Goal: Information Seeking & Learning: Learn about a topic

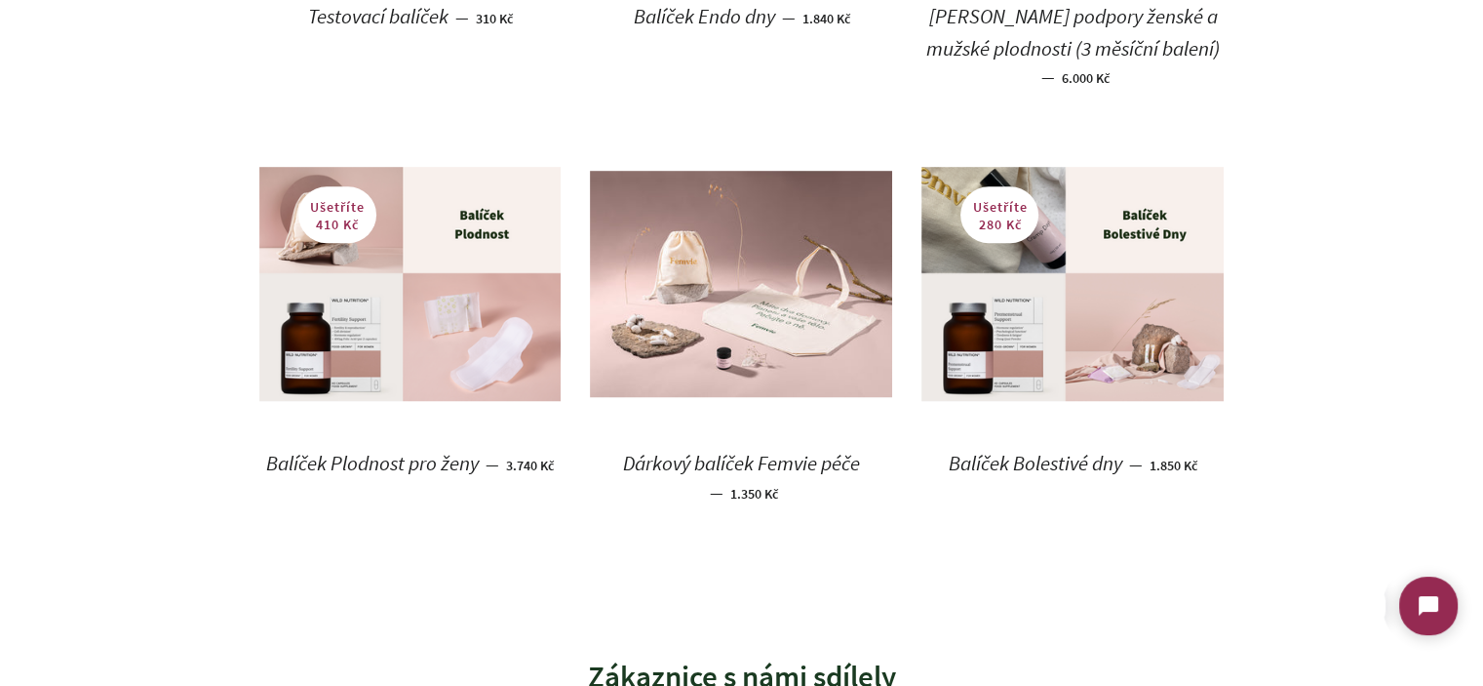
scroll to position [1365, 0]
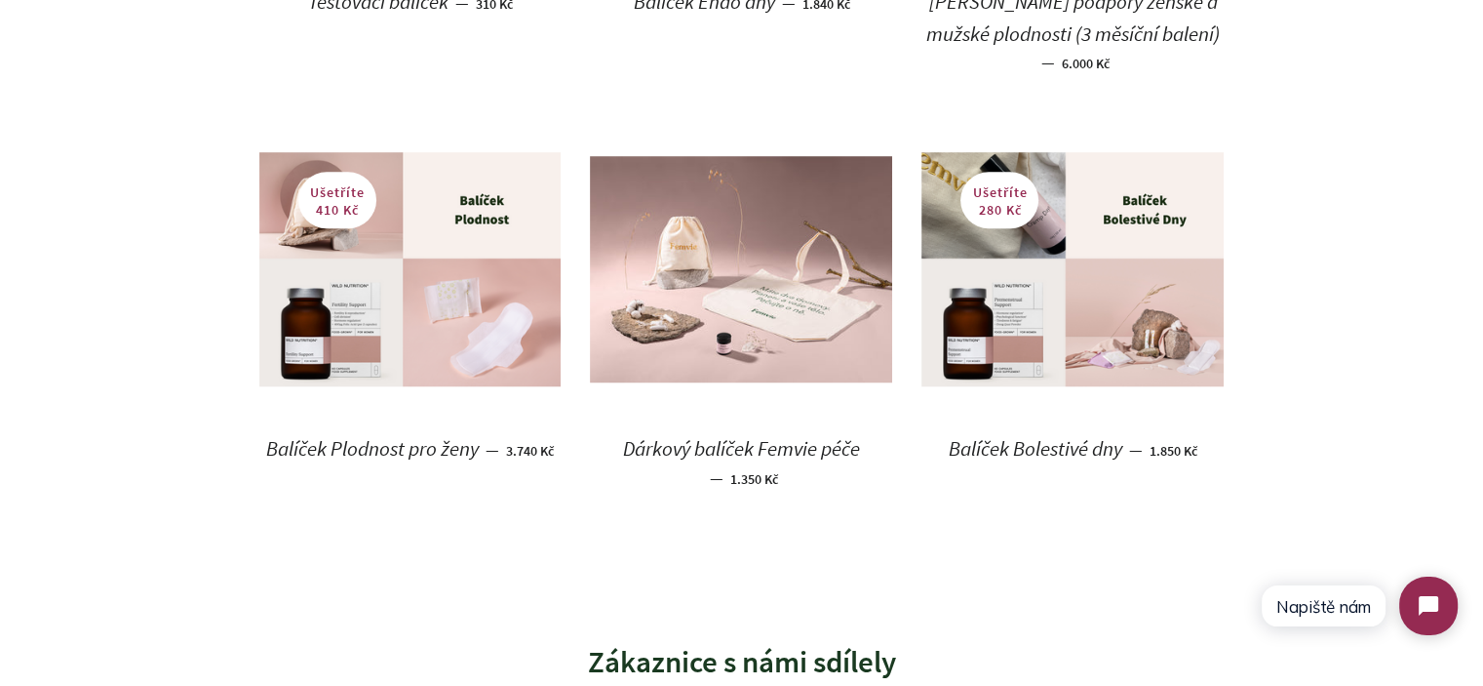
click at [23, 249] on body "Využíváme cookies k tomu, abychom vám zajistily ten nejlepší zážitek z používán…" at bounding box center [741, 395] width 1483 height 3520
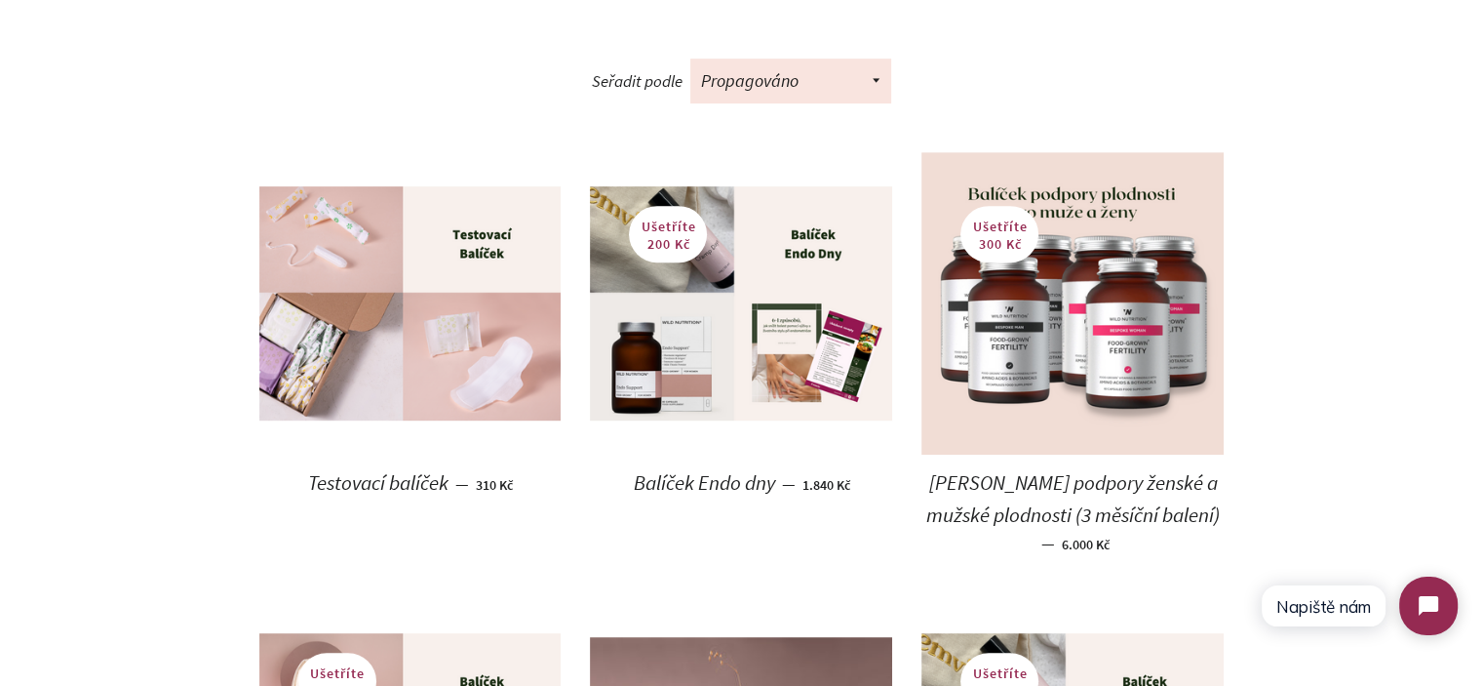
scroll to position [878, 0]
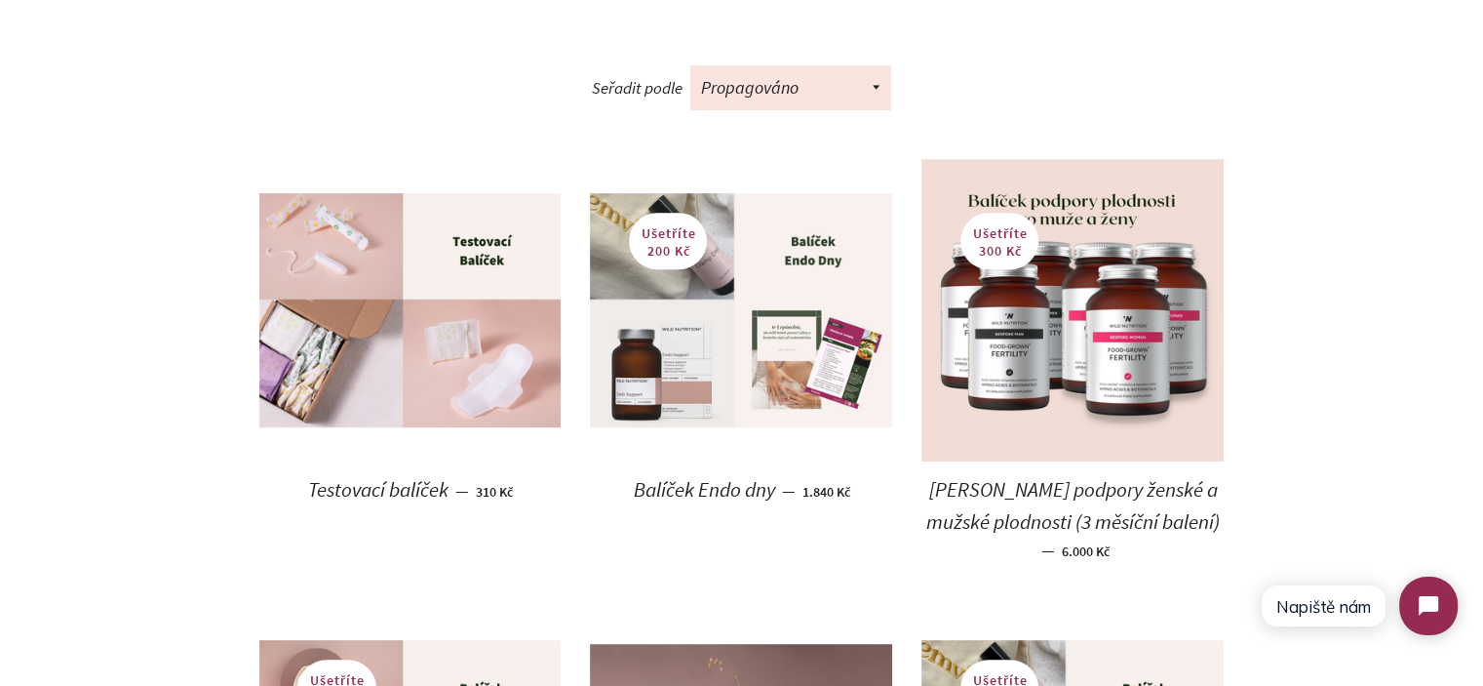
click at [751, 249] on img at bounding box center [741, 309] width 302 height 233
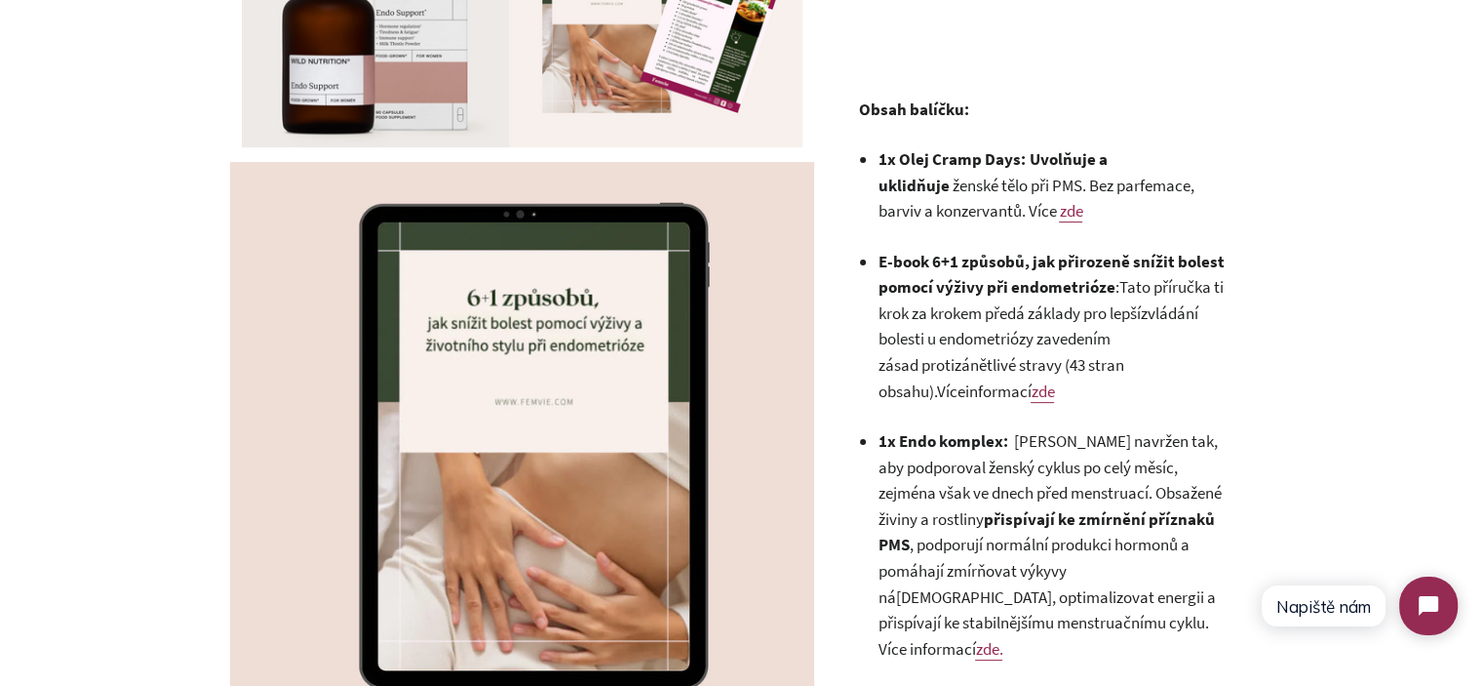
scroll to position [488, 0]
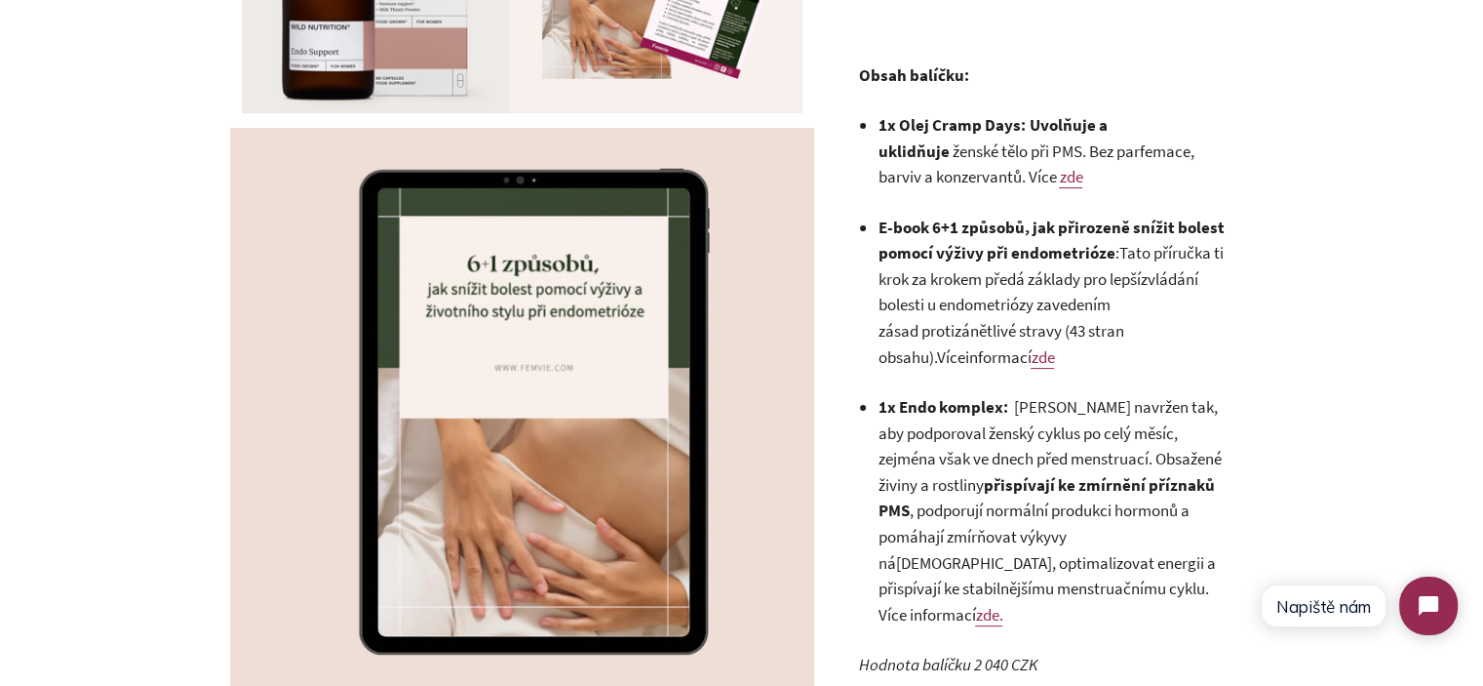
click at [1067, 241] on li "E-book 6+1 způsobů, jak přirozeně snížit bolest pomocí výživy při endometrióze …" at bounding box center [1053, 292] width 351 height 155
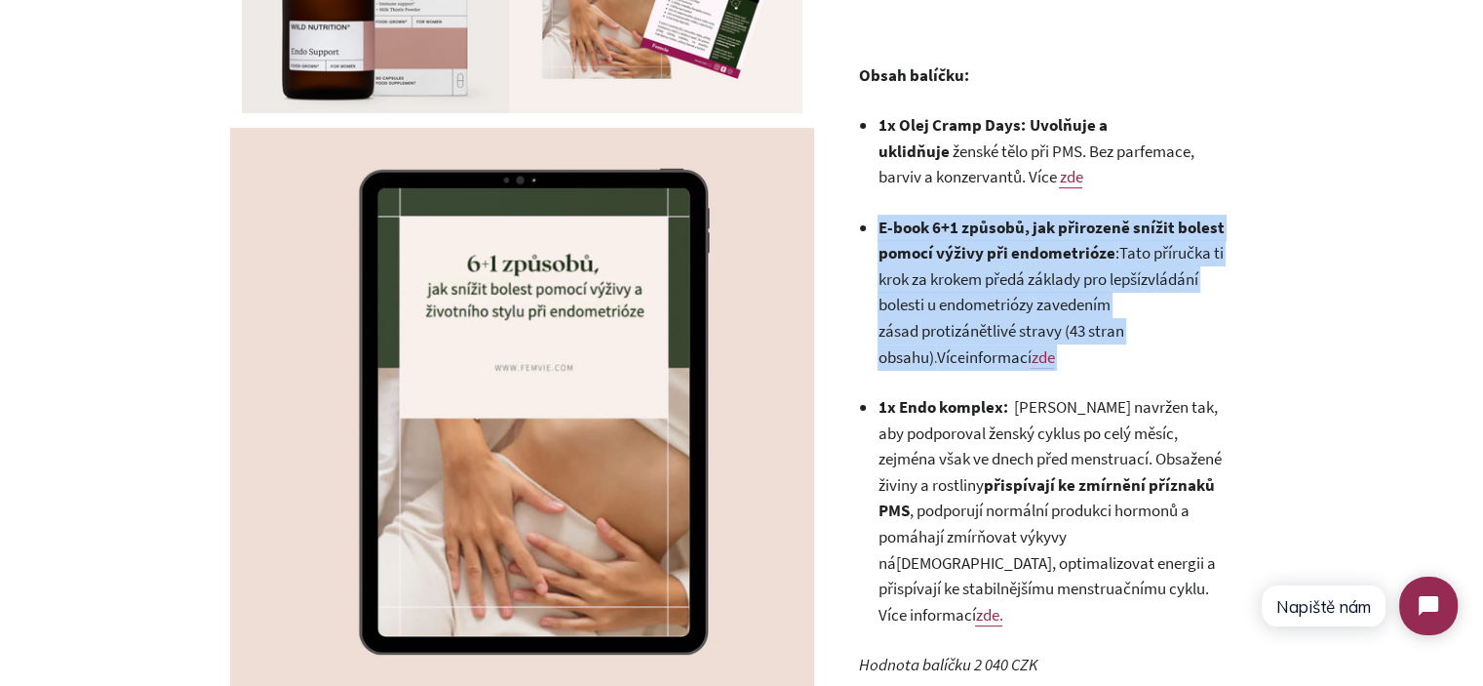
click at [1067, 241] on li "E-book 6+1 způsobů, jak přirozeně snížit bolest pomocí výživy při endometrióze …" at bounding box center [1053, 292] width 351 height 155
click at [1103, 316] on li "E-book 6+1 způsobů, jak přirozeně snížit bolest pomocí výživy při endometrióze …" at bounding box center [1053, 292] width 351 height 155
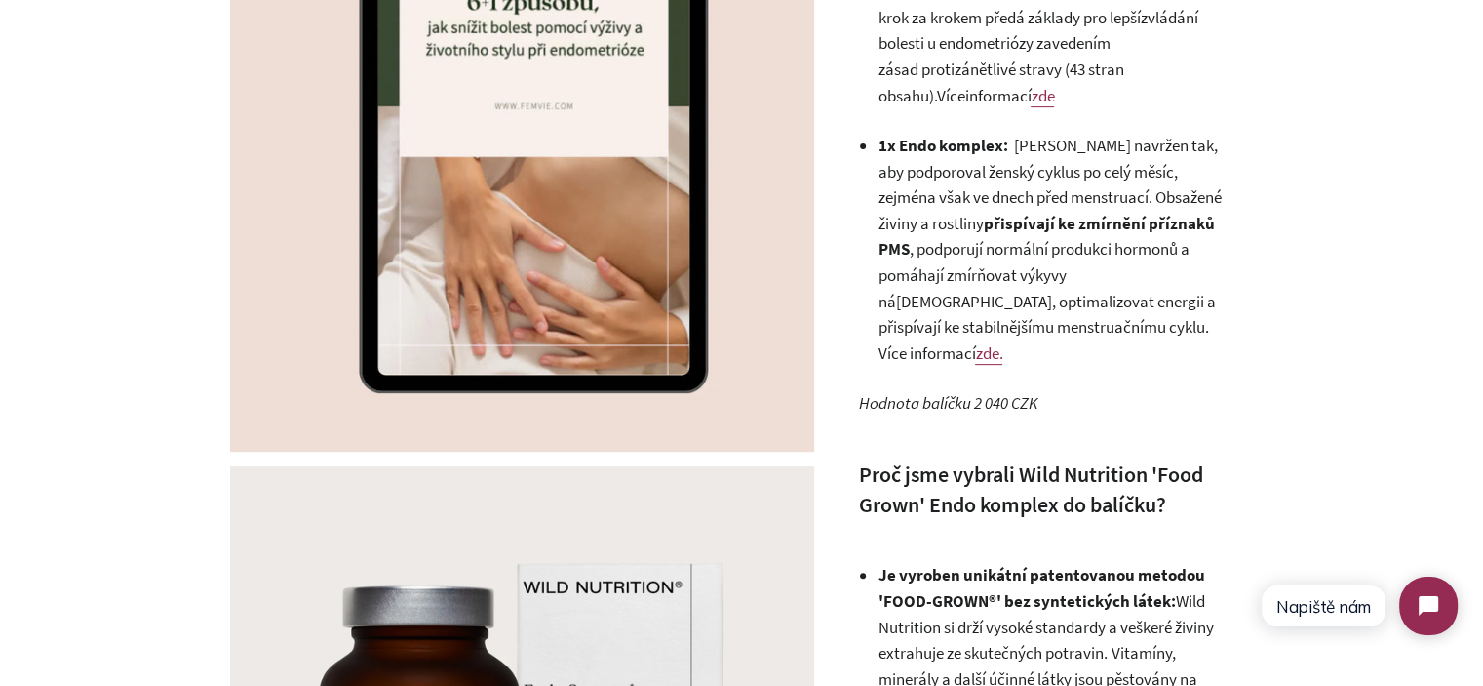
scroll to position [780, 0]
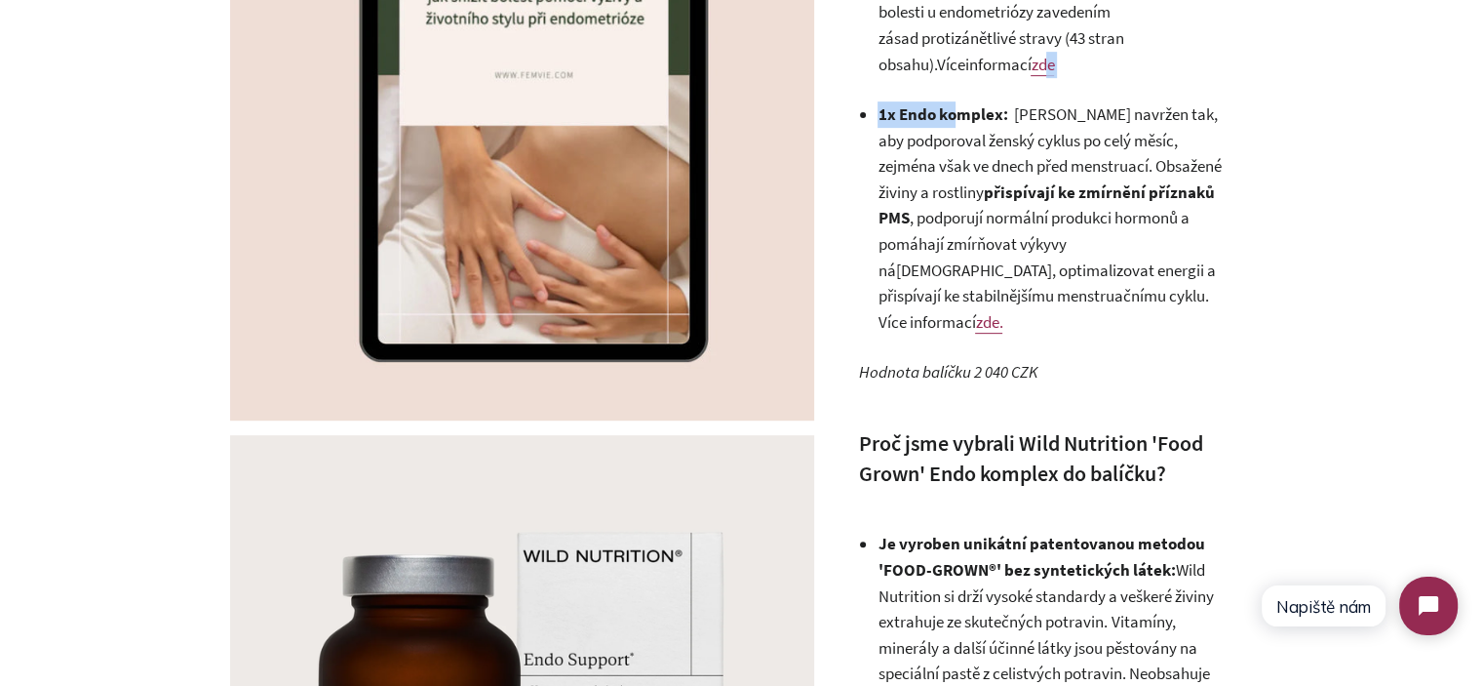
click at [961, 77] on div "Obsah balíčku: 1x Olej Cramp Days: Uvolňuje a uklidňuje ženské tělo při PMS. Be…" at bounding box center [1043, 446] width 371 height 1455
click at [1031, 70] on link "zde" at bounding box center [1042, 65] width 23 height 22
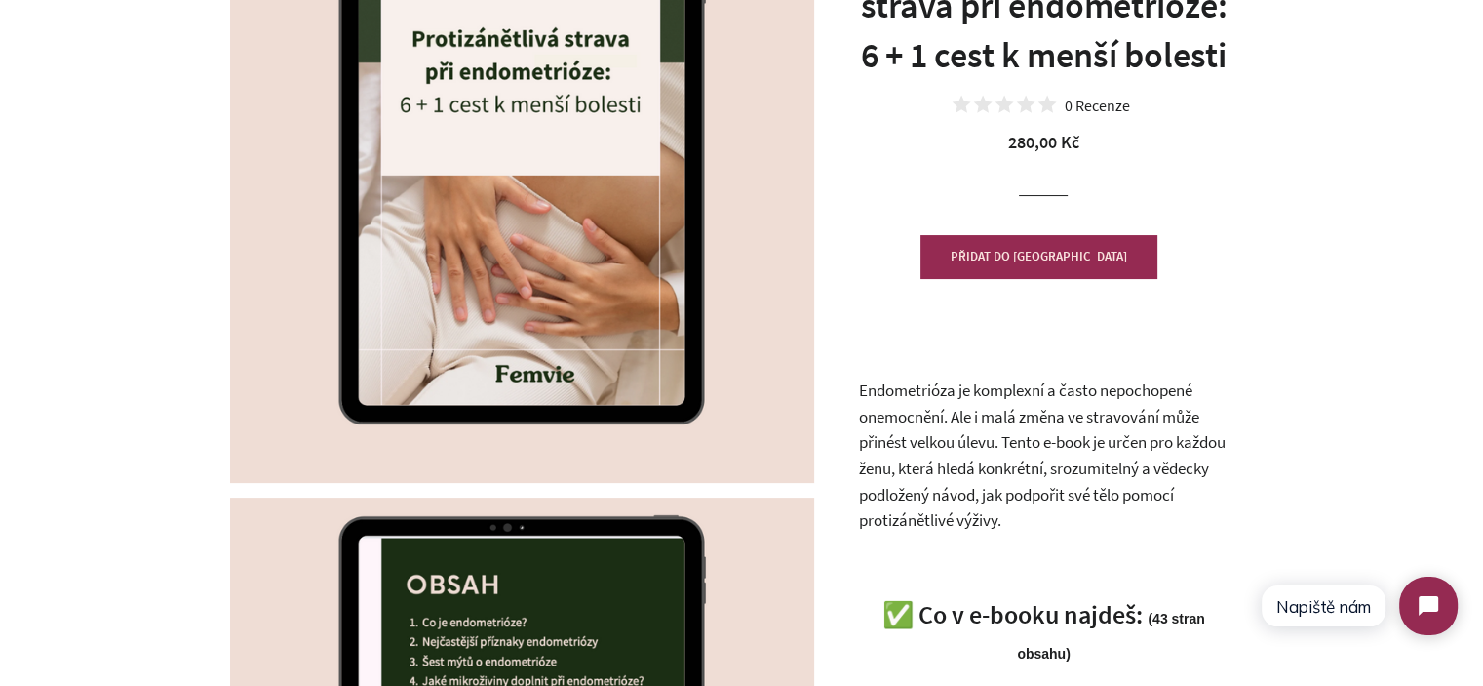
scroll to position [390, 0]
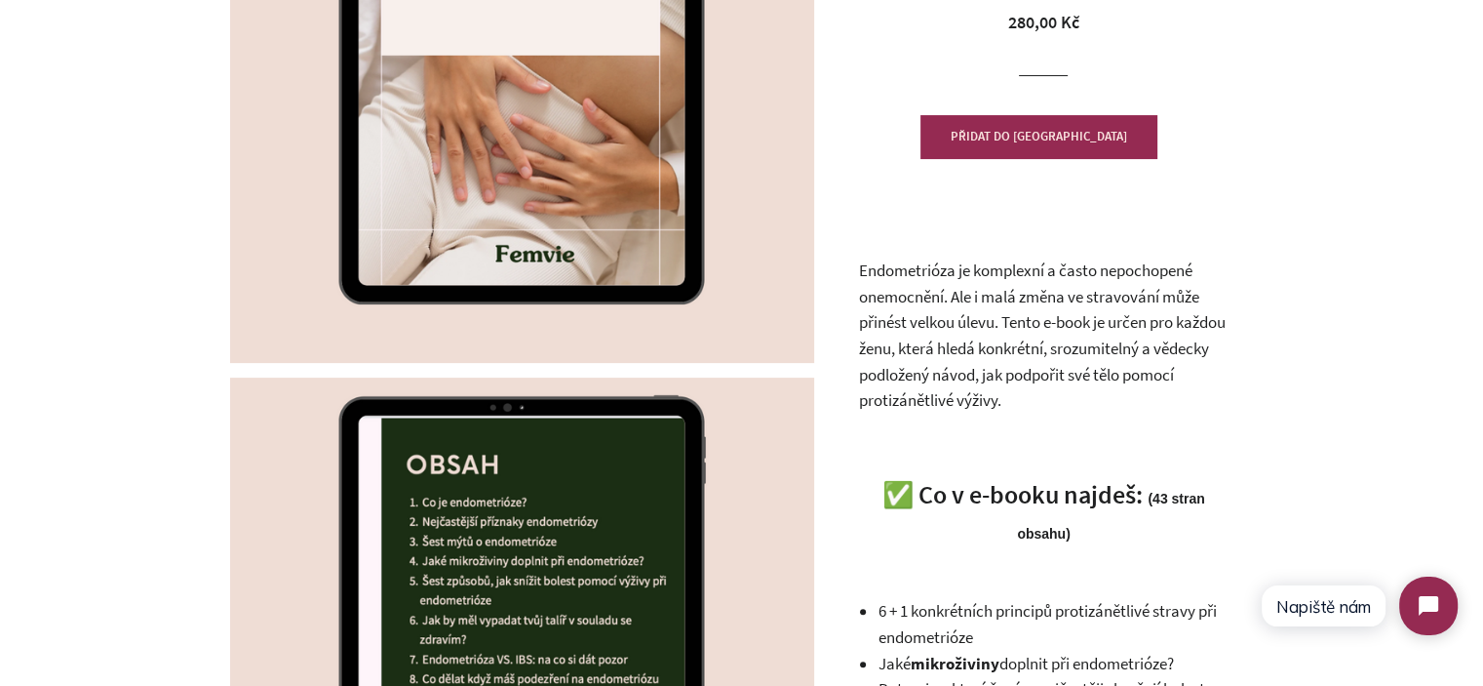
click at [982, 284] on p "Endometrióza je komplexní a často nepochopené onemocnění. Ale i malá změna ve s…" at bounding box center [1043, 334] width 371 height 155
click at [983, 284] on p "Endometrióza je komplexní a často nepochopené onemocnění. Ale i malá změna ve s…" at bounding box center [1043, 334] width 371 height 155
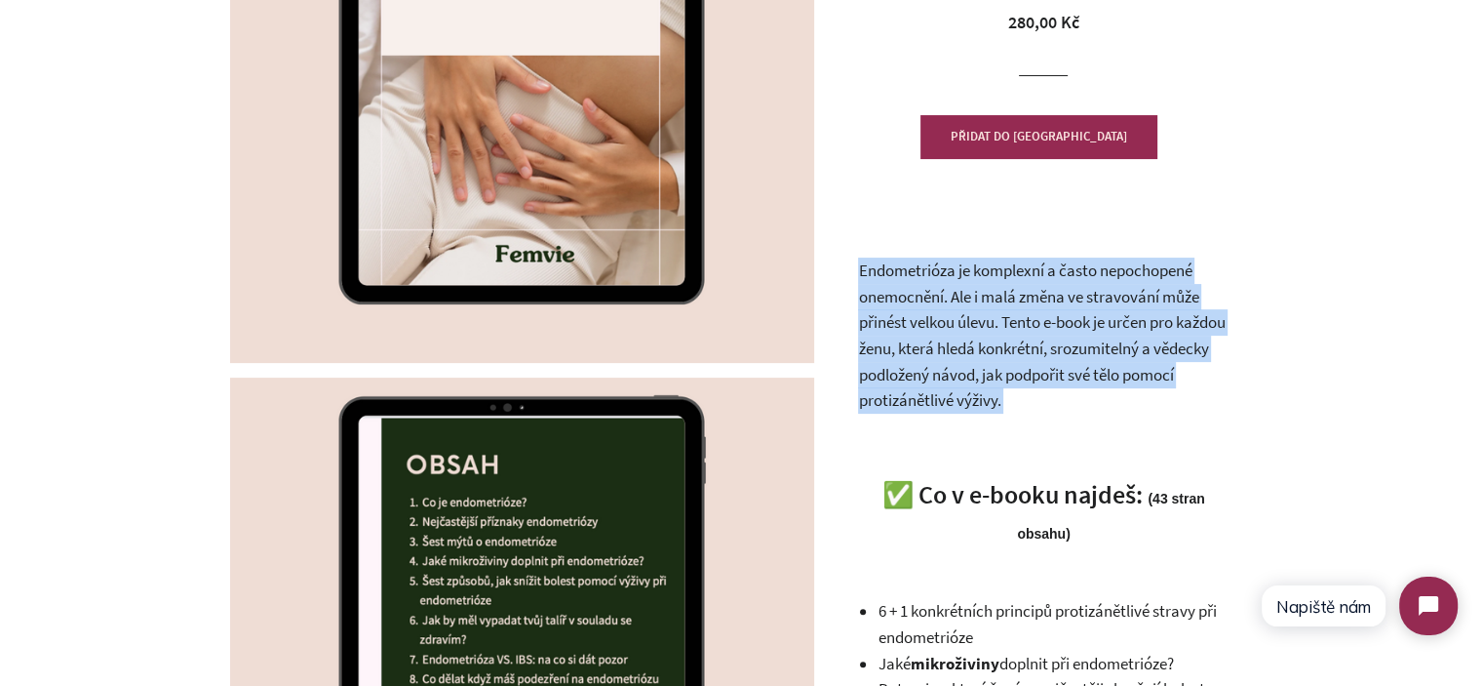
click at [983, 284] on p "Endometrióza je komplexní a často nepochopené onemocnění. Ale i malá změna ve s…" at bounding box center [1043, 334] width 371 height 155
click at [1219, 303] on p "Endometrióza je komplexní a často nepochopené onemocnění. Ale i malá změna ve s…" at bounding box center [1043, 334] width 371 height 155
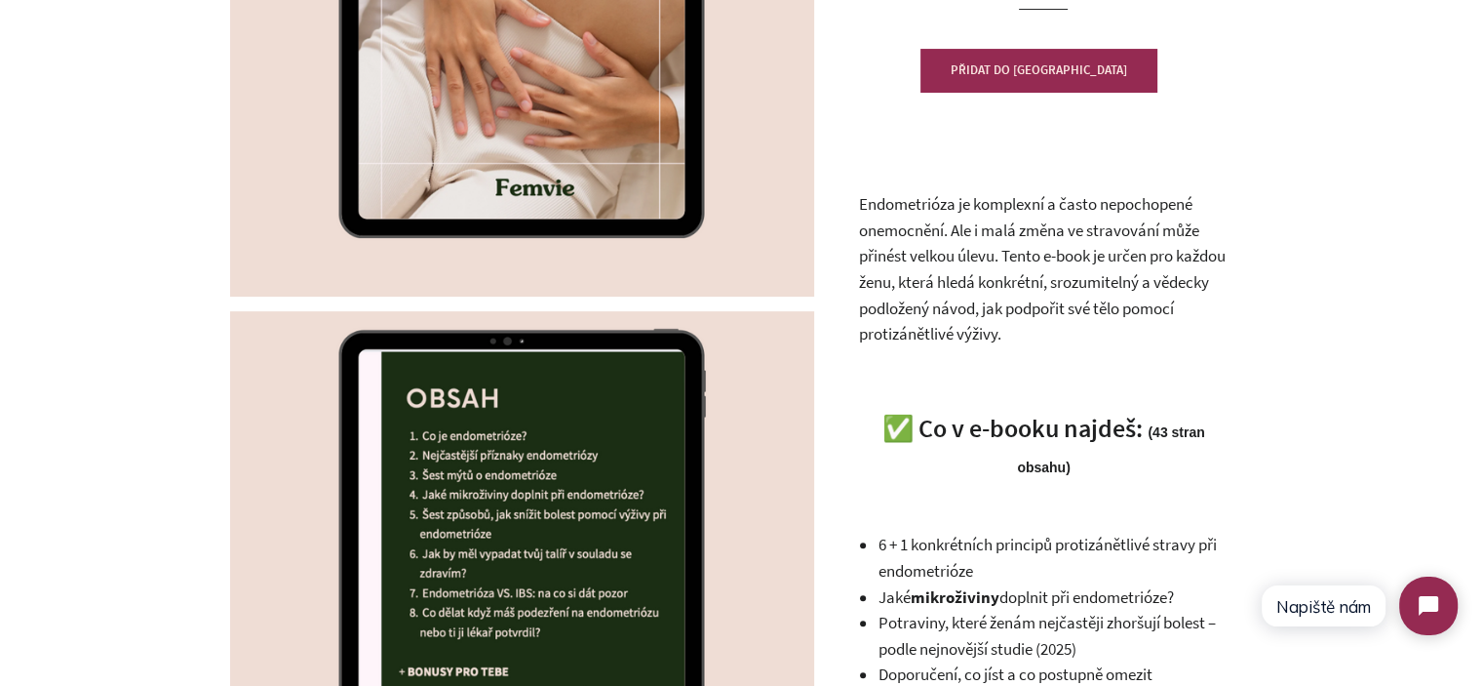
scroll to position [585, 0]
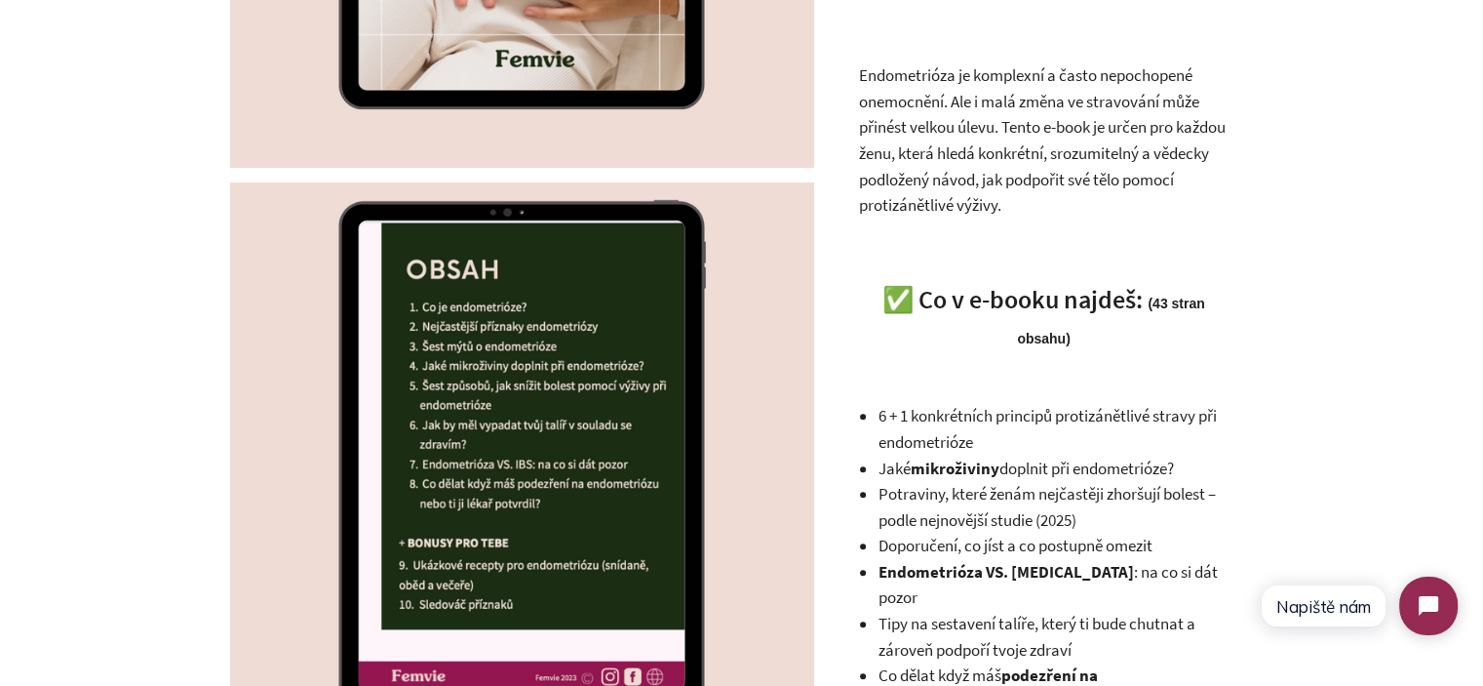
click at [918, 299] on h3 "✅ Co v e-booku najdeš: ( 43 stran obsahu)" at bounding box center [1043, 317] width 371 height 71
drag, startPoint x: 918, startPoint y: 299, endPoint x: 1115, endPoint y: 298, distance: 197.0
click at [1115, 298] on h3 "✅ Co v e-booku najdeš: ( 43 stran obsahu)" at bounding box center [1043, 317] width 371 height 71
drag, startPoint x: 1115, startPoint y: 298, endPoint x: 930, endPoint y: 305, distance: 184.4
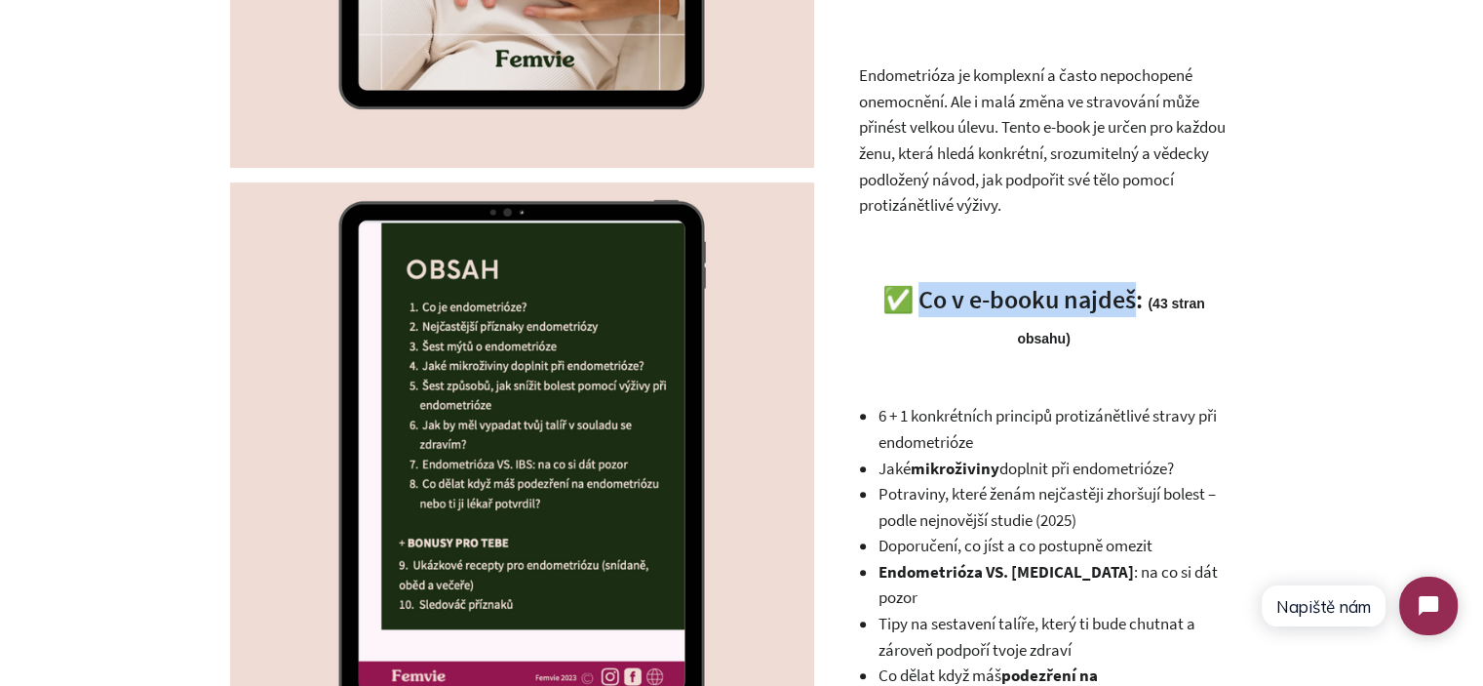
click at [930, 305] on h3 "✅ Co v e-booku najdeš: ( 43 stran obsahu)" at bounding box center [1043, 317] width 371 height 71
drag, startPoint x: 930, startPoint y: 305, endPoint x: 1100, endPoint y: 304, distance: 169.7
click at [1100, 304] on h3 "✅ Co v e-booku najdeš: ( 43 stran obsahu)" at bounding box center [1043, 317] width 371 height 71
click at [1104, 303] on h3 "✅ Co v e-booku najdeš: ( 43 stran obsahu)" at bounding box center [1043, 317] width 371 height 71
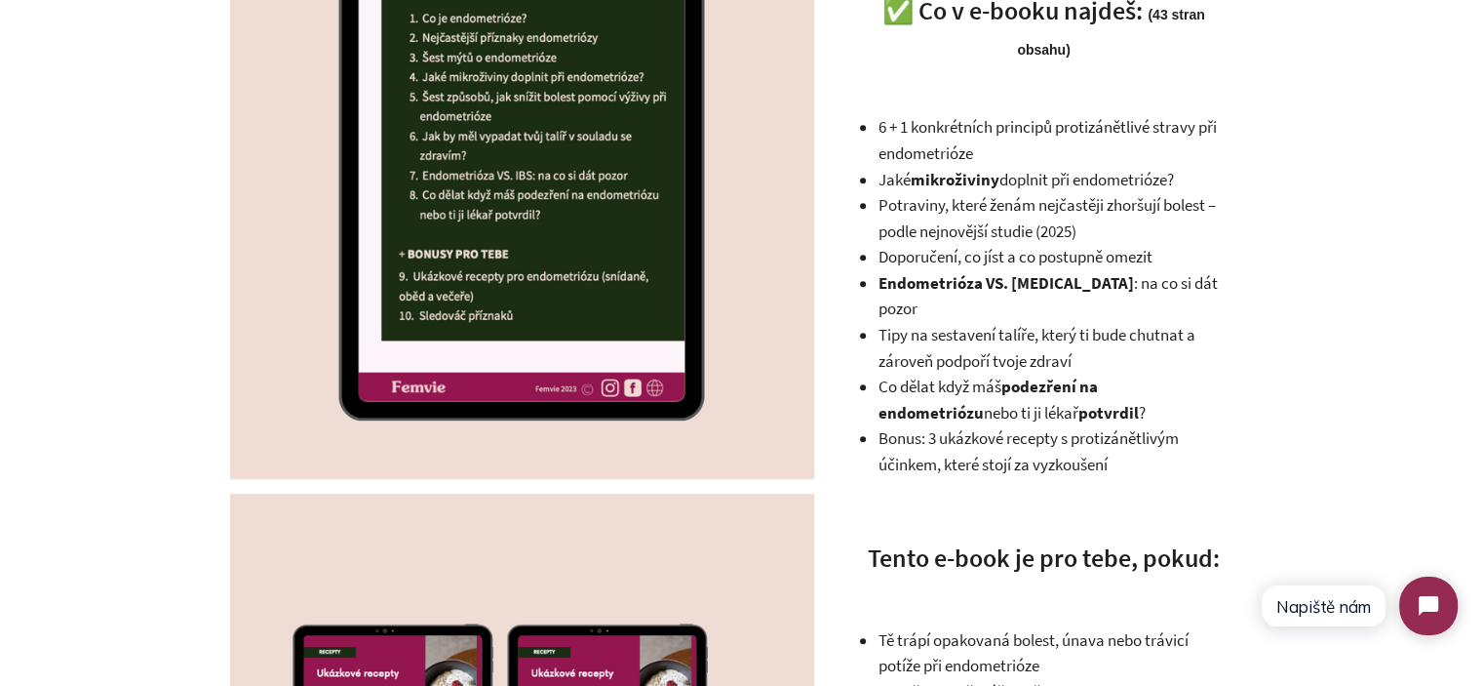
scroll to position [878, 0]
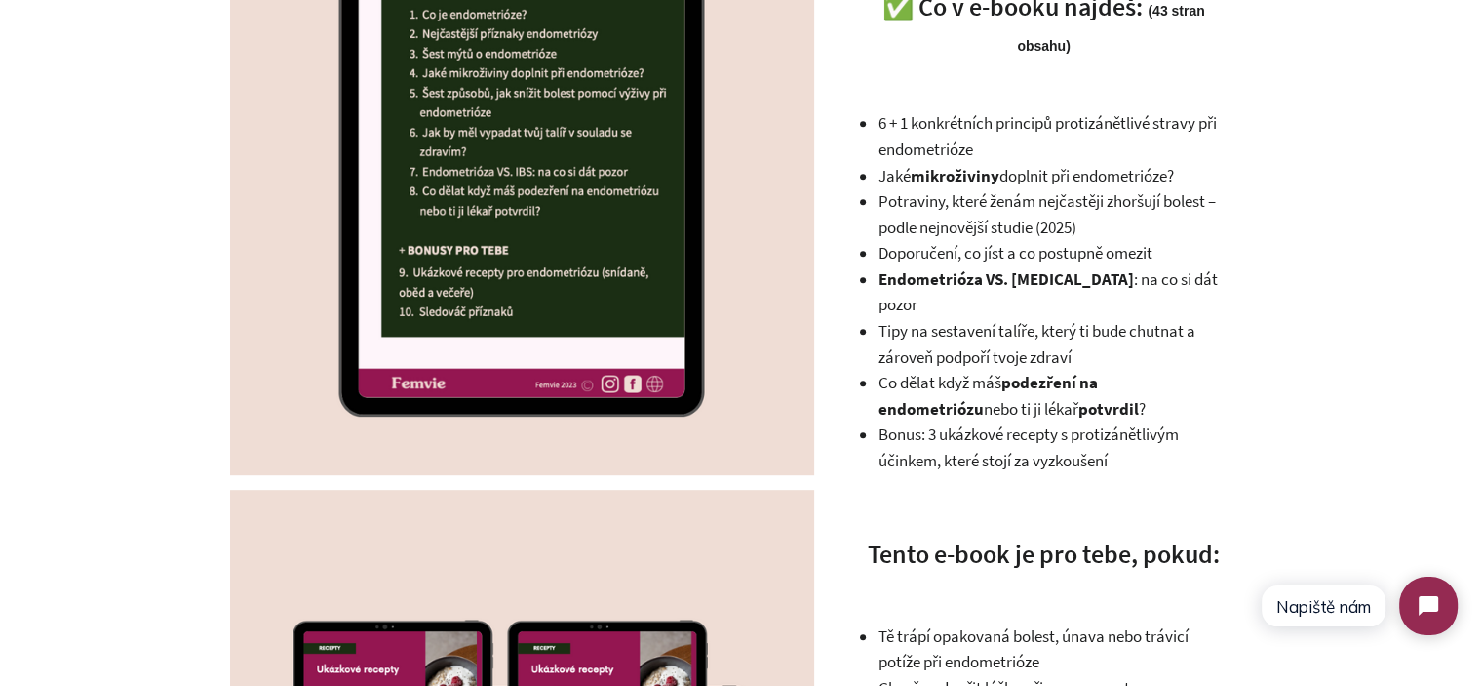
click at [926, 170] on strong "mikroživiny" at bounding box center [954, 175] width 89 height 21
click at [923, 151] on li "6 + 1 konkrétních principů protizánětlivé stravy při endometrióze" at bounding box center [1053, 136] width 351 height 52
drag, startPoint x: 923, startPoint y: 151, endPoint x: 1031, endPoint y: 278, distance: 166.1
click at [923, 153] on li "6 + 1 konkrétních principů protizánětlivé stravy při endometrióze" at bounding box center [1053, 136] width 351 height 52
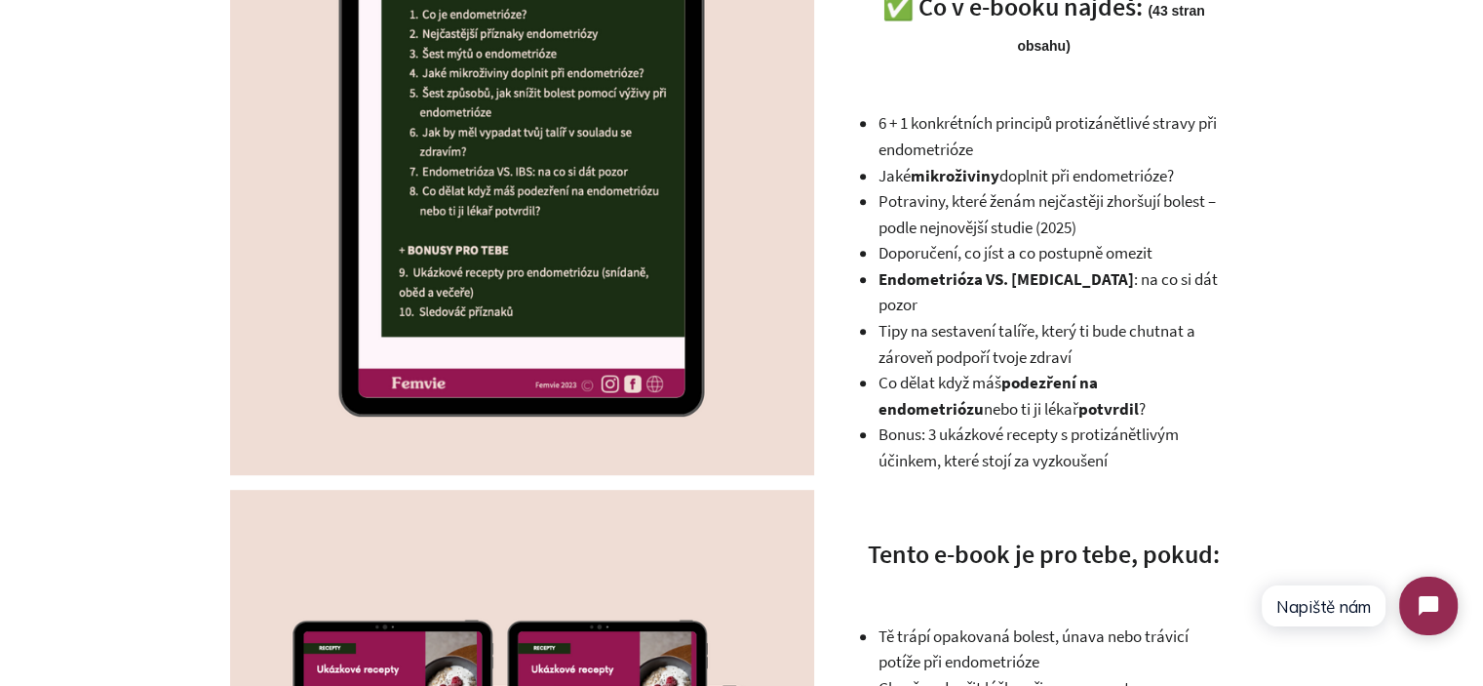
click at [1041, 289] on span "Endometrióza VS. IBS : na co si dát pozor" at bounding box center [1047, 292] width 339 height 48
click at [962, 128] on li "6 + 1 konkrétních principů protizánětlivé stravy při endometrióze" at bounding box center [1053, 136] width 351 height 52
click at [993, 148] on li "6 + 1 konkrétních principů protizánětlivé stravy při endometrióze" at bounding box center [1053, 136] width 351 height 52
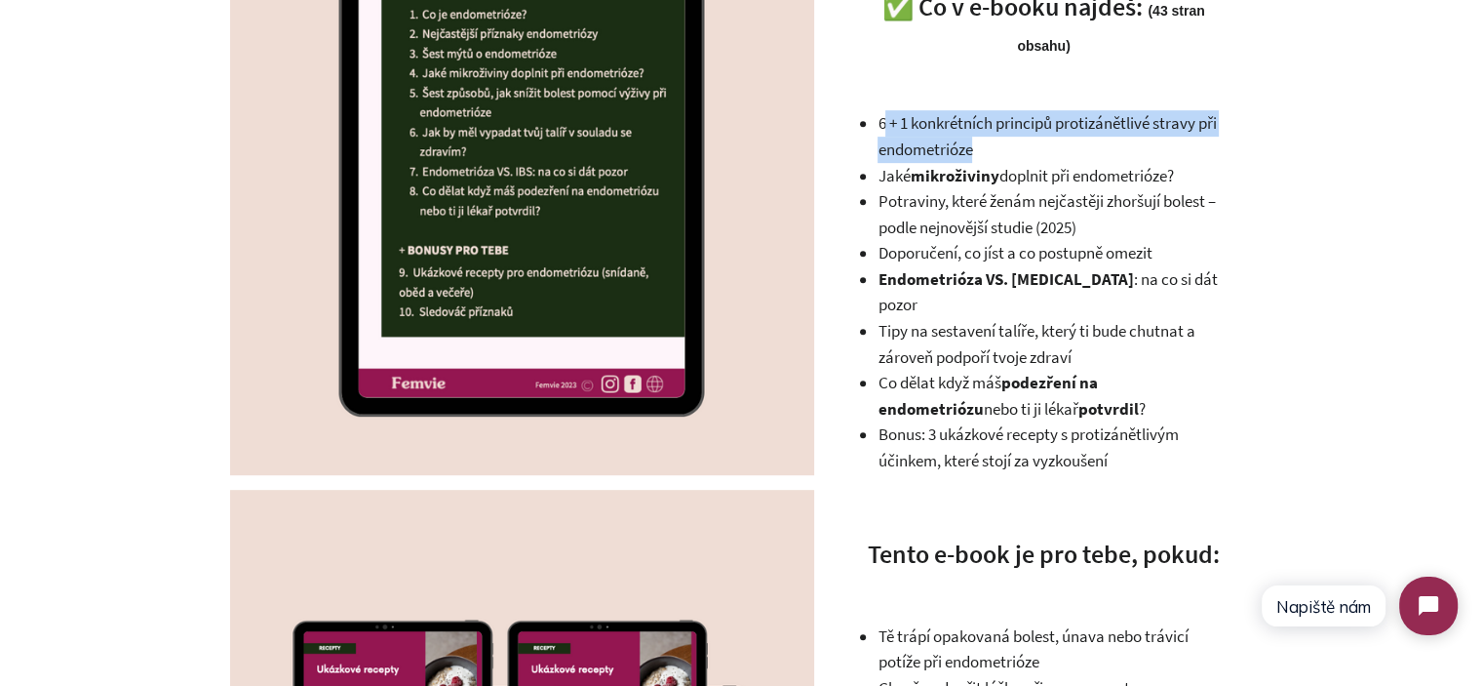
drag, startPoint x: 993, startPoint y: 148, endPoint x: 882, endPoint y: 120, distance: 114.7
click at [882, 120] on li "6 + 1 konkrétních principů protizánětlivé stravy při endometrióze" at bounding box center [1053, 136] width 351 height 52
click at [879, 120] on li "6 + 1 konkrétních principů protizánětlivé stravy při endometrióze" at bounding box center [1053, 136] width 351 height 52
drag, startPoint x: 879, startPoint y: 120, endPoint x: 1015, endPoint y: 151, distance: 140.0
click at [1011, 150] on li "6 + 1 konkrétních principů protizánětlivé stravy při endometrióze" at bounding box center [1053, 136] width 351 height 52
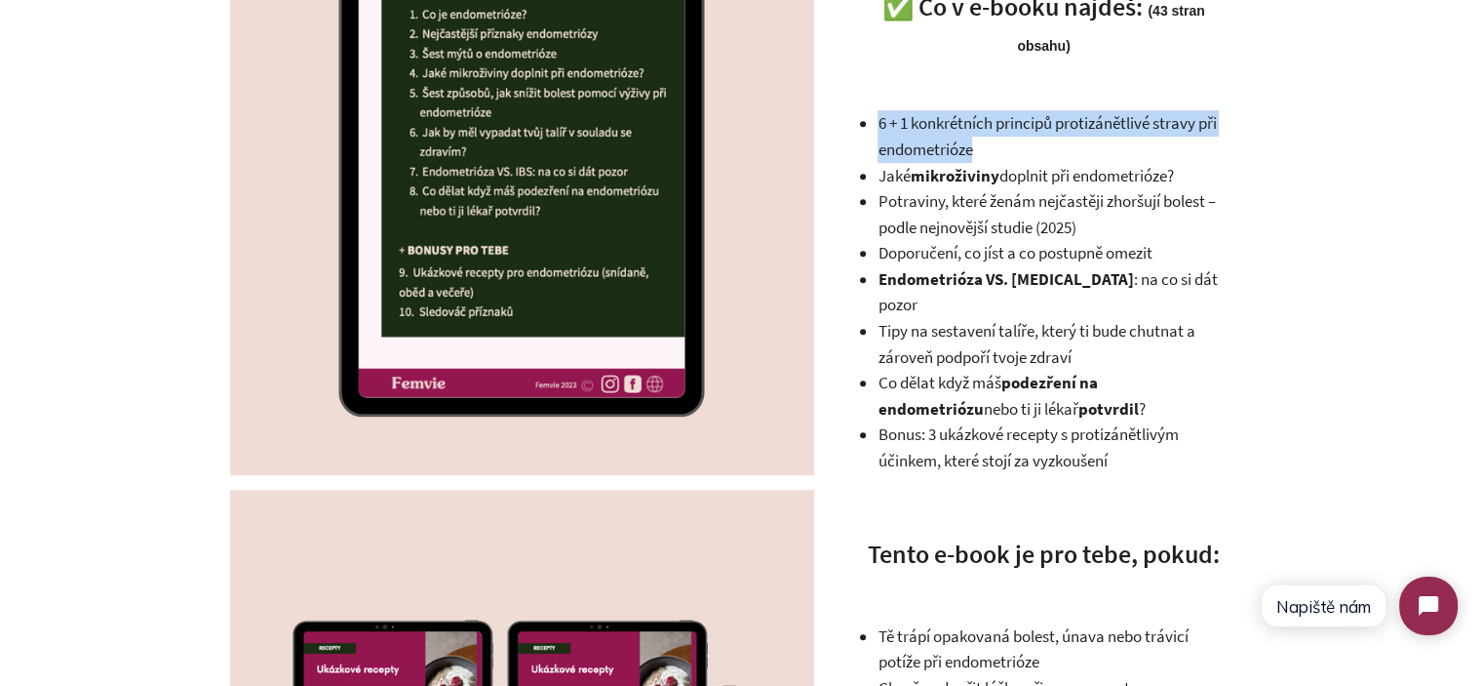
click at [1023, 153] on li "6 + 1 konkrétních principů protizánětlivé stravy při endometrióze" at bounding box center [1053, 136] width 351 height 52
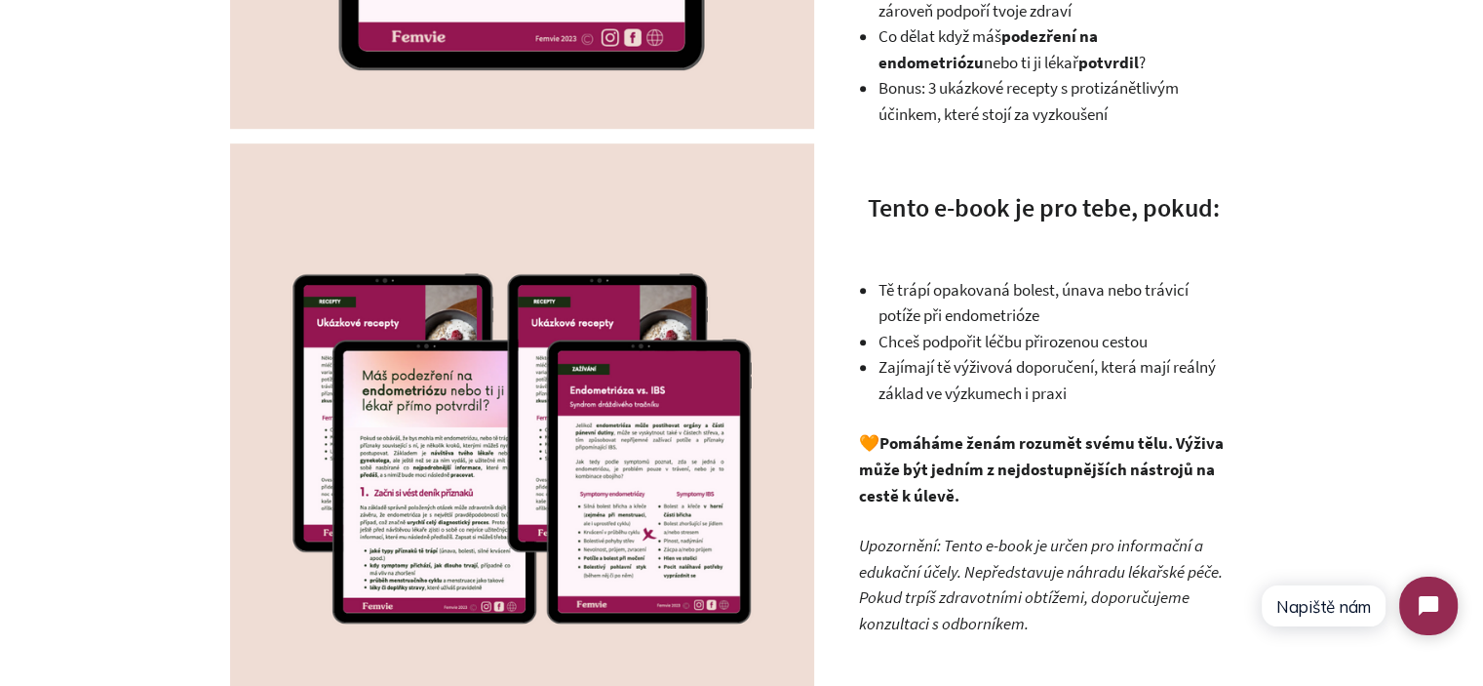
scroll to position [975, 0]
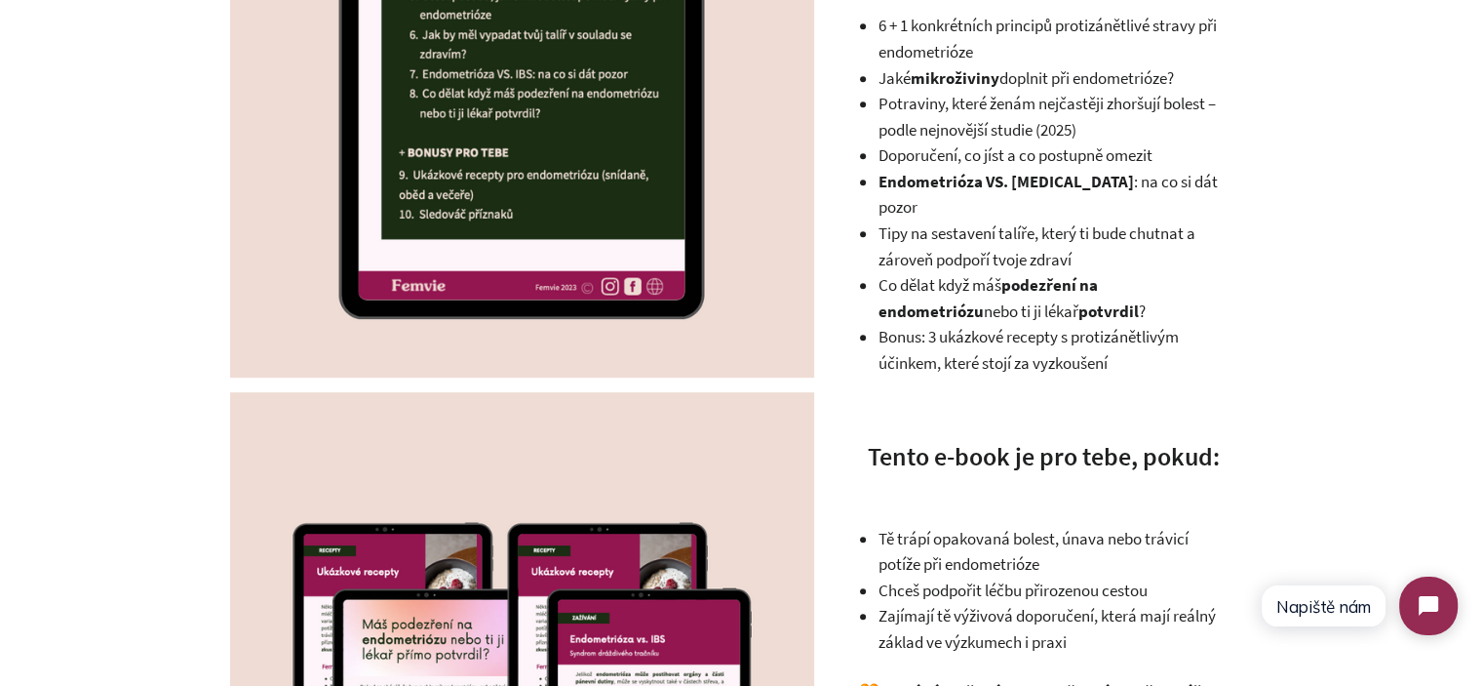
click at [924, 274] on span "Co dělat když máš podezření na endometriózu nebo ti ji lékař potvrdil ?" at bounding box center [1011, 298] width 267 height 48
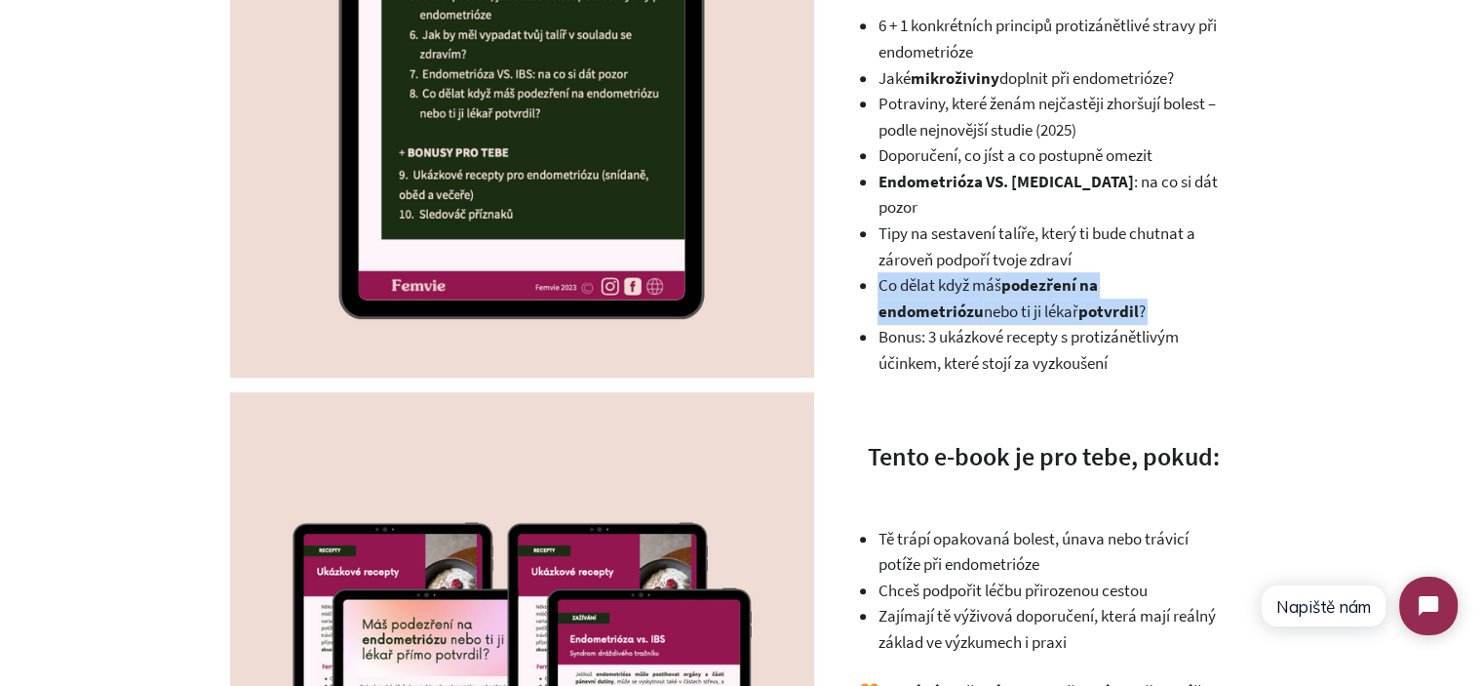
click at [924, 274] on span "Co dělat když máš podezření na endometriózu nebo ti ji lékař potvrdil ?" at bounding box center [1011, 298] width 267 height 48
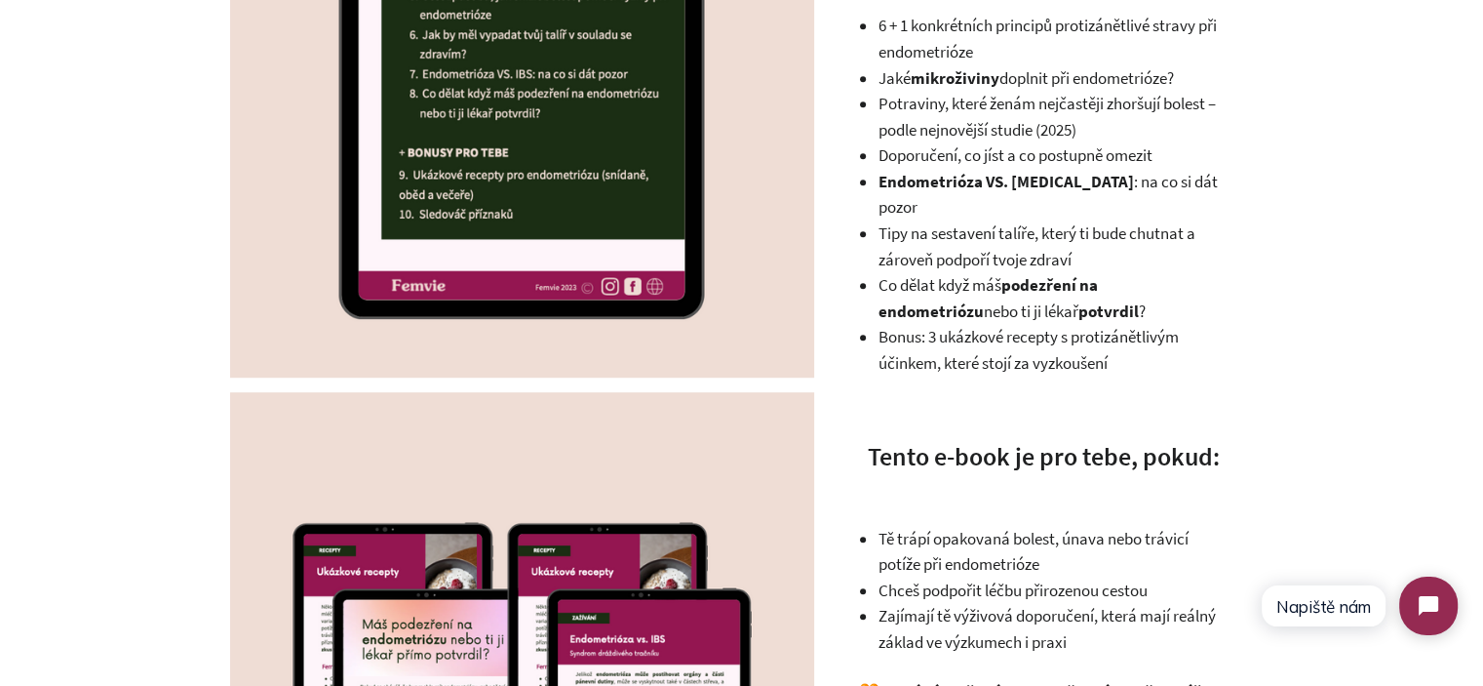
click at [971, 324] on li "Bonus: 3 ukázkové recepty s protizánětlivým účinkem, které stojí za vyzkoušení" at bounding box center [1053, 350] width 351 height 52
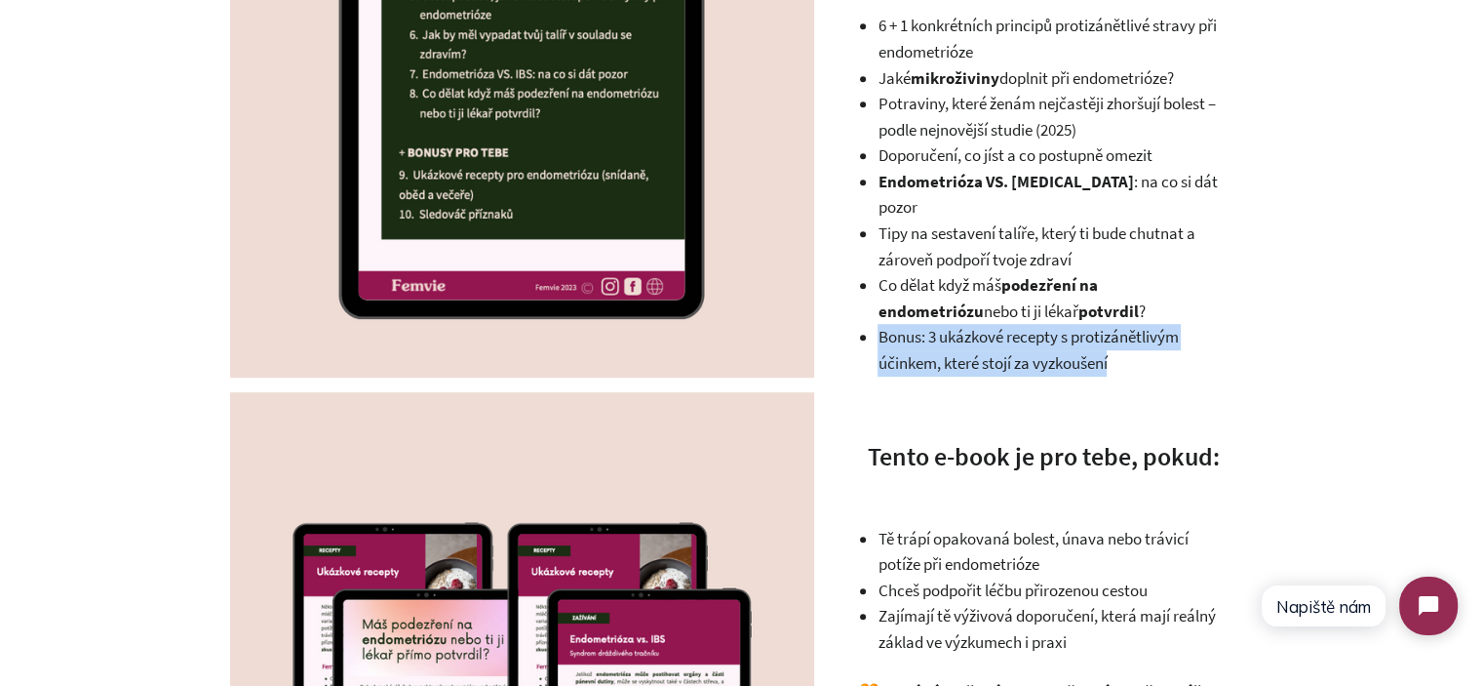
click at [971, 324] on li "Bonus: 3 ukázkové recepty s protizánětlivým účinkem, které stojí za vyzkoušení" at bounding box center [1053, 350] width 351 height 52
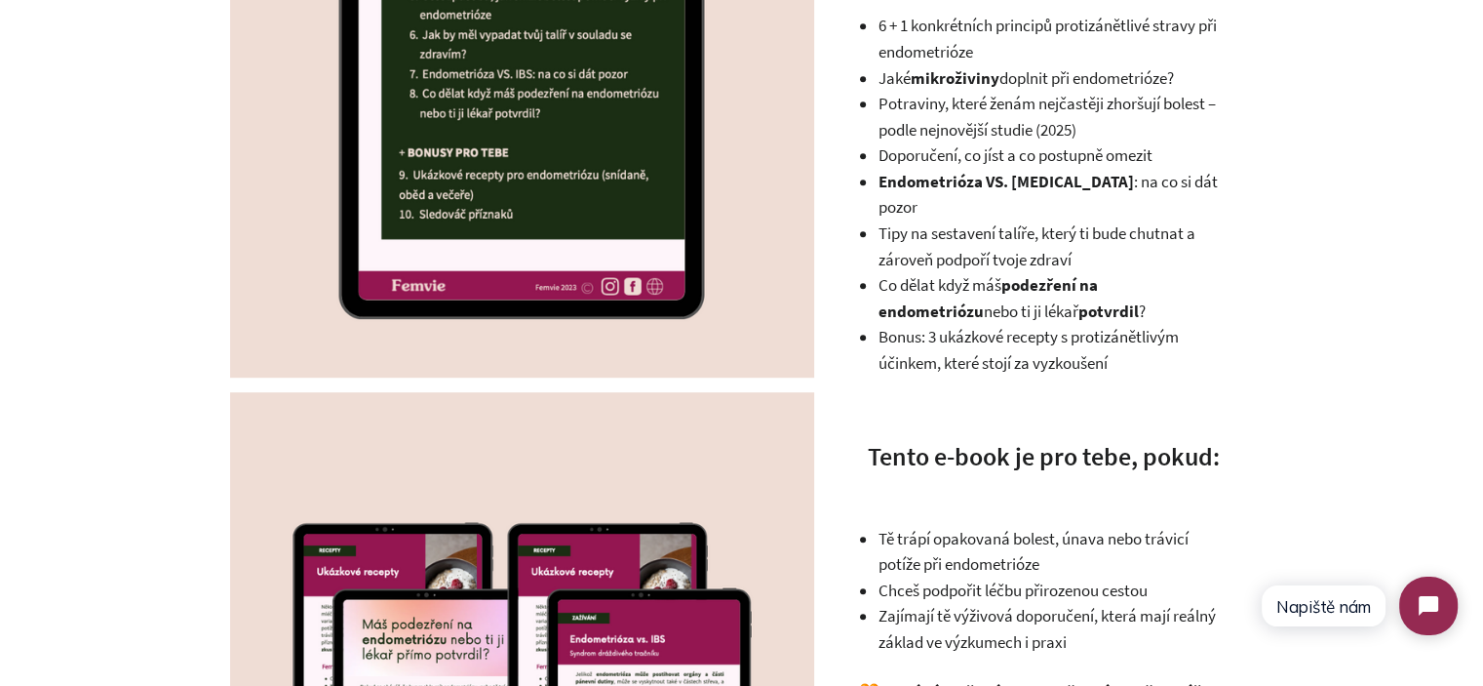
click at [999, 274] on span "Co dělat když máš podezření na endometriózu nebo ti ji lékař potvrdil ?" at bounding box center [1011, 298] width 267 height 48
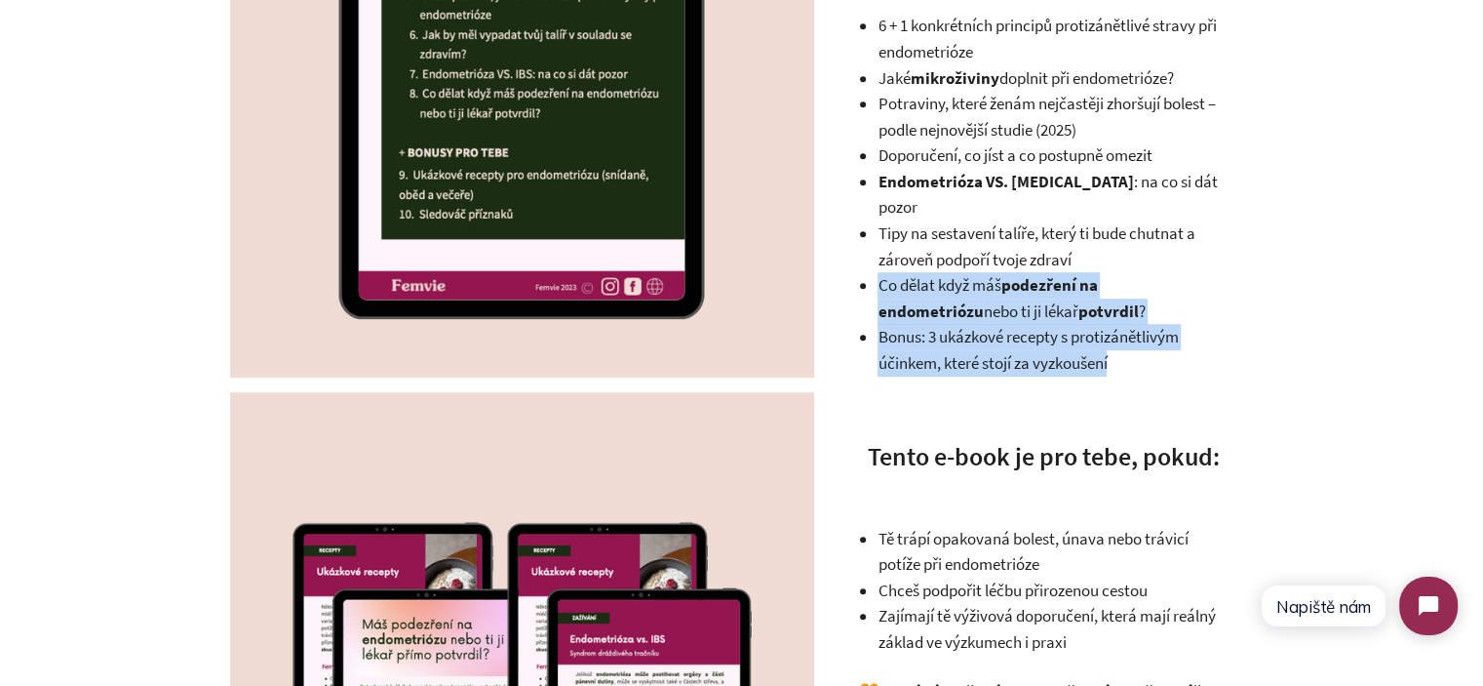
drag, startPoint x: 999, startPoint y: 265, endPoint x: 1146, endPoint y: 342, distance: 166.2
click at [1143, 342] on ul "6 + 1 konkrétních principů protizánětlivé stravy při endometrióze Jaké mikroživ…" at bounding box center [1053, 194] width 351 height 363
click at [1146, 342] on li "Bonus: 3 ukázkové recepty s protizánětlivým účinkem, které stojí za vyzkoušení" at bounding box center [1053, 350] width 351 height 52
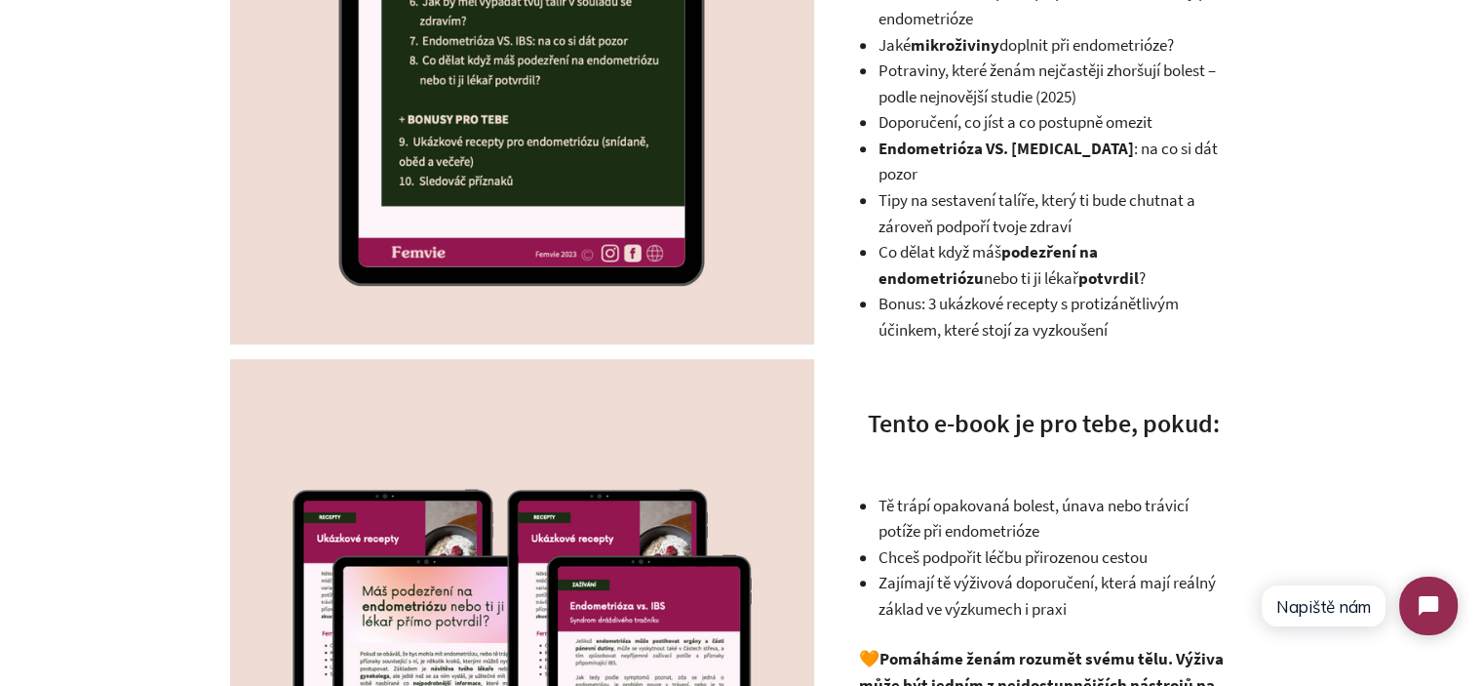
scroll to position [1268, 0]
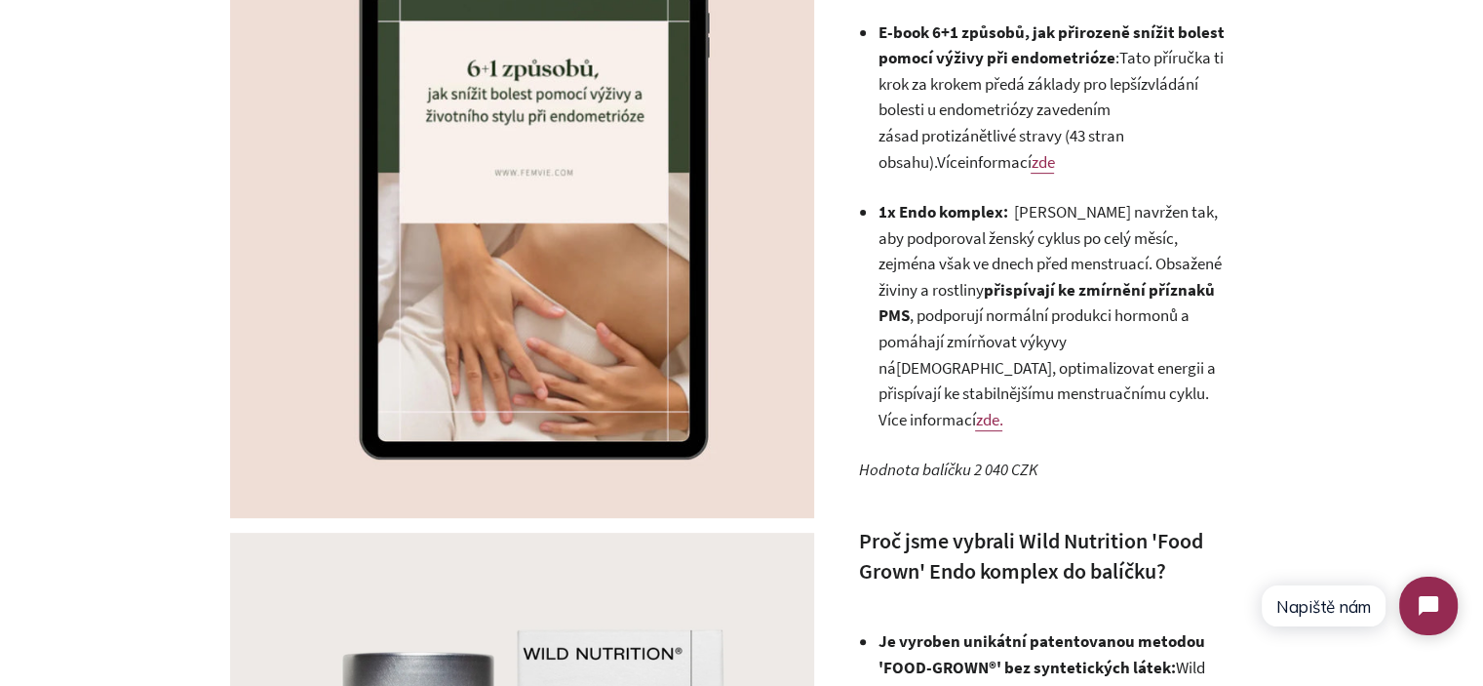
click at [986, 409] on link "zde." at bounding box center [988, 420] width 27 height 22
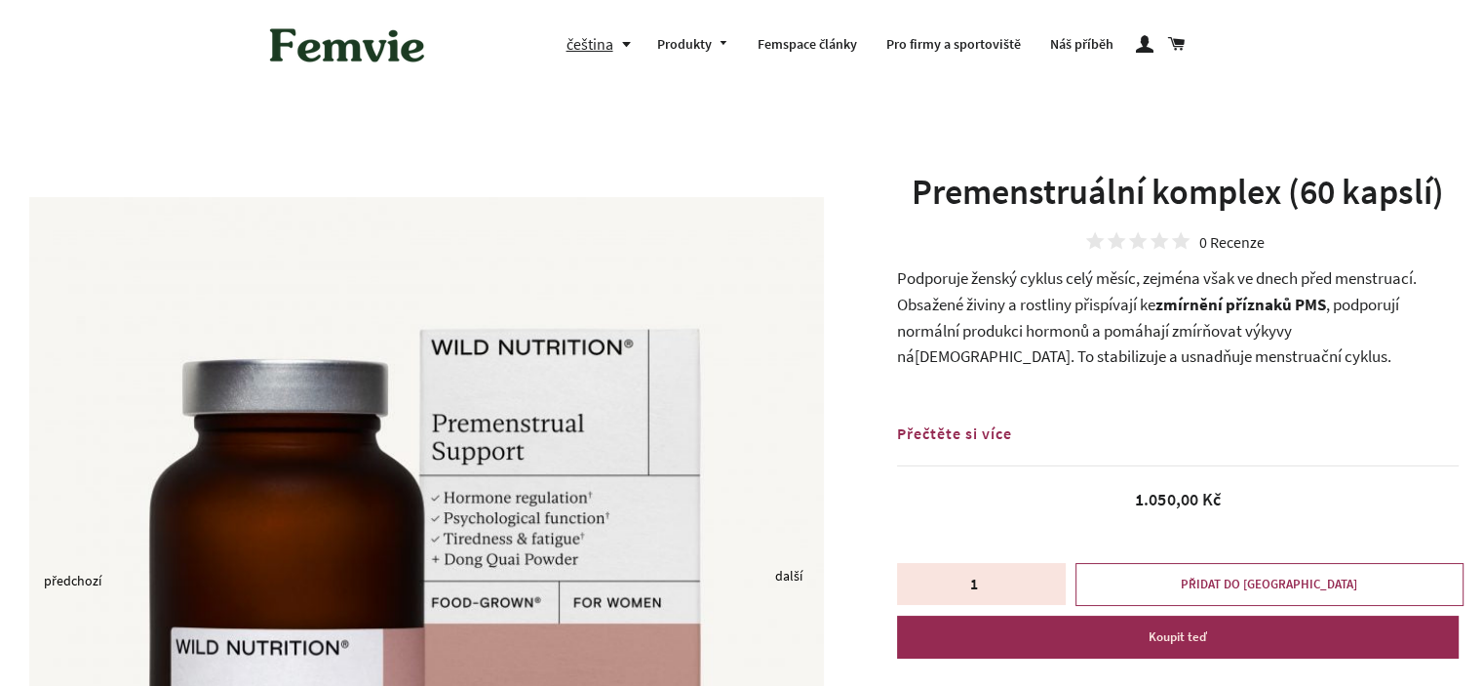
click at [971, 248] on div "0 Recenze" at bounding box center [1178, 241] width 562 height 20
click at [1004, 302] on span "Podporuje ženský cyklus celý měsíc, zejména však ve dnech před menstruací. Obsa…" at bounding box center [1157, 291] width 520 height 48
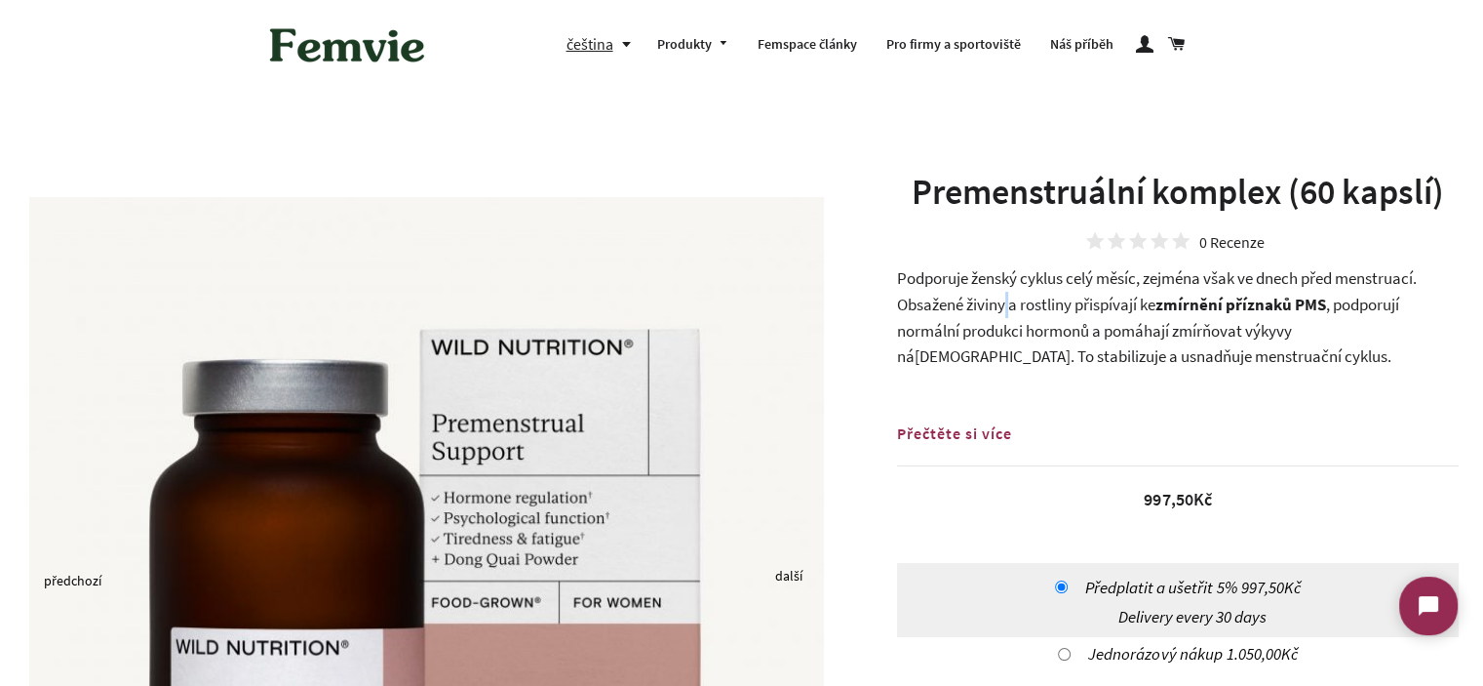
click at [1004, 302] on span "Podporuje ženský cyklus celý měsíc, zejména však ve dnech před menstruací. Obsa…" at bounding box center [1157, 291] width 520 height 48
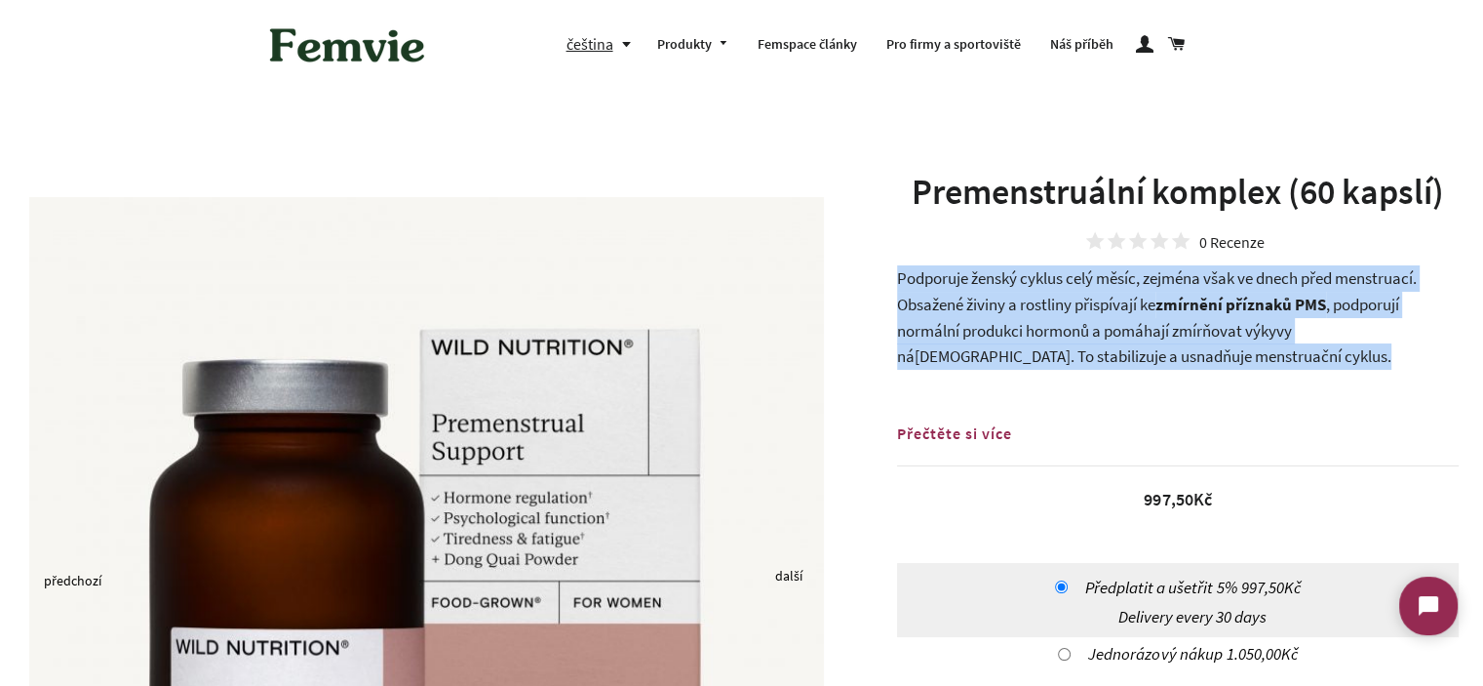
click at [1004, 302] on span "Podporuje ženský cyklus celý měsíc, zejména však ve dnech před menstruací. Obsa…" at bounding box center [1157, 291] width 520 height 48
click at [1014, 321] on span ", podporují normální produkci hormonů a pomáhají zmírňovat výkyvy ná[DEMOGRAPHI…" at bounding box center [1148, 330] width 502 height 73
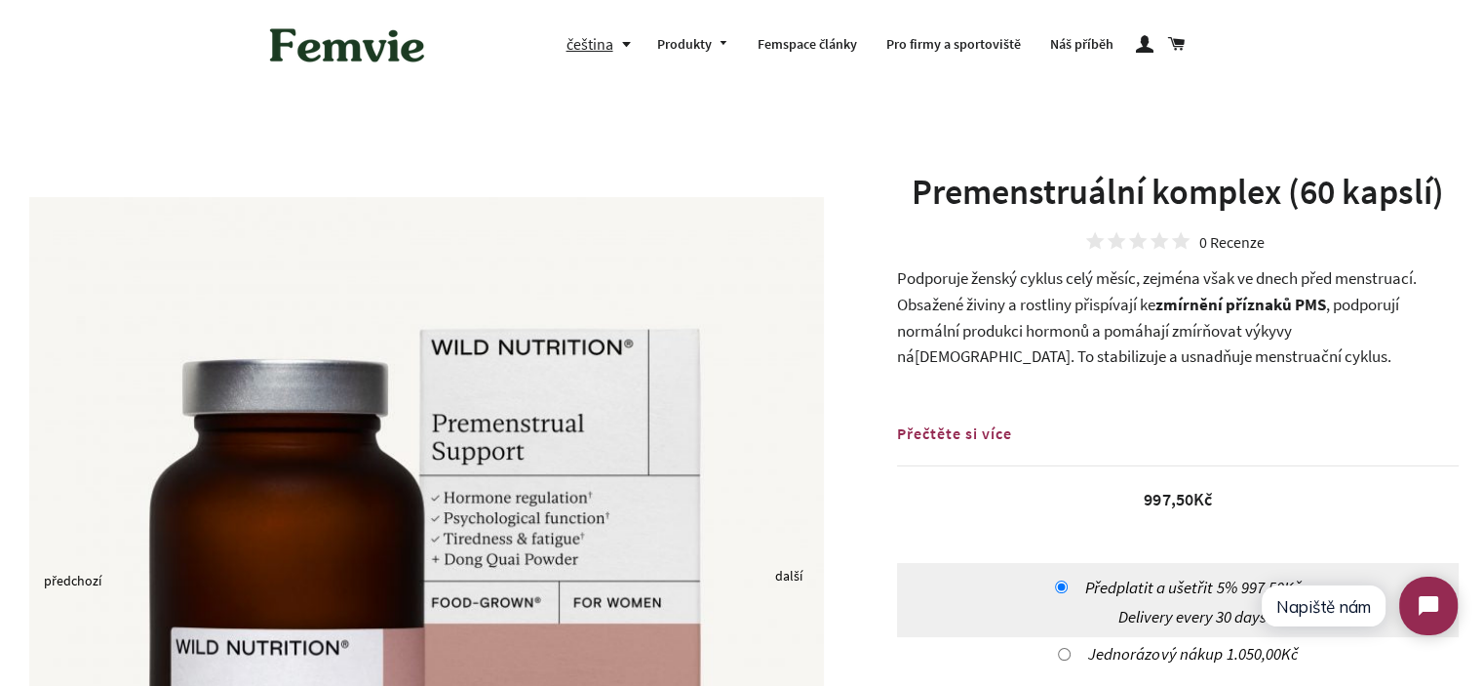
click at [1086, 338] on span ", podporují normální produkci hormonů a pomáhají zmírňovat výkyvy ná[DEMOGRAPHI…" at bounding box center [1148, 330] width 502 height 73
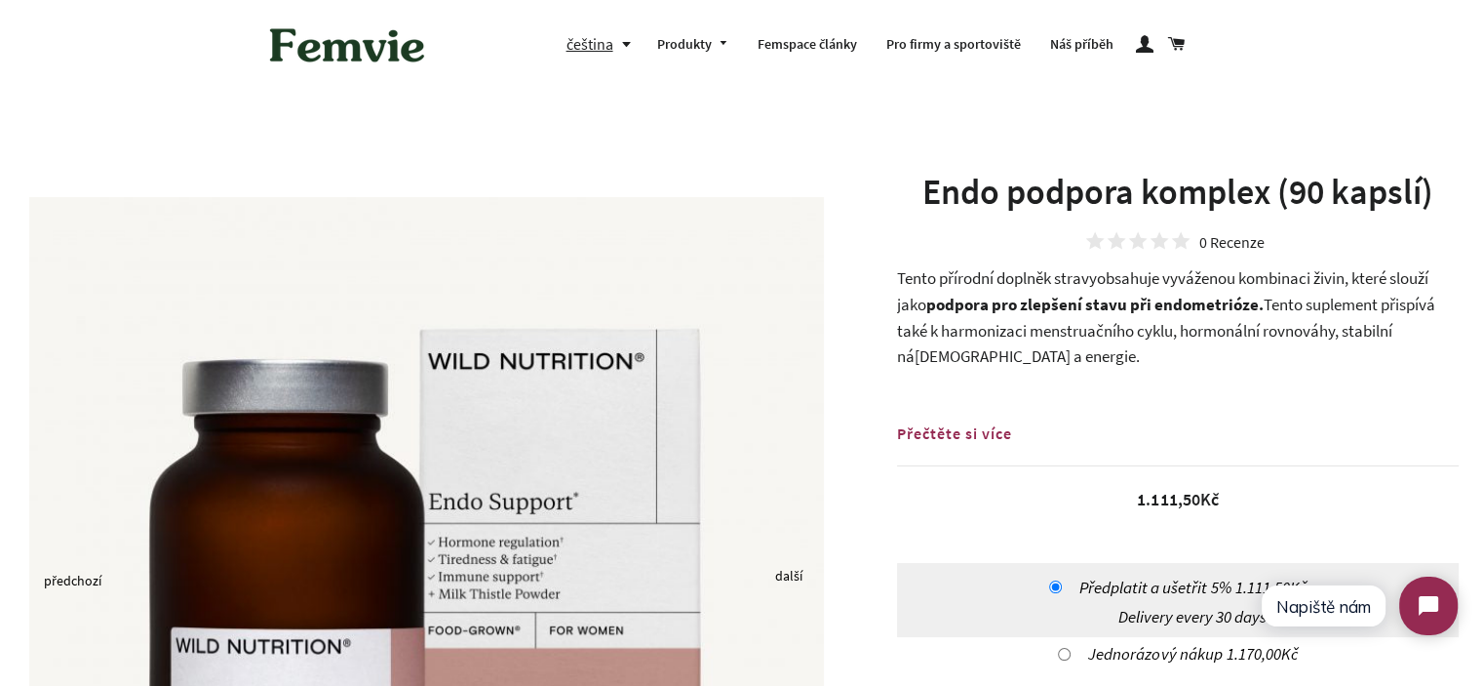
click at [932, 299] on strong "podpora pro zlepšení stavu při endometrióze." at bounding box center [1094, 304] width 337 height 21
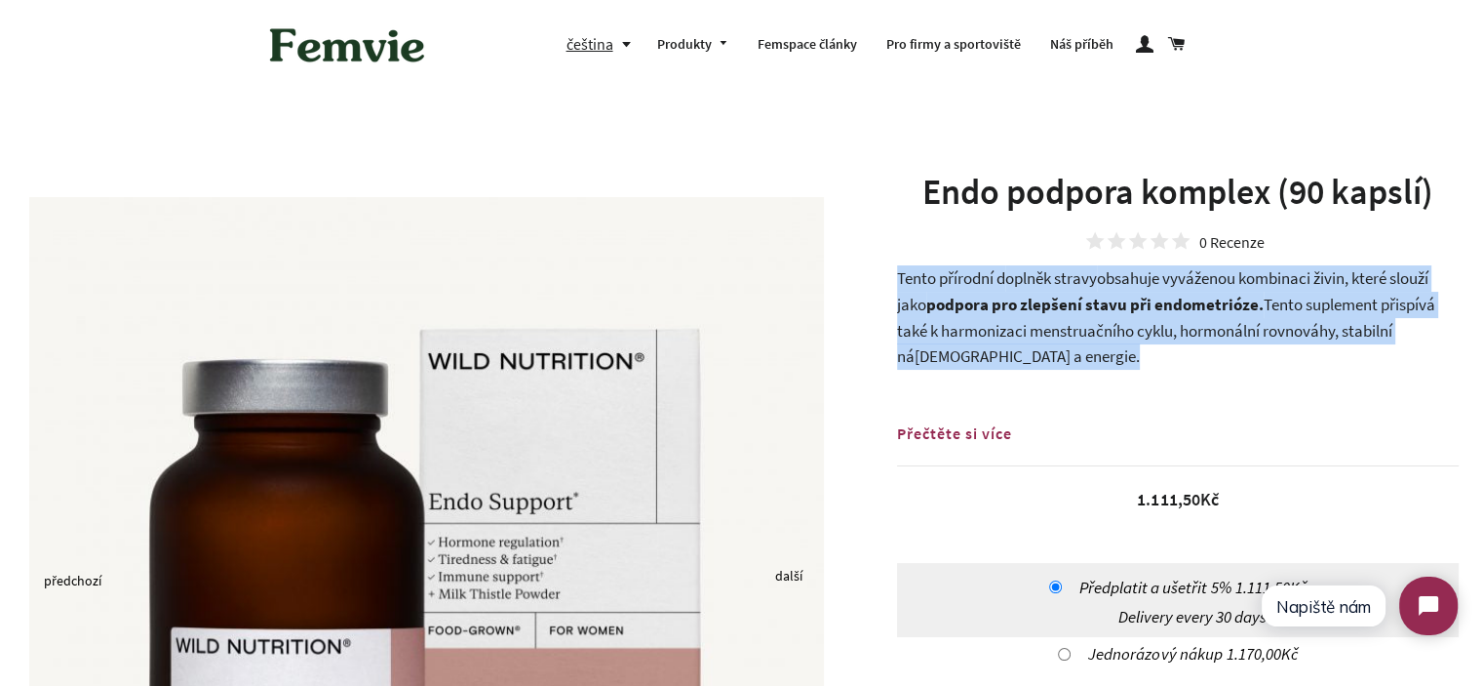
click at [932, 299] on strong "podpora pro zlepšení stavu při endometrióze." at bounding box center [1094, 304] width 337 height 21
click at [1053, 299] on strong "podpora pro zlepšení stavu při endometrióze." at bounding box center [1094, 304] width 337 height 21
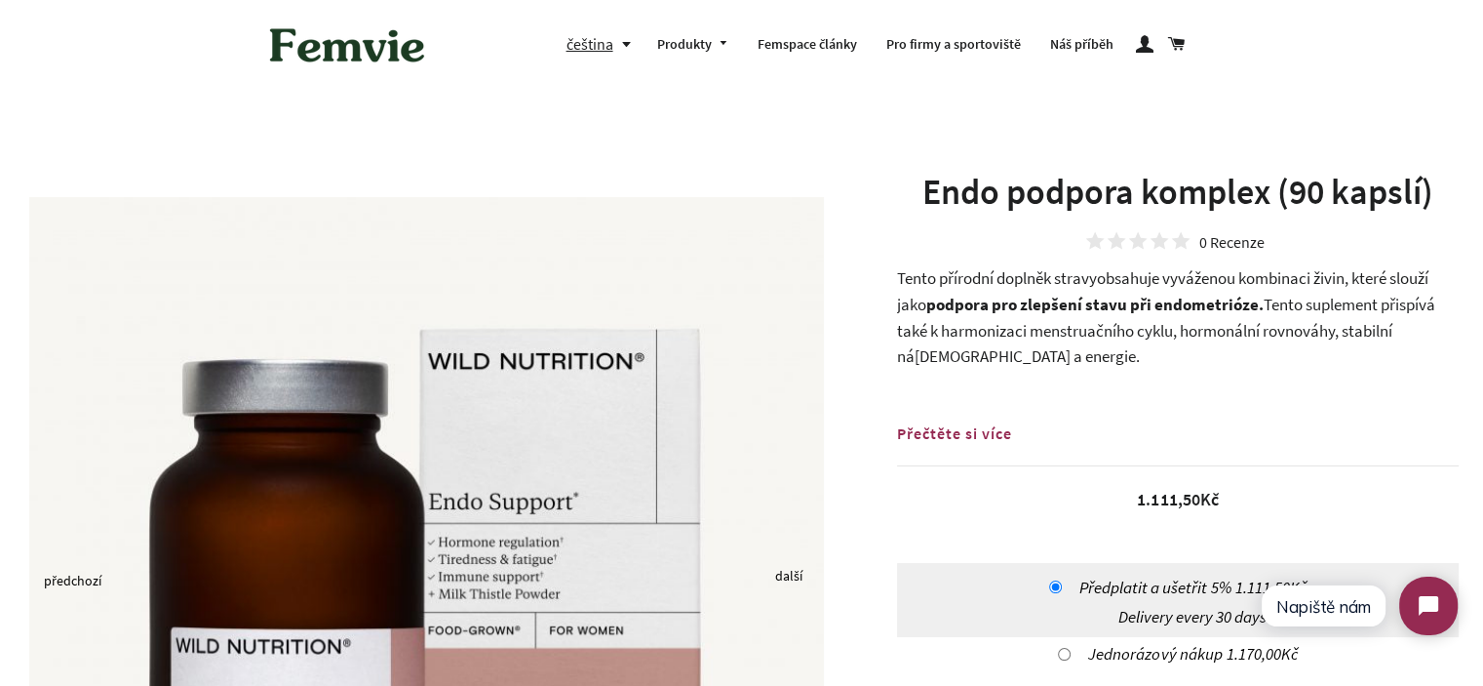
click at [1194, 275] on span "obsahuje vyváženou kombinaci živin, které slouží jako" at bounding box center [1162, 291] width 531 height 48
click at [1160, 286] on span "obsahuje vyváženou kombinaci živin, které slouží jako" at bounding box center [1162, 291] width 531 height 48
click at [1186, 283] on span "obsahuje vyváženou kombinaci živin, které slouží jako" at bounding box center [1162, 291] width 531 height 48
drag, startPoint x: 1186, startPoint y: 283, endPoint x: 1317, endPoint y: 281, distance: 131.7
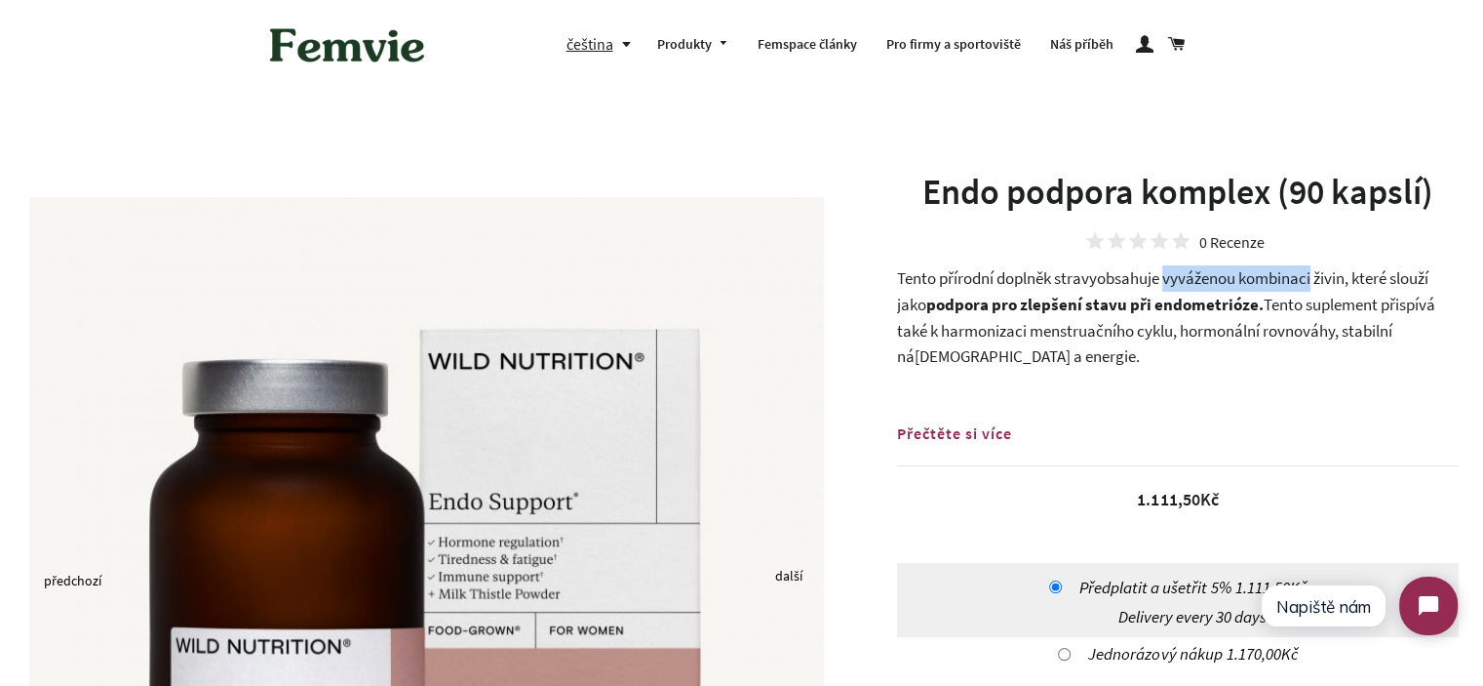
click at [1317, 281] on span "obsahuje vyváženou kombinaci živin, které slouží jako" at bounding box center [1162, 291] width 531 height 48
click at [1288, 289] on span "obsahuje vyváženou kombinaci živin, které slouží jako" at bounding box center [1162, 291] width 531 height 48
click at [967, 302] on strong "podpora pro zlepšení stavu při endometrióze." at bounding box center [1094, 304] width 337 height 21
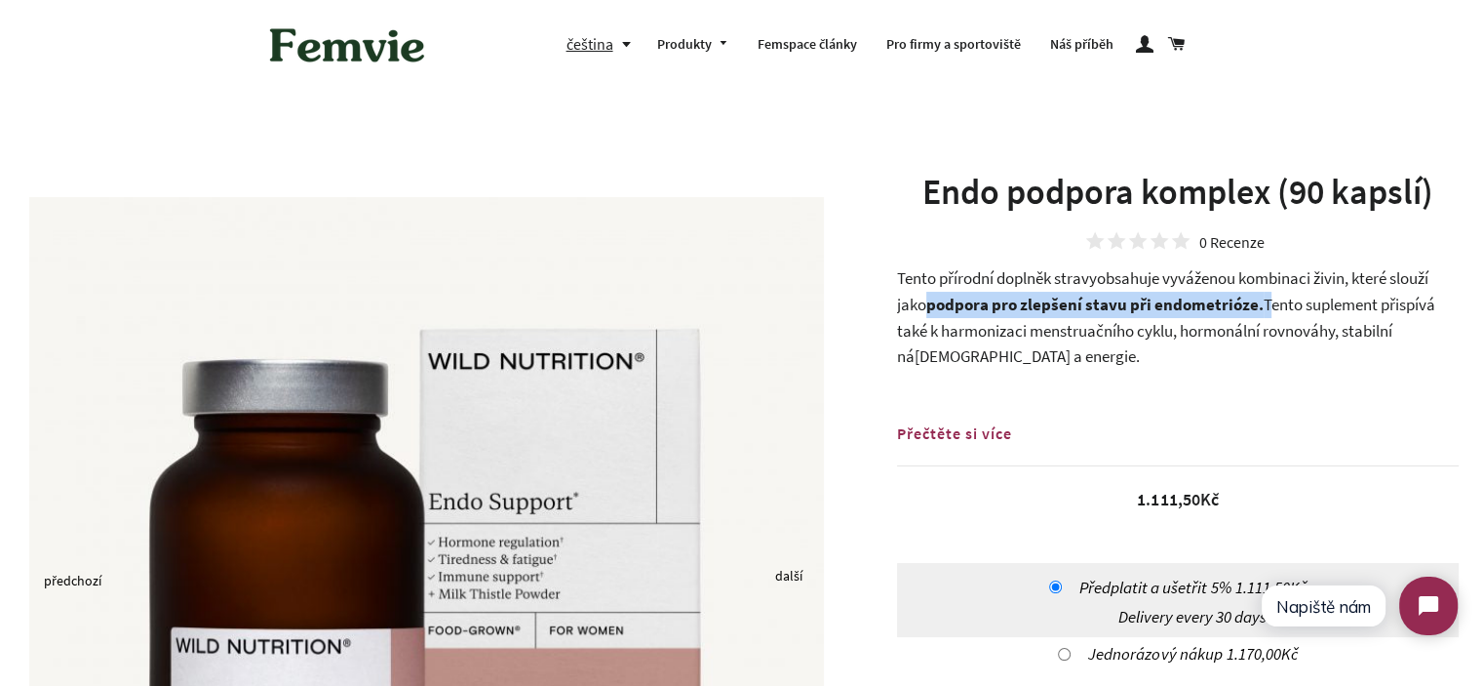
drag, startPoint x: 967, startPoint y: 302, endPoint x: 1258, endPoint y: 304, distance: 290.6
click at [1258, 304] on strong "podpora pro zlepšení stavu při endometrióze." at bounding box center [1094, 304] width 337 height 21
click at [1259, 304] on strong "podpora pro zlepšení stavu při endometrióze." at bounding box center [1094, 304] width 337 height 21
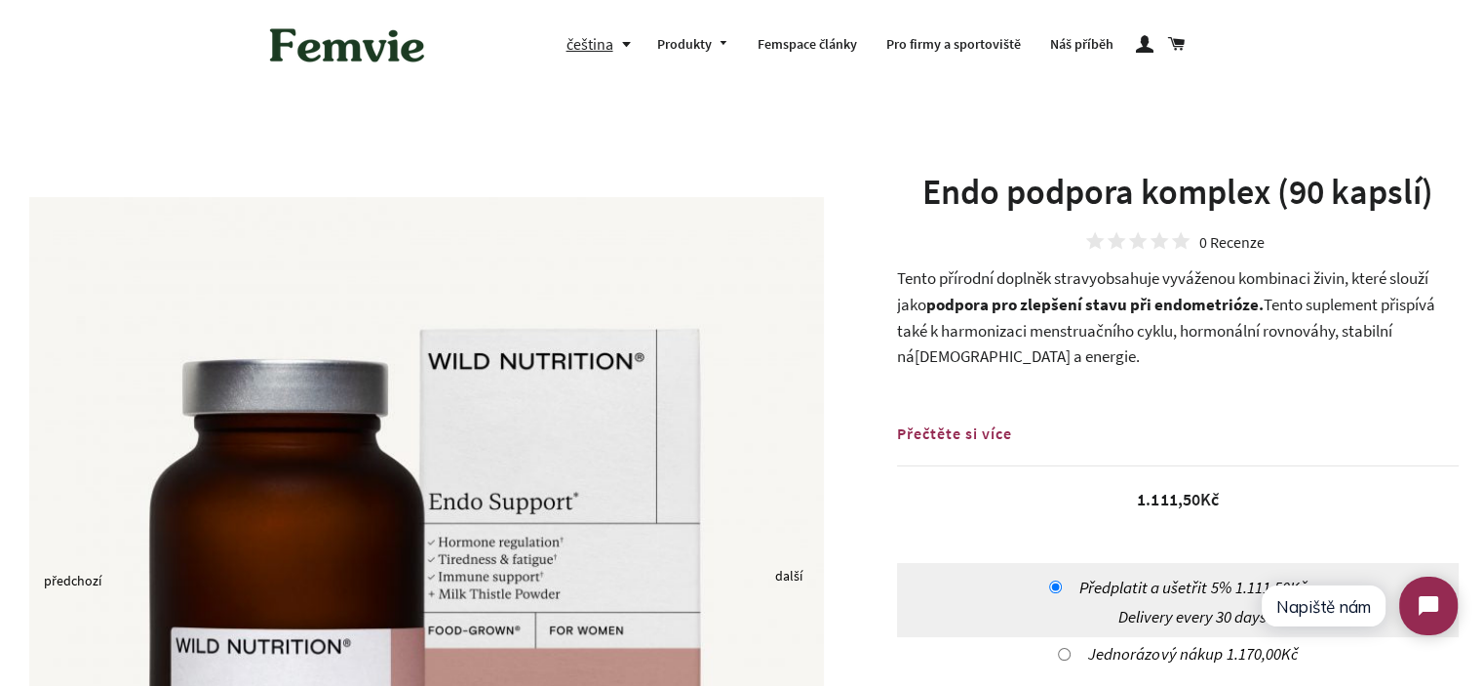
click at [1207, 315] on p "Tento přírodní d oplněk stravy obsahuje vyváženou kombinaci živin, které slouží…" at bounding box center [1178, 316] width 562 height 103
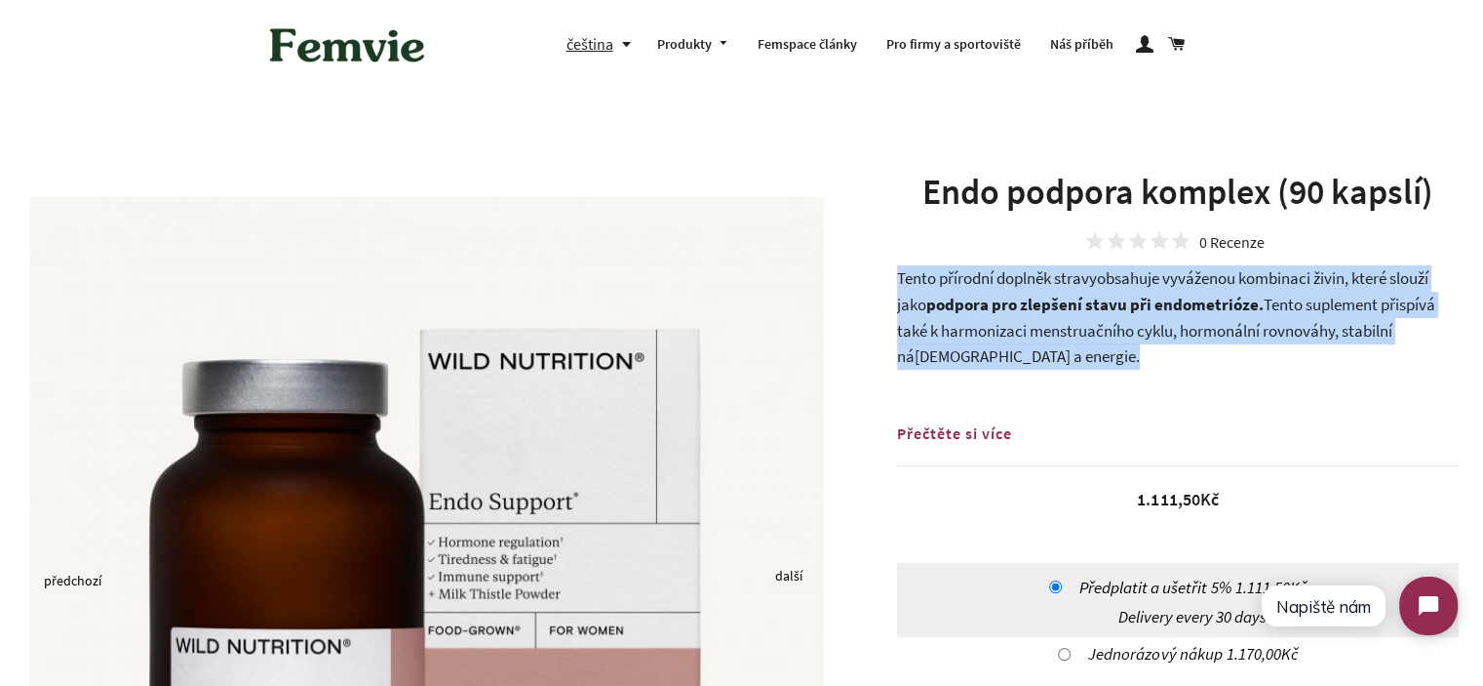
click at [1207, 315] on p "Tento přírodní d oplněk stravy obsahuje vyváženou kombinaci živin, které slouží…" at bounding box center [1178, 316] width 562 height 103
click at [1104, 342] on p "Tento přírodní d oplněk stravy obsahuje vyváženou kombinaci živin, které slouží…" at bounding box center [1178, 316] width 562 height 103
click at [1055, 352] on p "Tento přírodní d oplněk stravy obsahuje vyváženou kombinaci živin, které slouží…" at bounding box center [1178, 316] width 562 height 103
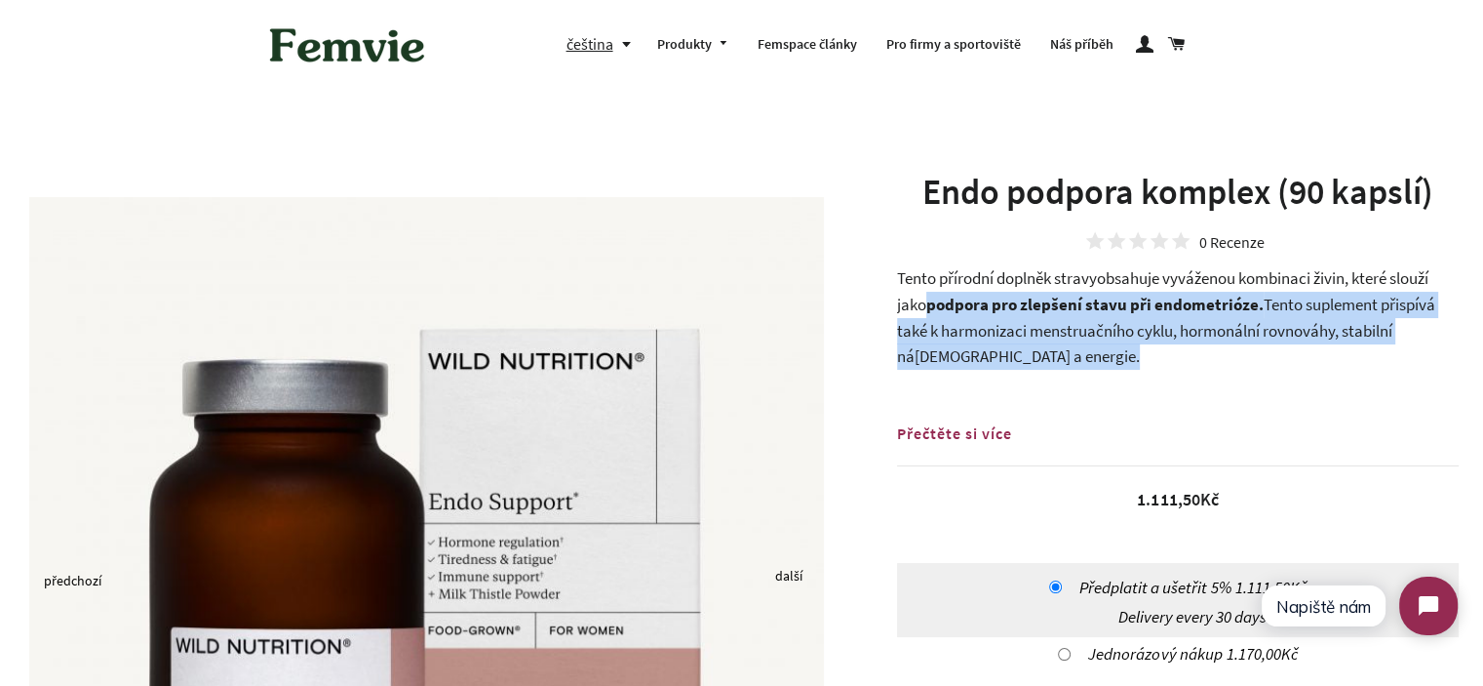
drag, startPoint x: 1055, startPoint y: 352, endPoint x: 930, endPoint y: 294, distance: 137.4
click at [932, 295] on p "Tento přírodní d oplněk stravy obsahuje vyváženou kombinaci živin, které slouží…" at bounding box center [1178, 316] width 562 height 103
click at [928, 293] on p "Tento přírodní d oplněk stravy obsahuje vyváženou kombinaci živin, které slouží…" at bounding box center [1178, 316] width 562 height 103
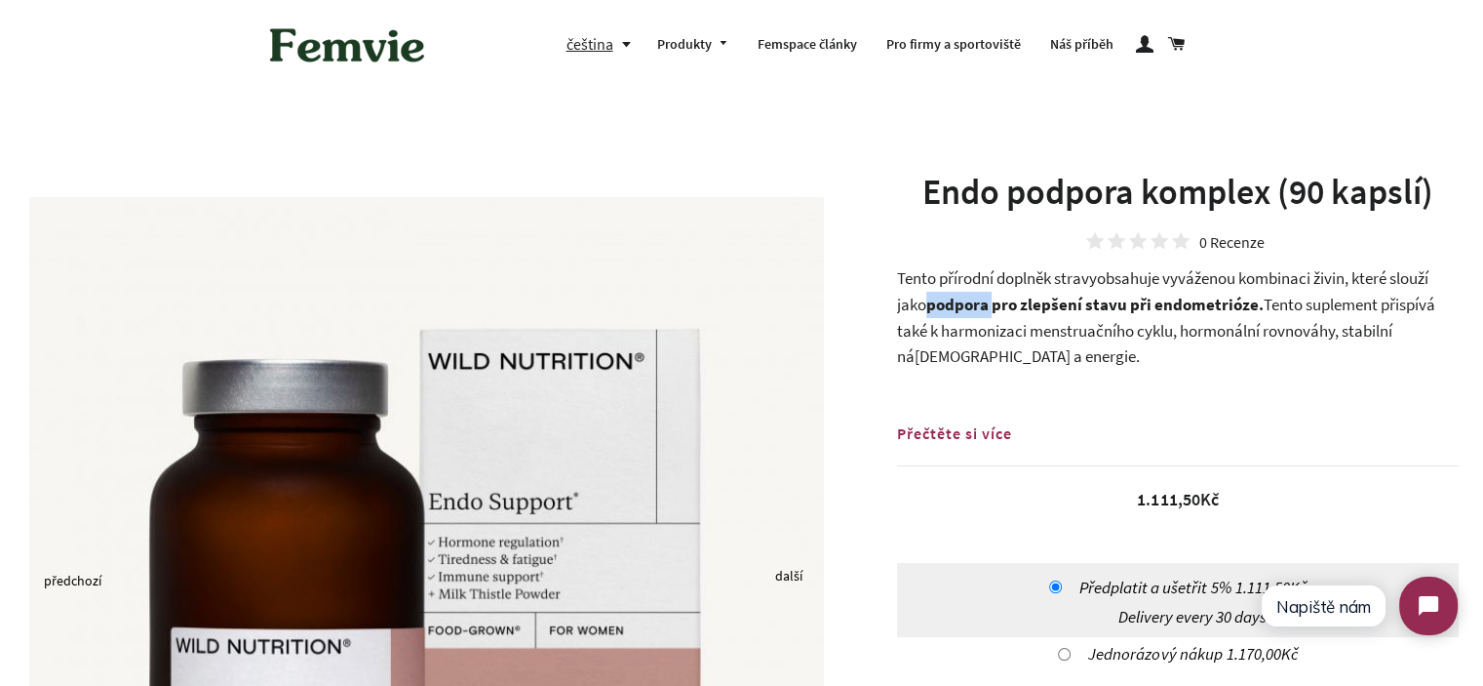
click at [928, 293] on p "Tento přírodní d oplněk stravy obsahuje vyváženou kombinaci živin, které slouží…" at bounding box center [1178, 316] width 562 height 103
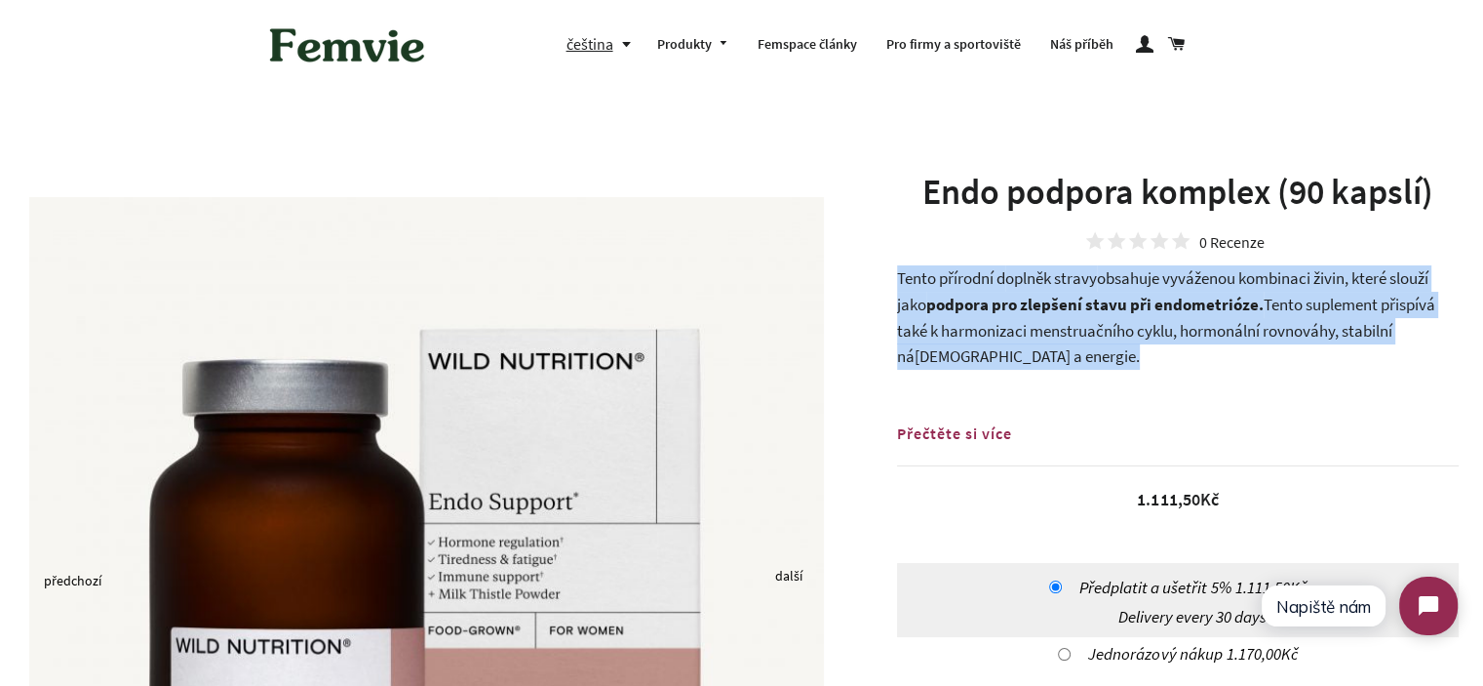
click at [928, 292] on p "Tento přírodní d oplněk stravy obsahuje vyváženou kombinaci živin, které slouží…" at bounding box center [1178, 316] width 562 height 103
click at [1167, 333] on span "Tento suplement přispívá také k harmonizaci menstruačního cyklu, hormonální rov…" at bounding box center [1166, 330] width 538 height 73
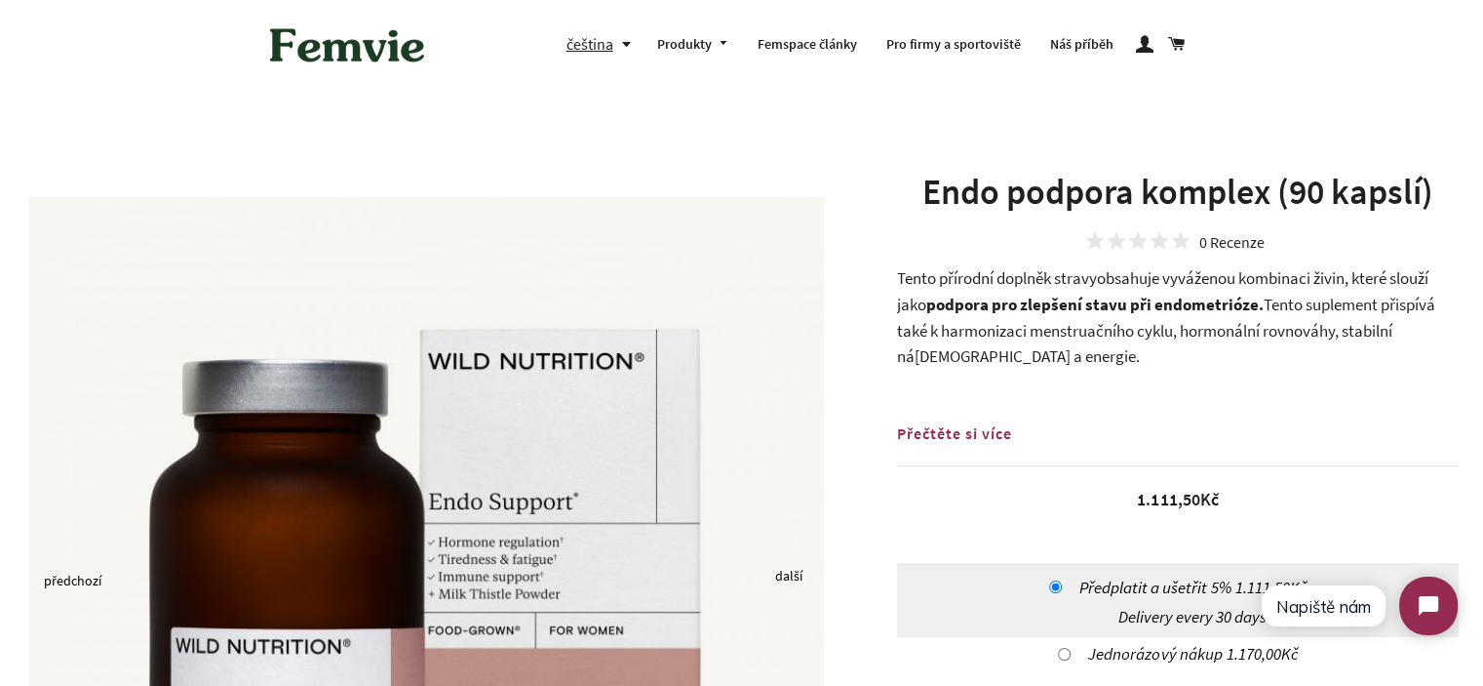
click at [1129, 311] on strong "podpora pro zlepšení stavu při endometrióze." at bounding box center [1094, 304] width 337 height 21
click at [1124, 311] on strong "podpora pro zlepšení stavu při endometrióze." at bounding box center [1094, 304] width 337 height 21
click at [1004, 308] on strong "podpora pro zlepšení stavu při endometrióze." at bounding box center [1094, 304] width 337 height 21
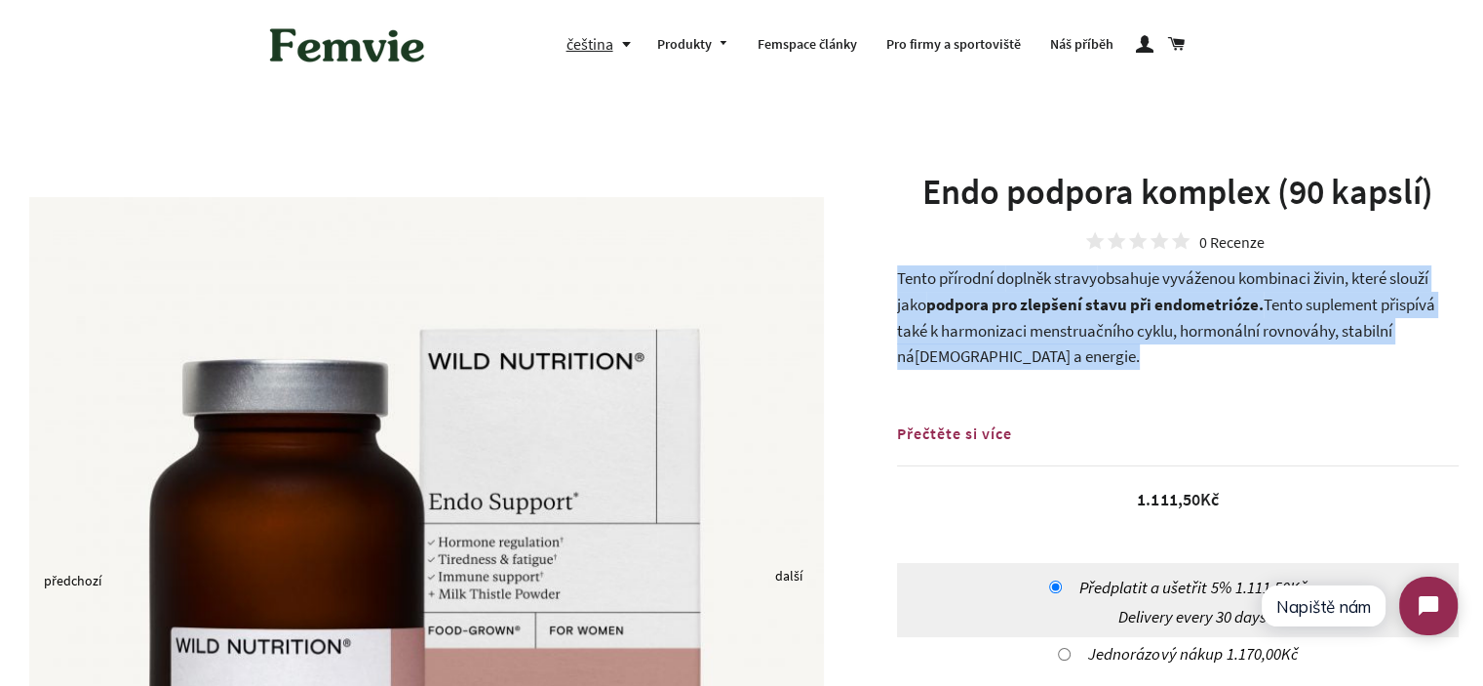
click at [1004, 308] on strong "podpora pro zlepšení stavu při endometrióze." at bounding box center [1094, 304] width 337 height 21
click at [1086, 334] on span "Tento suplement přispívá také k harmonizaci menstruačního cyklu, hormonální rov…" at bounding box center [1166, 330] width 538 height 73
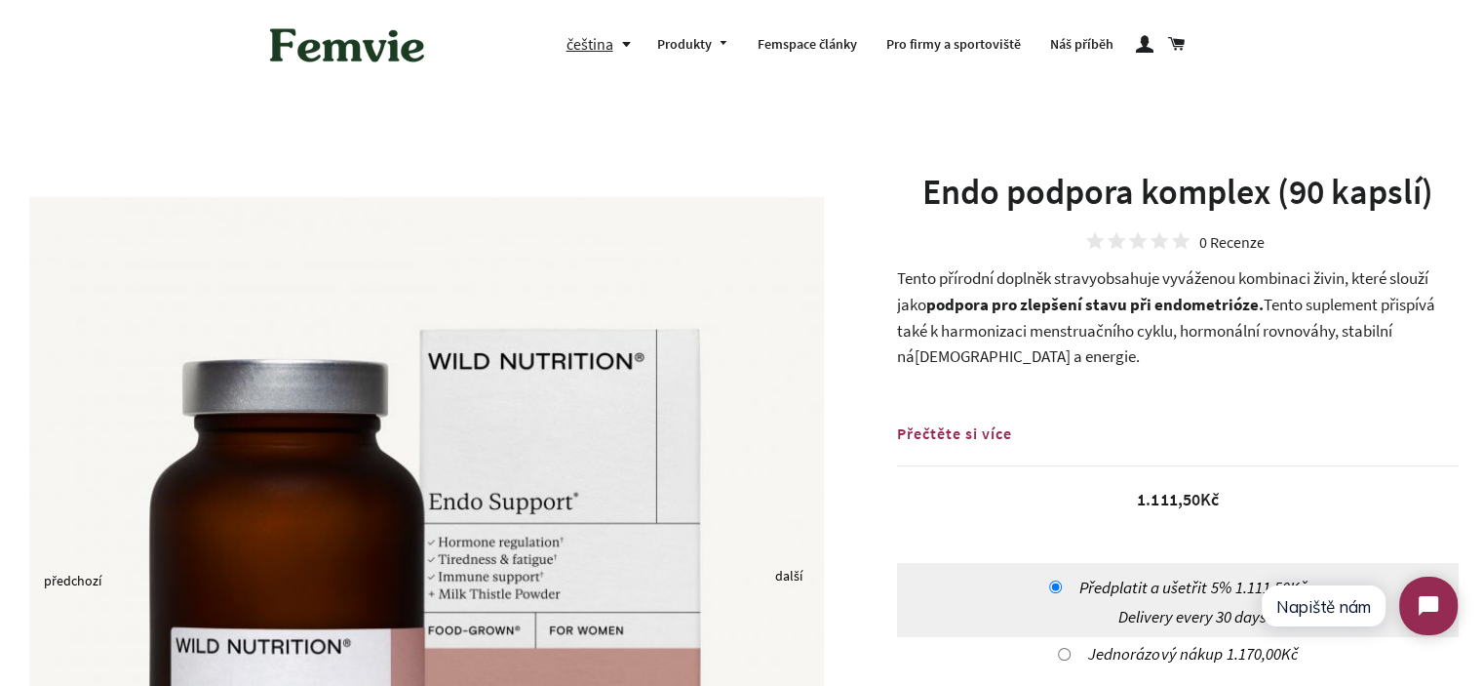
click at [897, 294] on span "obsahuje vyváženou kombinaci živin, které slouží jako" at bounding box center [1162, 291] width 531 height 48
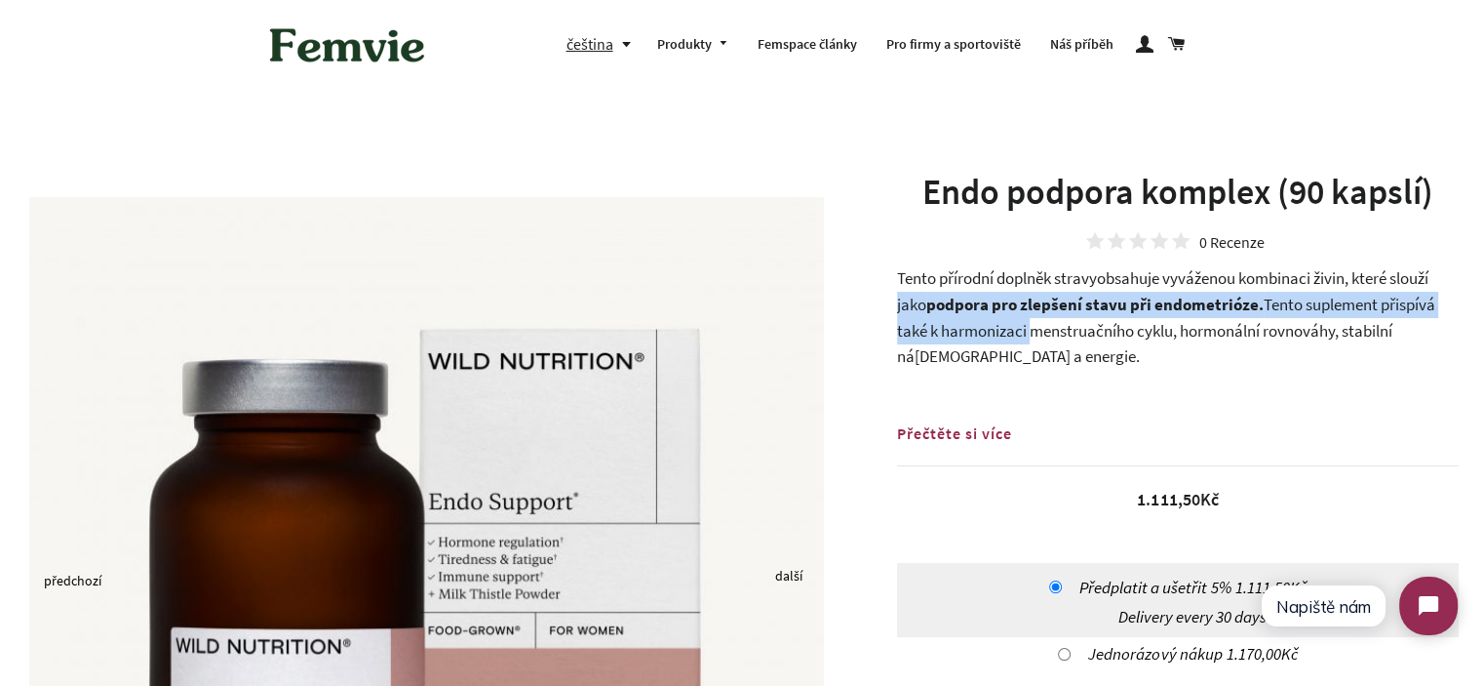
drag, startPoint x: 897, startPoint y: 294, endPoint x: 976, endPoint y: 328, distance: 86.0
click at [976, 328] on p "Tento přírodní d oplněk stravy obsahuje vyváženou kombinaci živin, které slouží…" at bounding box center [1178, 316] width 562 height 103
click at [976, 328] on span "Tento suplement přispívá také k harmonizaci menstruačního cyklu, hormonální rov…" at bounding box center [1166, 330] width 538 height 73
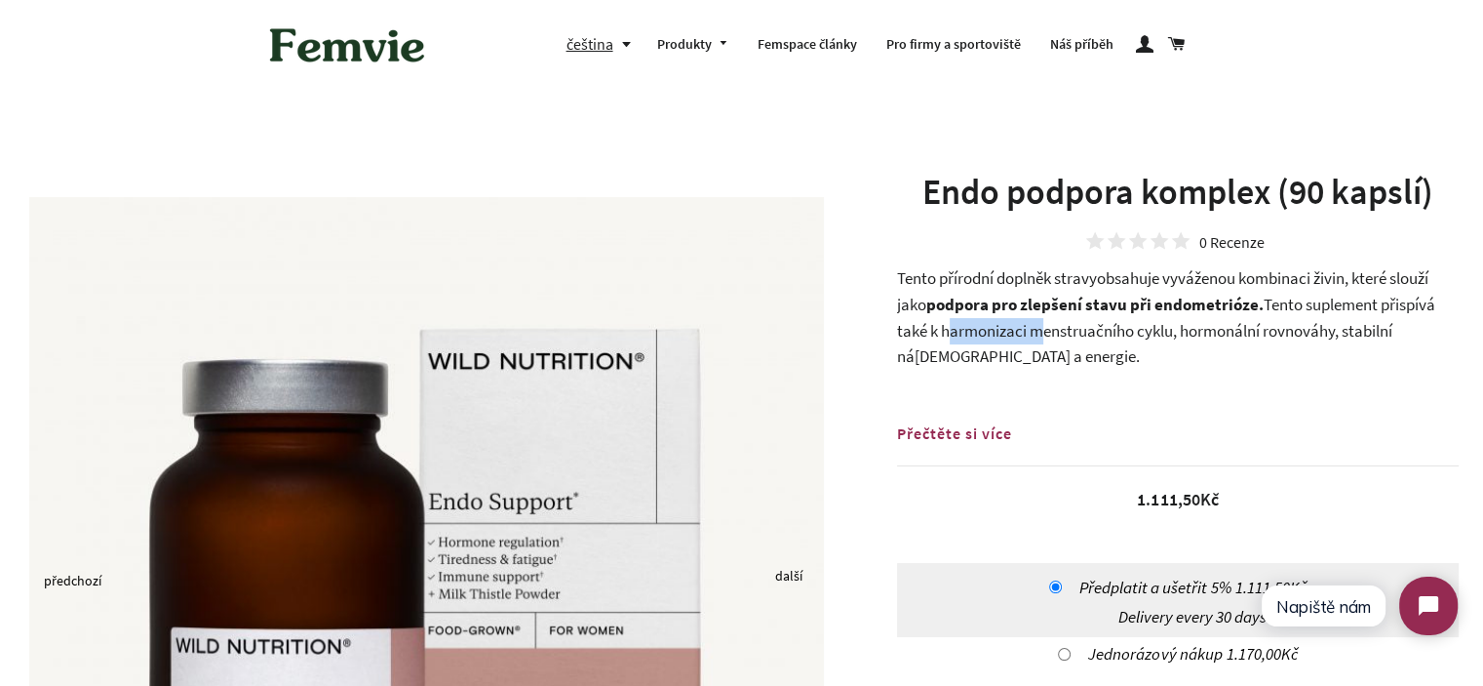
click at [976, 328] on span "Tento suplement přispívá také k harmonizaci menstruačního cyklu, hormonální rov…" at bounding box center [1166, 330] width 538 height 73
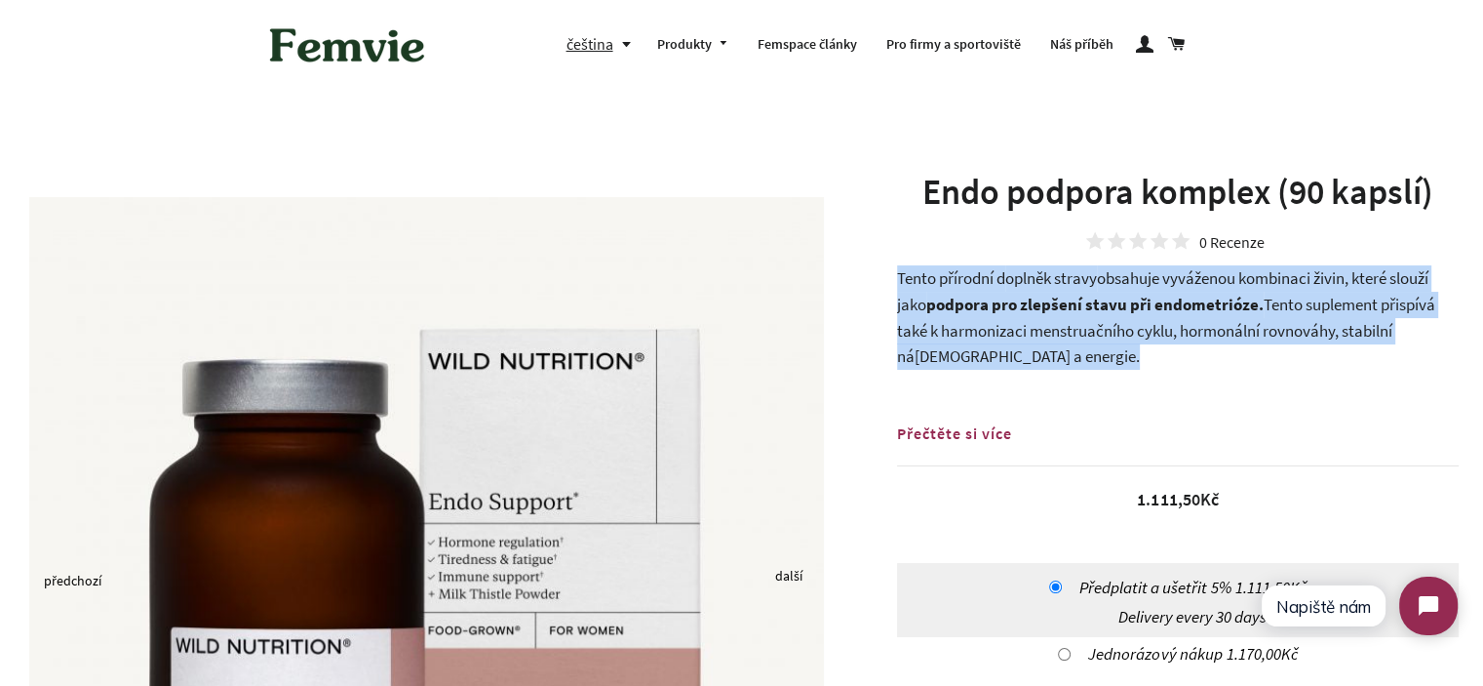
drag, startPoint x: 976, startPoint y: 328, endPoint x: 1236, endPoint y: 312, distance: 259.9
click at [979, 328] on span "Tento suplement přispívá také k harmonizaci menstruačního cyklu, hormonální rov…" at bounding box center [1166, 330] width 538 height 73
click at [1267, 307] on span "Tento suplement přispívá také k harmonizaci menstruačního cyklu, hormonální rov…" at bounding box center [1166, 330] width 538 height 73
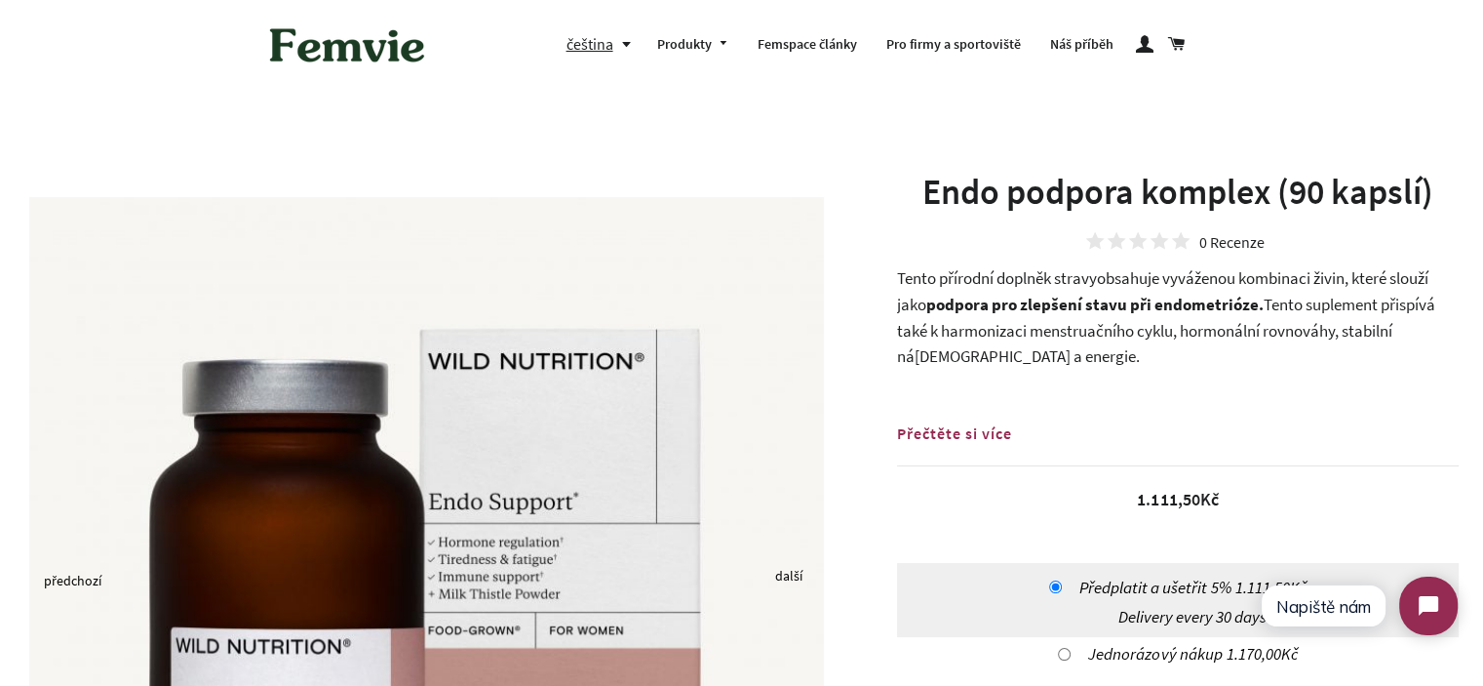
click at [1295, 289] on span "obsahuje vyváženou kombinaci živin, které slouží jako" at bounding box center [1162, 291] width 531 height 48
click at [1341, 276] on span "obsahuje vyváženou kombinaci živin, které slouží jako" at bounding box center [1162, 291] width 531 height 48
drag, startPoint x: 1341, startPoint y: 276, endPoint x: 999, endPoint y: 276, distance: 342.3
click at [999, 276] on p "Tento přírodní d oplněk stravy obsahuje vyváženou kombinaci živin, které slouží…" at bounding box center [1178, 316] width 562 height 103
click at [998, 276] on p "Tento přírodní d oplněk stravy obsahuje vyváženou kombinaci živin, které slouží…" at bounding box center [1178, 316] width 562 height 103
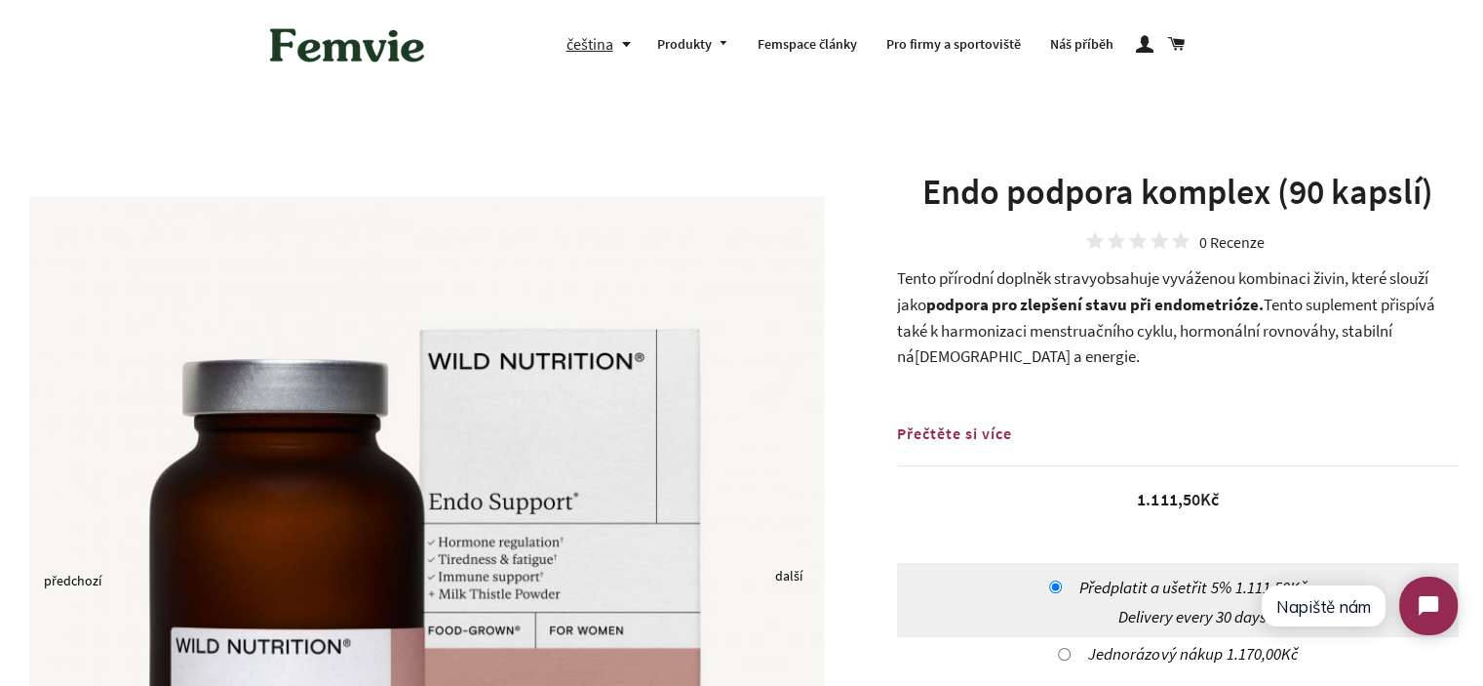
click at [1264, 274] on span "obsahuje vyváženou kombinaci živin, které slouží jako" at bounding box center [1162, 291] width 531 height 48
click at [1109, 311] on strong "podpora pro zlepšení stavu při endometrióze." at bounding box center [1094, 304] width 337 height 21
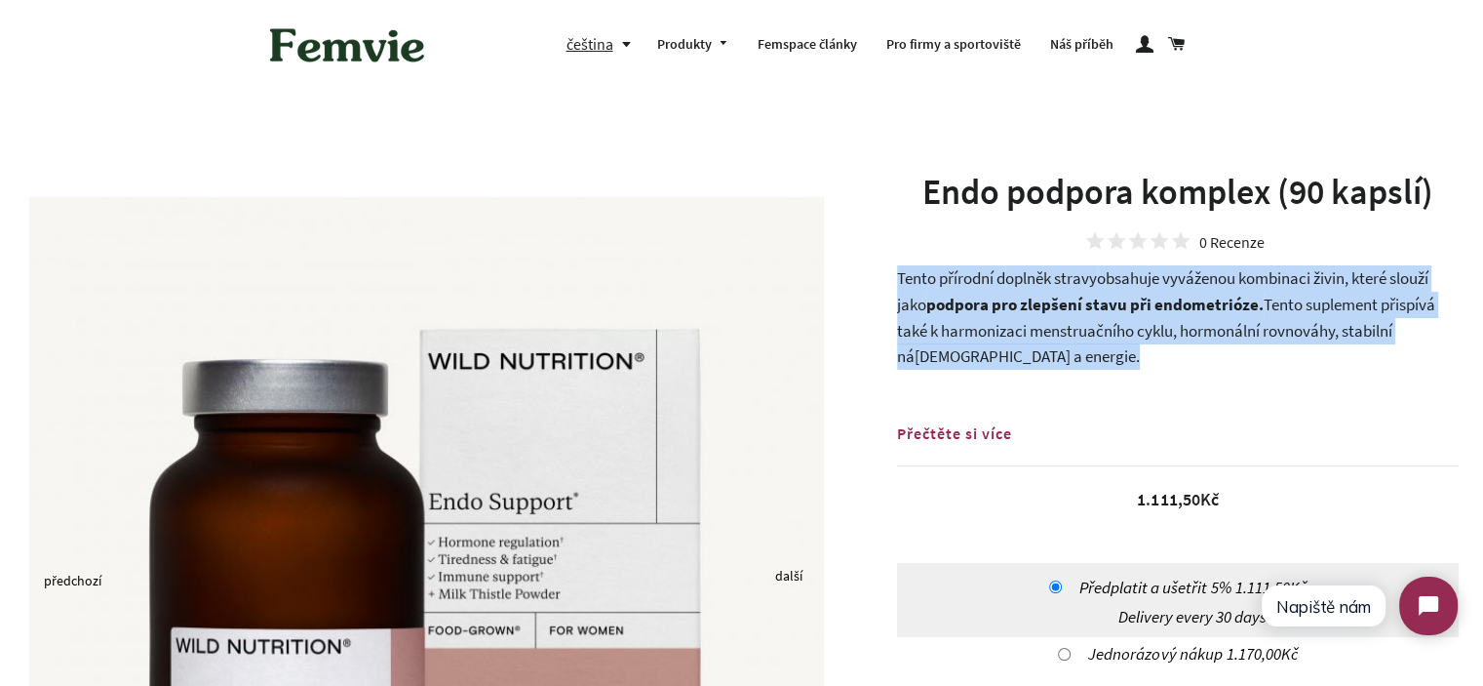
click at [1109, 311] on strong "podpora pro zlepšení stavu při endometrióze." at bounding box center [1094, 304] width 337 height 21
click at [996, 295] on strong "podpora pro zlepšení stavu při endometrióze." at bounding box center [1094, 304] width 337 height 21
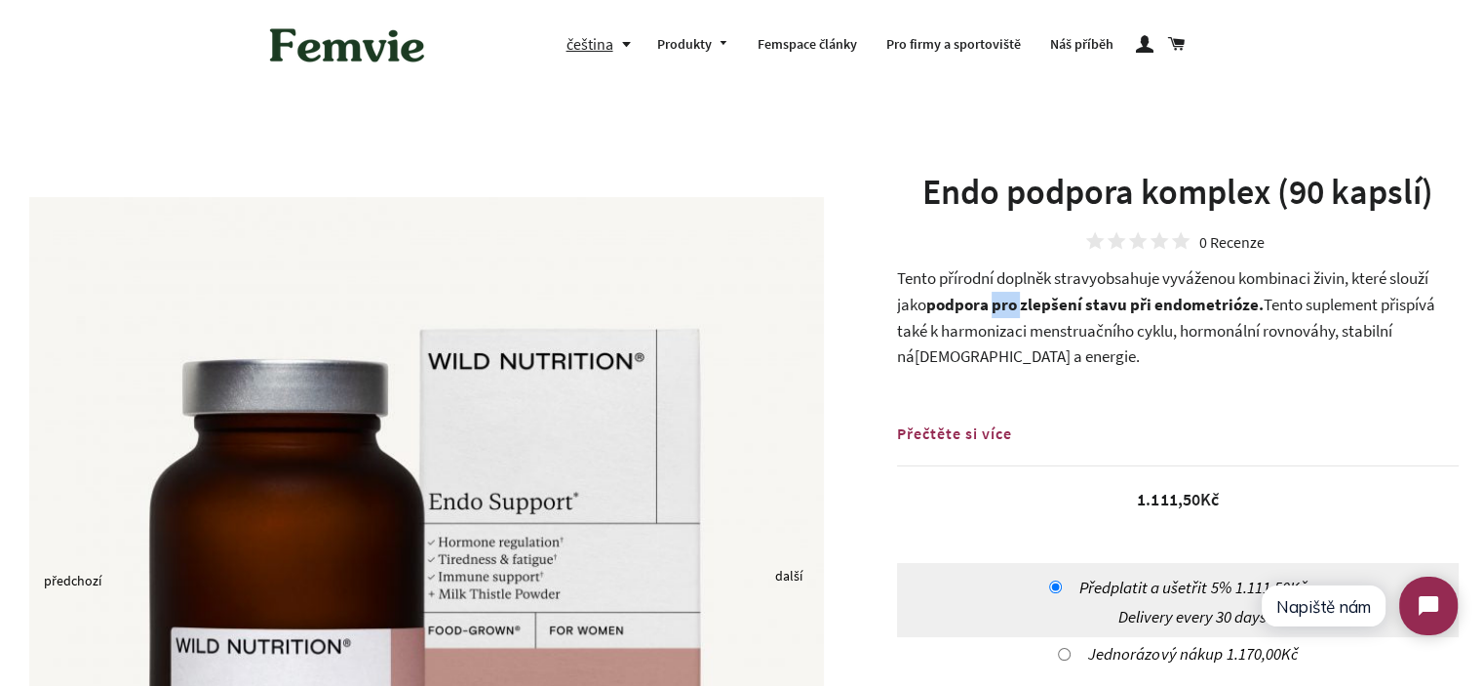
click at [996, 295] on strong "podpora pro zlepšení stavu při endometrióze." at bounding box center [1094, 304] width 337 height 21
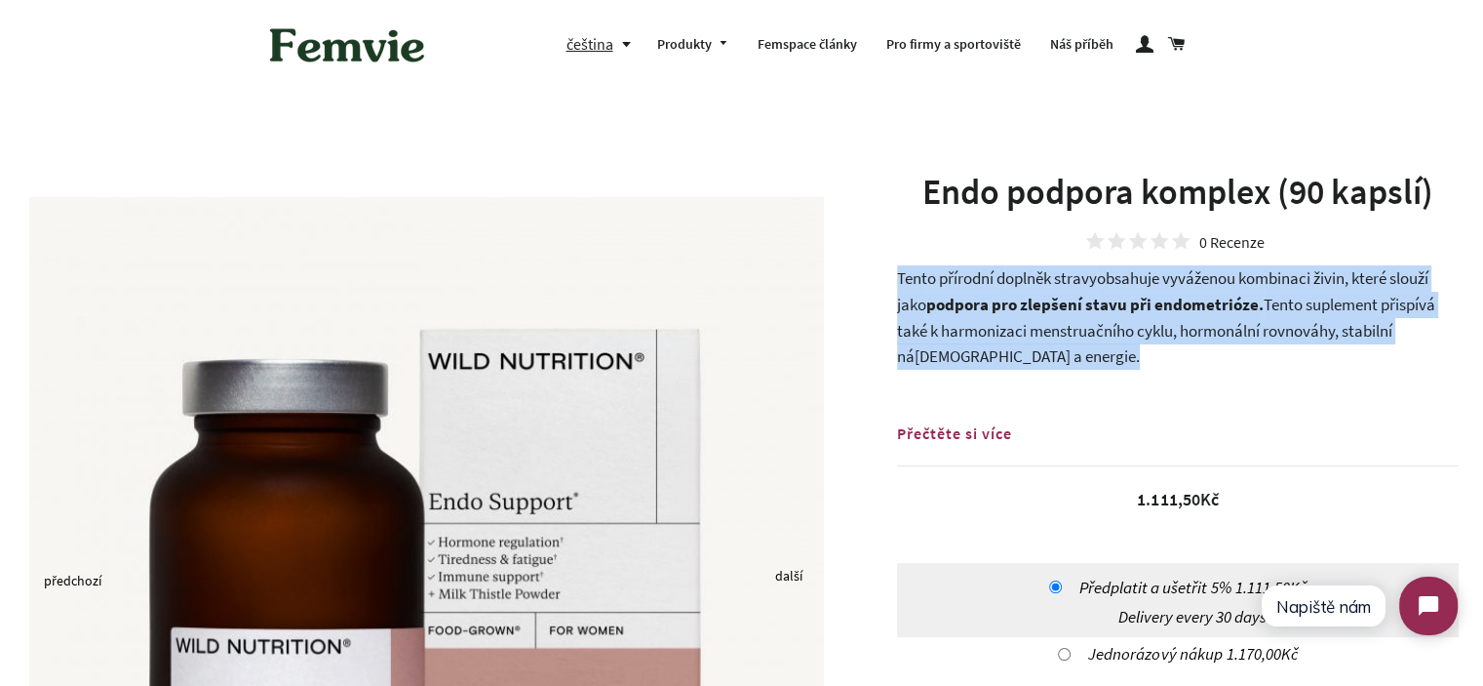
click at [996, 295] on strong "podpora pro zlepšení stavu při endometrióze." at bounding box center [1094, 304] width 337 height 21
click at [907, 280] on p "Tento přírodní d oplněk stravy obsahuje vyváženou kombinaci živin, které slouží…" at bounding box center [1178, 316] width 562 height 103
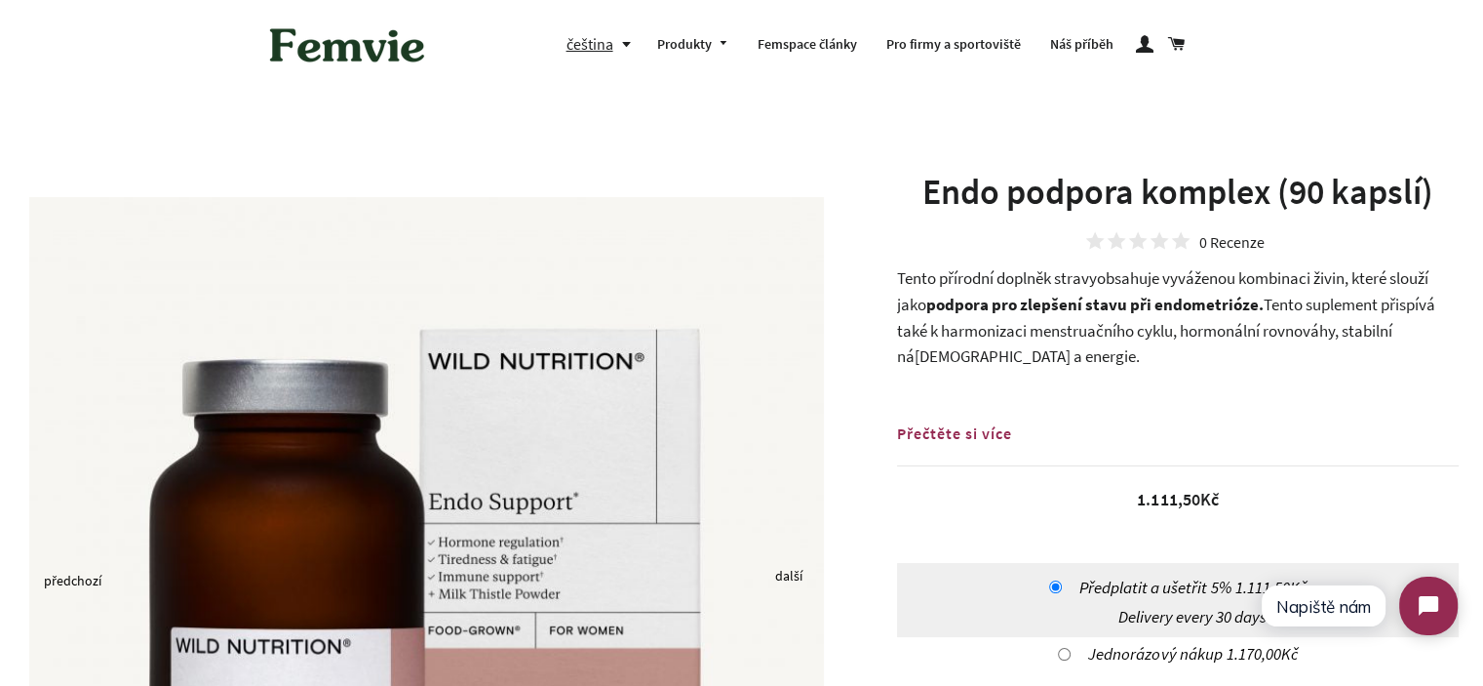
click at [914, 268] on p "Tento přírodní d oplněk stravy obsahuje vyváženou kombinaci živin, které slouží…" at bounding box center [1178, 316] width 562 height 103
click at [956, 298] on strong "podpora pro zlepšení stavu při endometrióze." at bounding box center [1094, 304] width 337 height 21
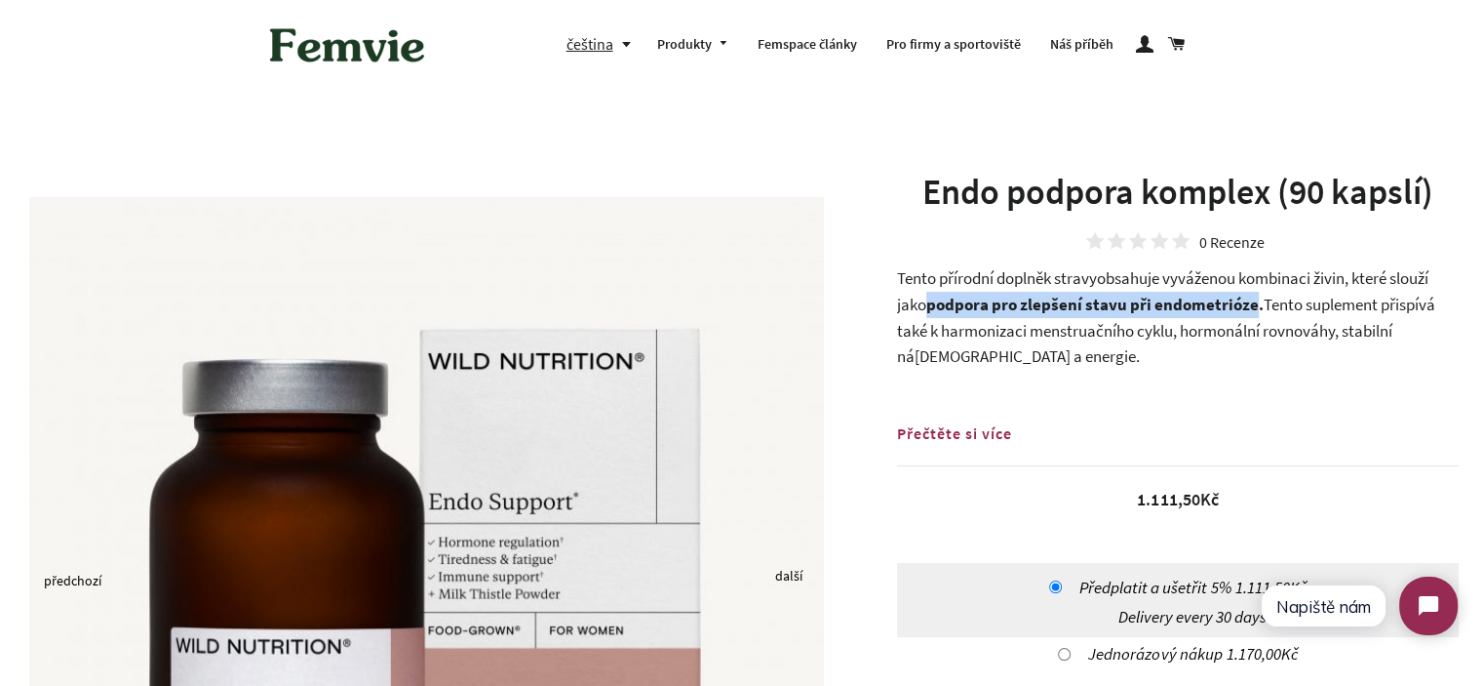
drag, startPoint x: 956, startPoint y: 298, endPoint x: 1171, endPoint y: 299, distance: 215.5
click at [1171, 299] on strong "podpora pro zlepšení stavu při endometrióze." at bounding box center [1094, 304] width 337 height 21
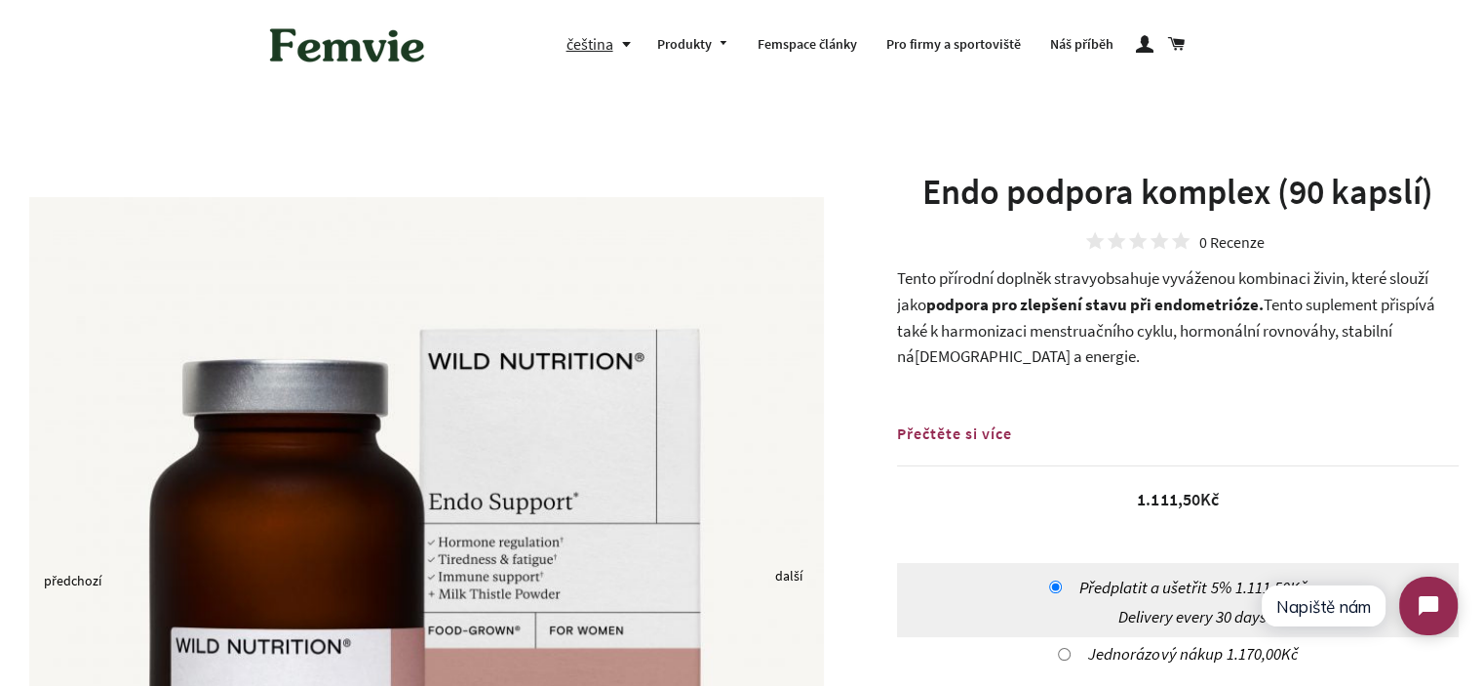
click at [1013, 327] on span "Tento suplement přispívá také k harmonizaci menstruačního cyklu, hormonální rov…" at bounding box center [1166, 330] width 538 height 73
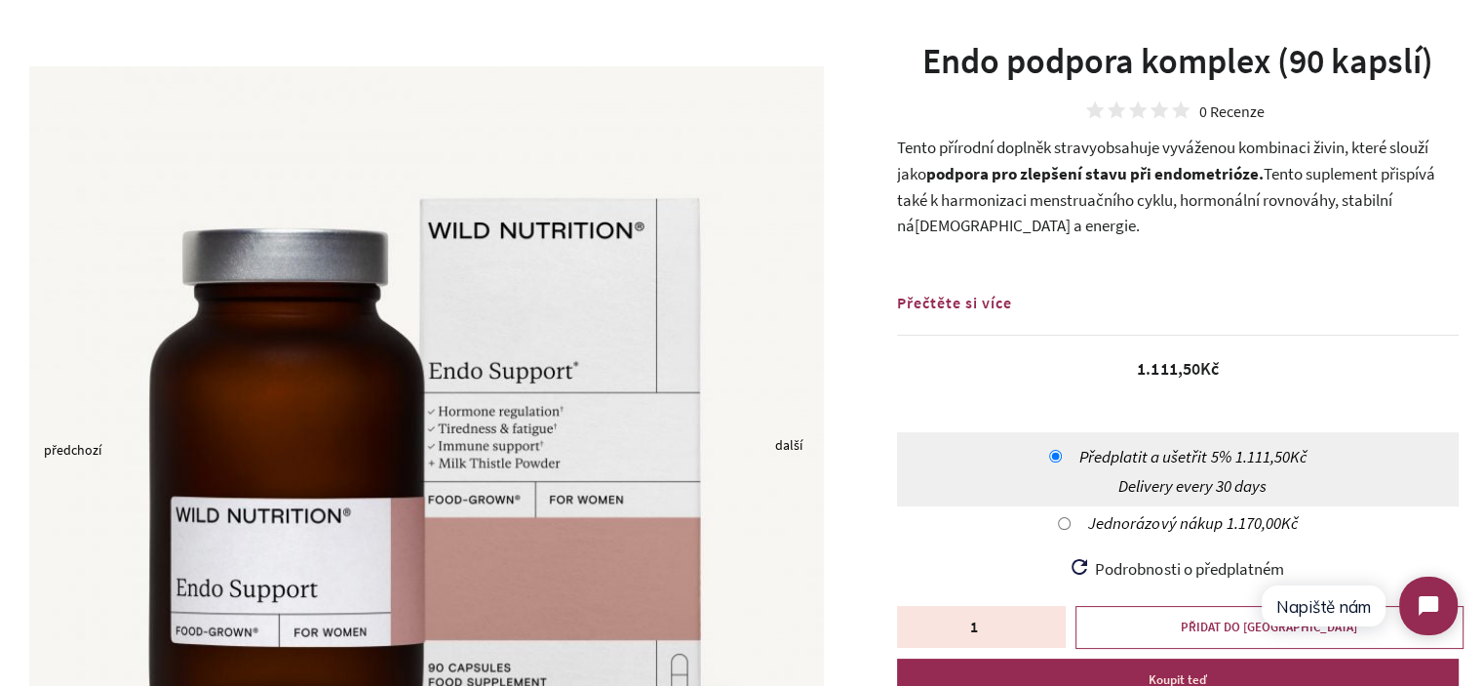
scroll to position [98, 0]
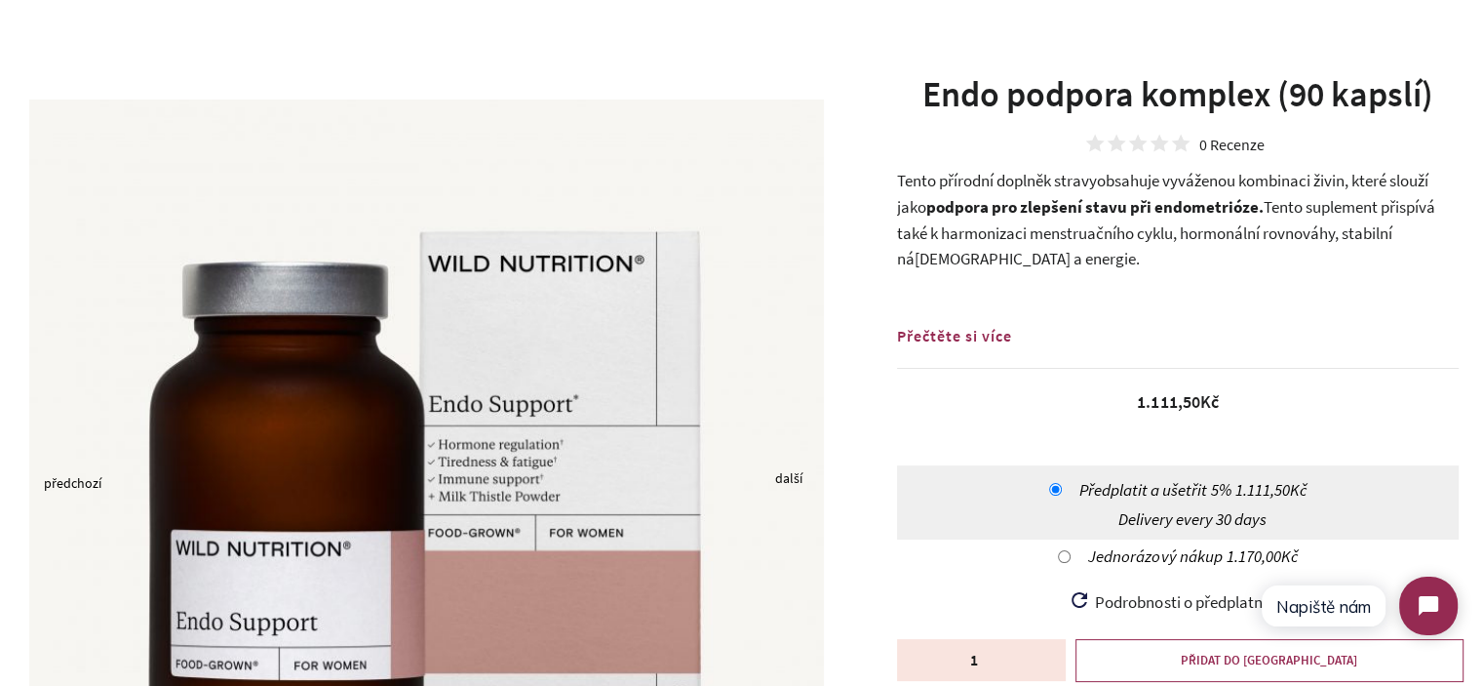
click at [1026, 217] on strong "podpora pro zlepšení stavu při endometrióze." at bounding box center [1094, 206] width 337 height 21
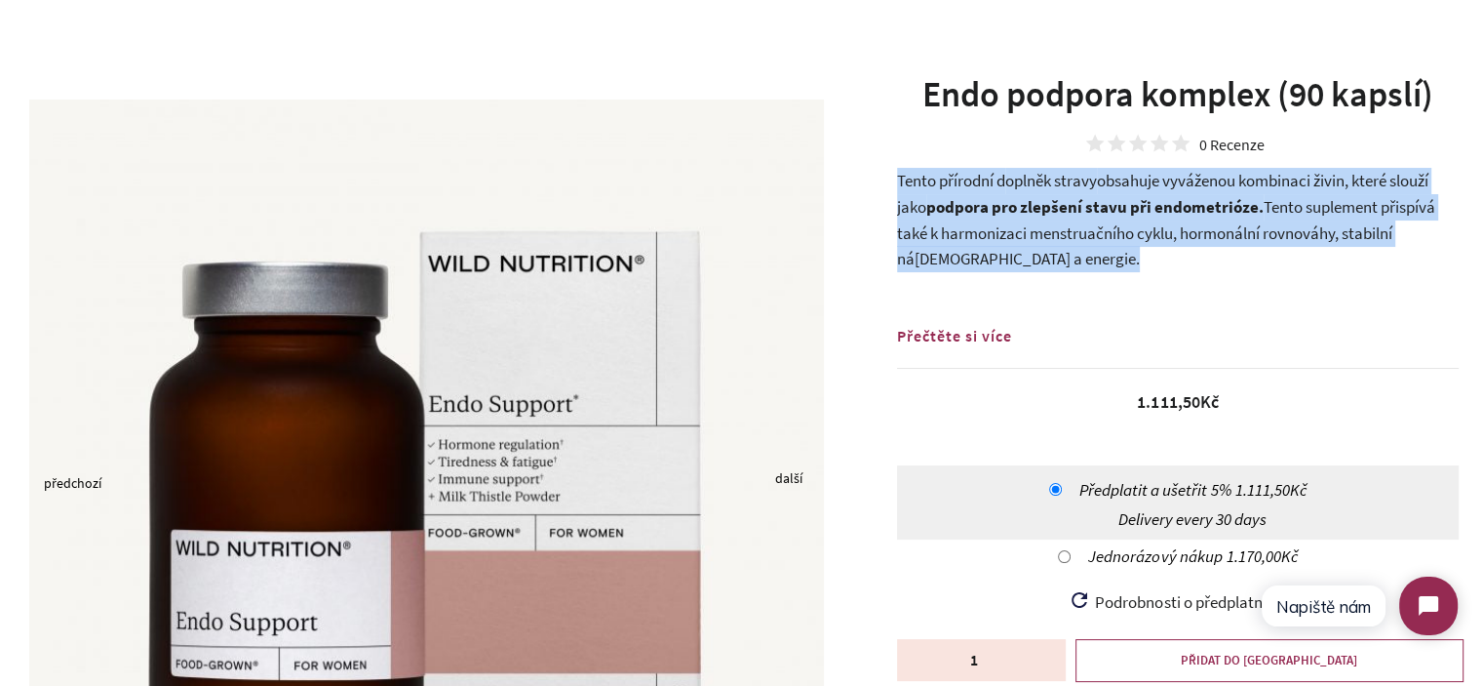
click at [1026, 217] on strong "podpora pro zlepšení stavu při endometrióze." at bounding box center [1094, 206] width 337 height 21
click at [1077, 237] on span "Tento suplement přispívá také k harmonizaci menstruačního cyklu, hormonální rov…" at bounding box center [1166, 232] width 538 height 73
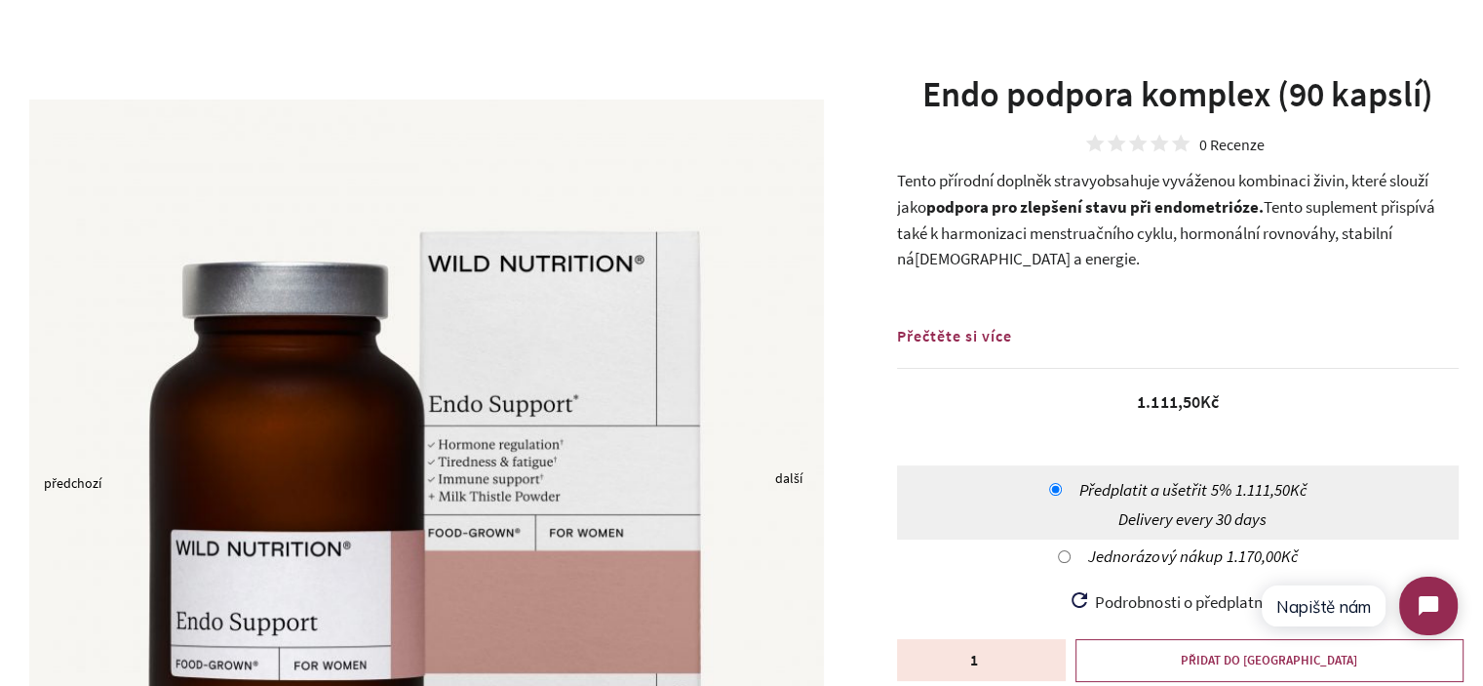
click at [958, 88] on h1 "Endo podpora komplex (90 kapslí)" at bounding box center [1178, 94] width 562 height 49
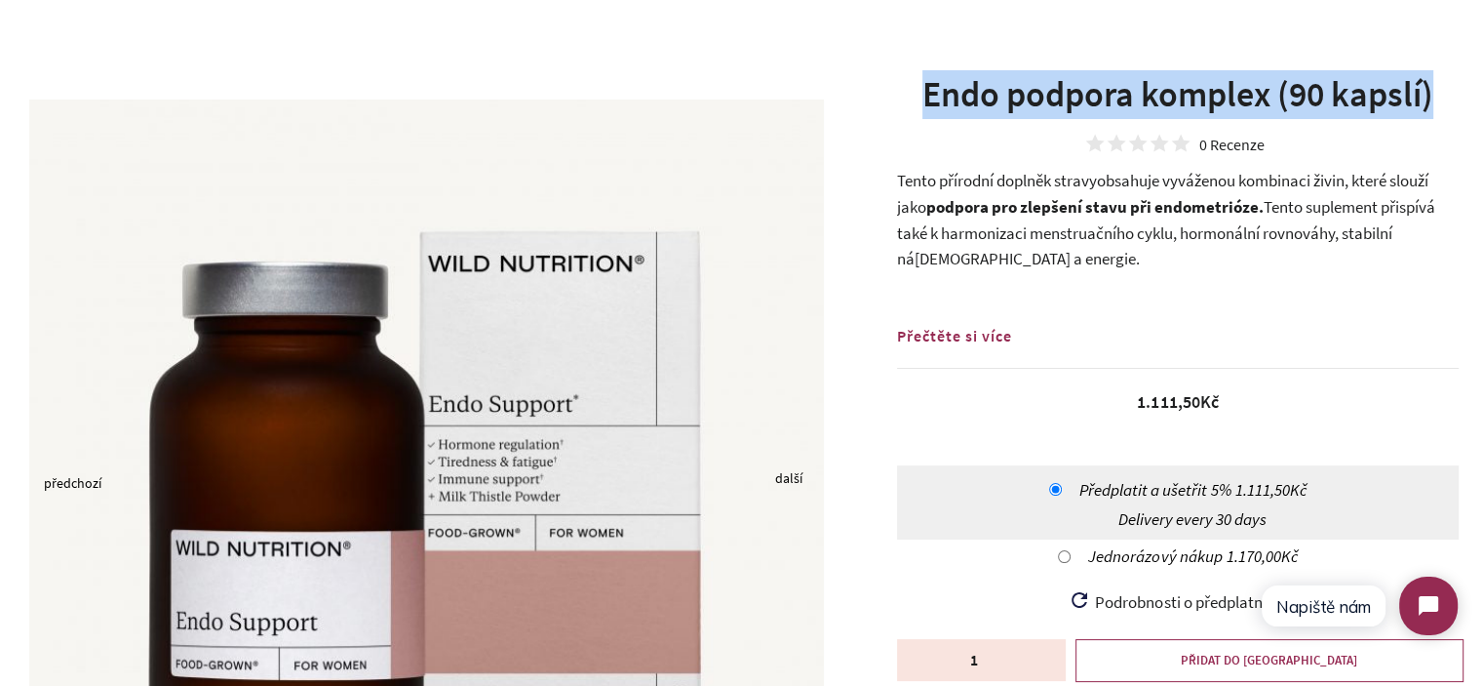
click at [958, 88] on h1 "Endo podpora komplex (90 kapslí)" at bounding box center [1178, 94] width 562 height 49
click at [1008, 88] on h1 "Endo podpora komplex (90 kapslí)" at bounding box center [1178, 94] width 562 height 49
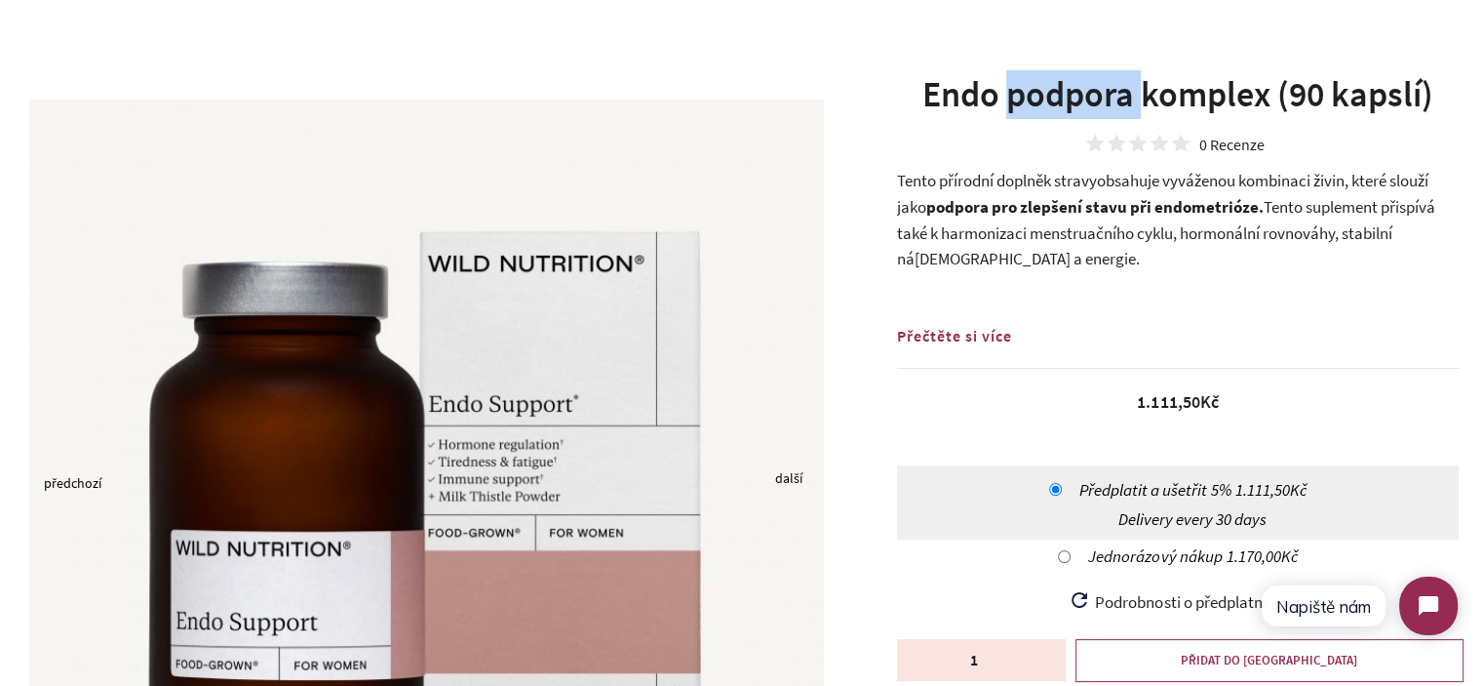
click at [1008, 88] on h1 "Endo podpora komplex (90 kapslí)" at bounding box center [1178, 94] width 562 height 49
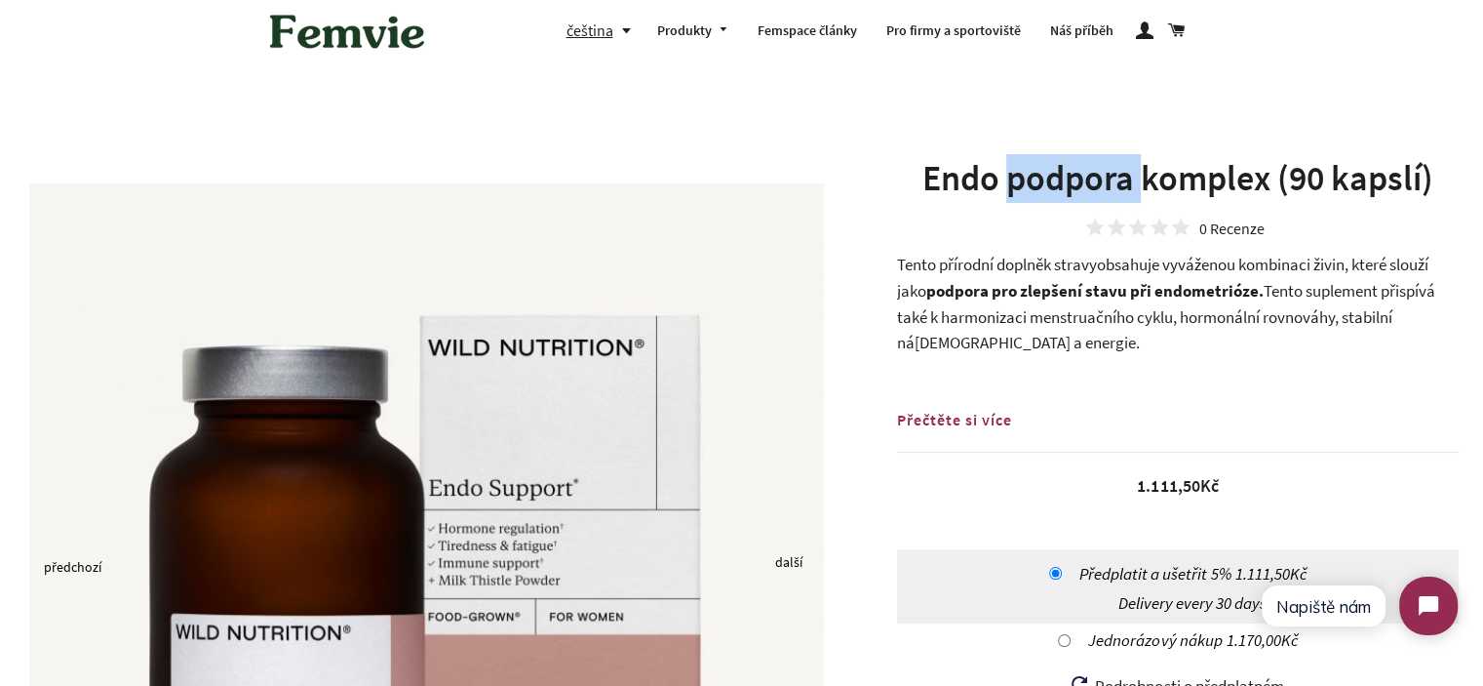
scroll to position [0, 0]
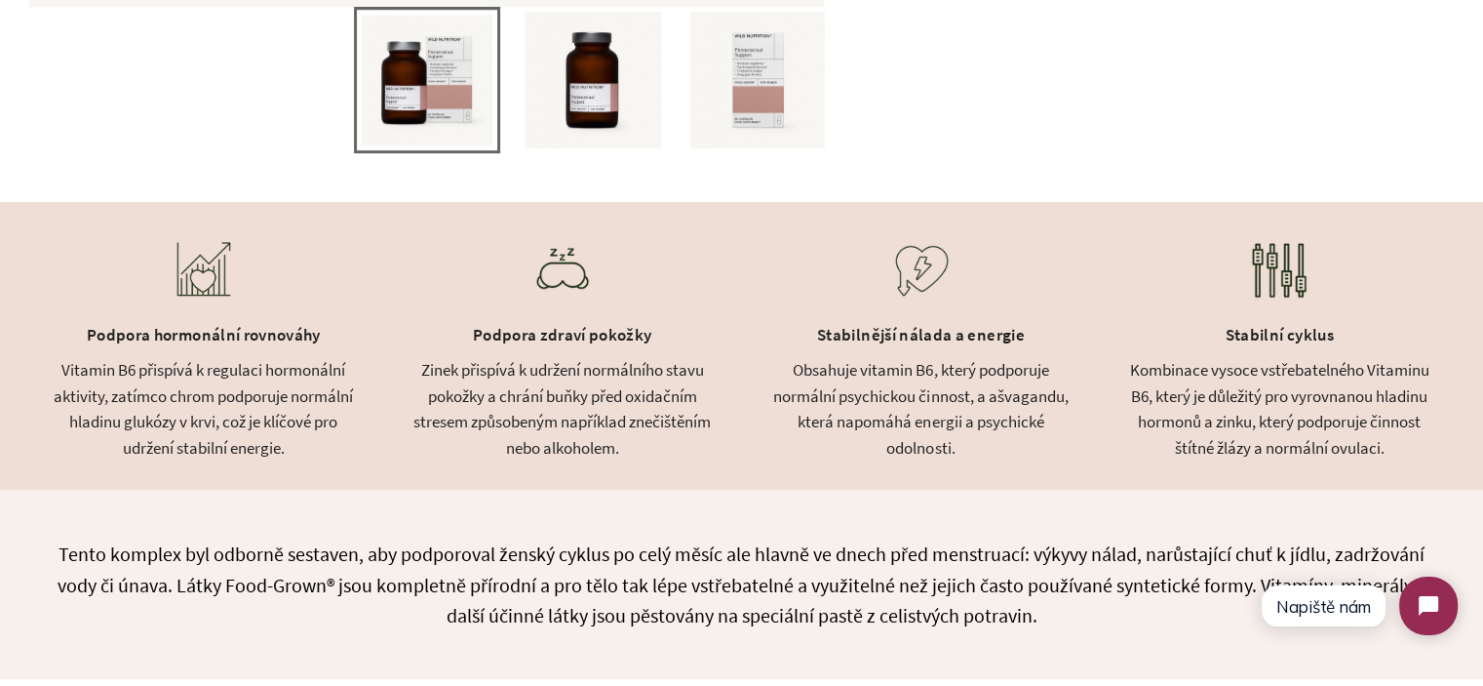
scroll to position [1073, 0]
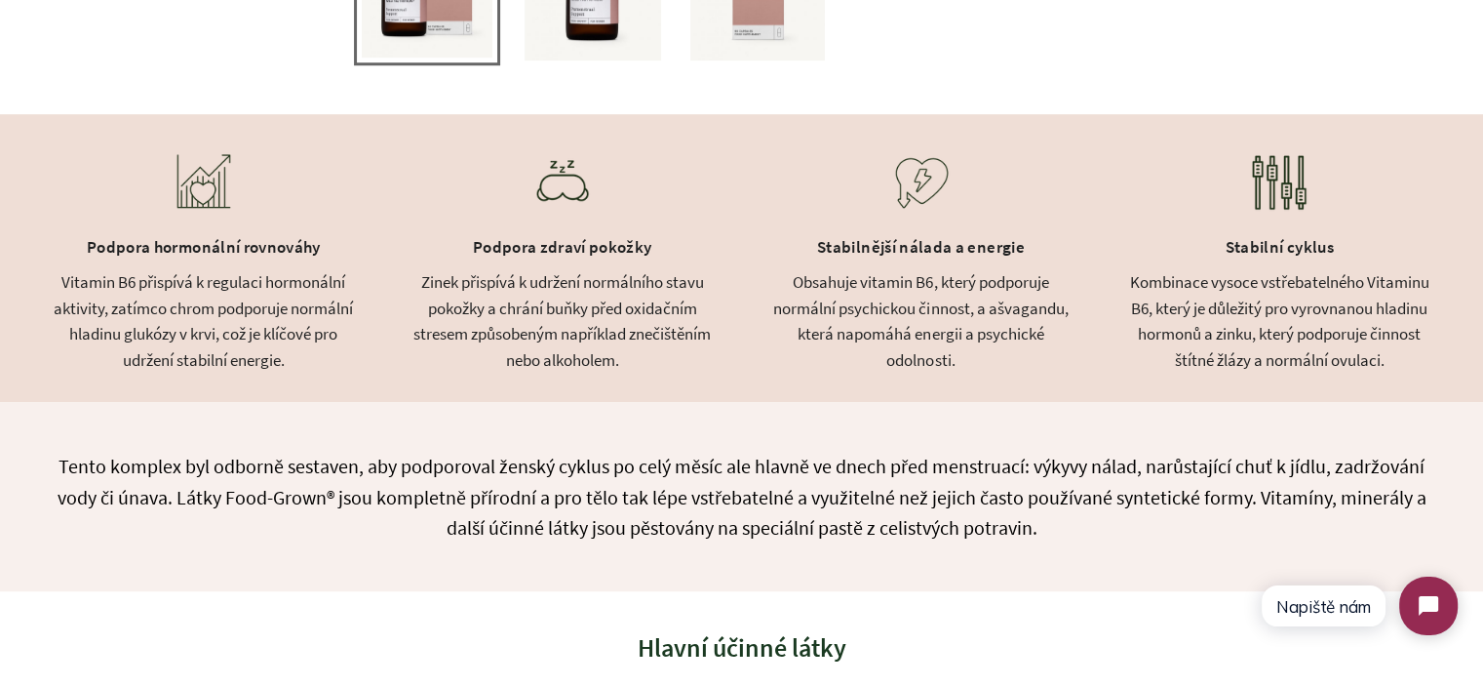
click at [541, 257] on div "Podpora zdraví pokožky" at bounding box center [563, 249] width 310 height 41
click at [578, 300] on div "Zinek přispívá k udržení normálního stavu pokožky a chrání buňky před oxidačním…" at bounding box center [563, 320] width 310 height 103
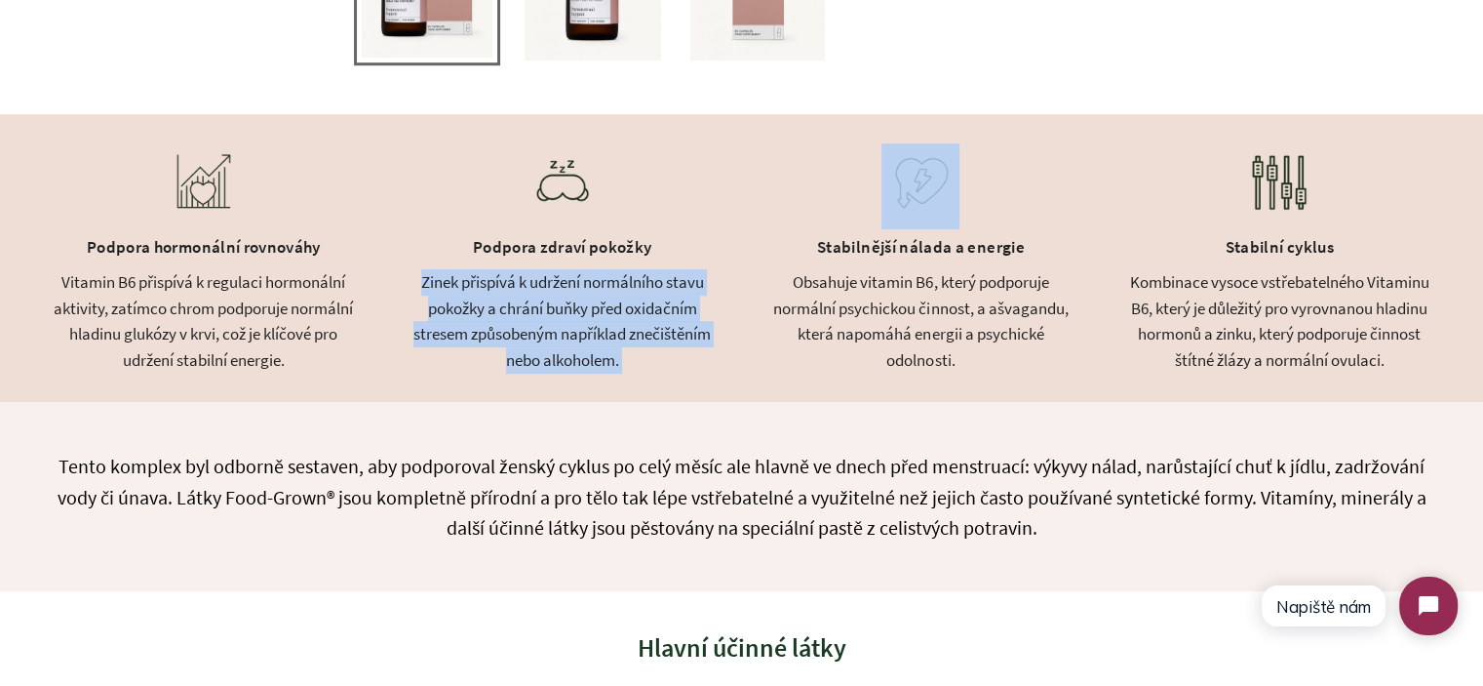
drag, startPoint x: 578, startPoint y: 300, endPoint x: 882, endPoint y: 311, distance: 303.5
click at [581, 300] on div "Zinek přispívá k udržení normálního stavu pokožky a chrání buňky před oxidačním…" at bounding box center [563, 320] width 310 height 103
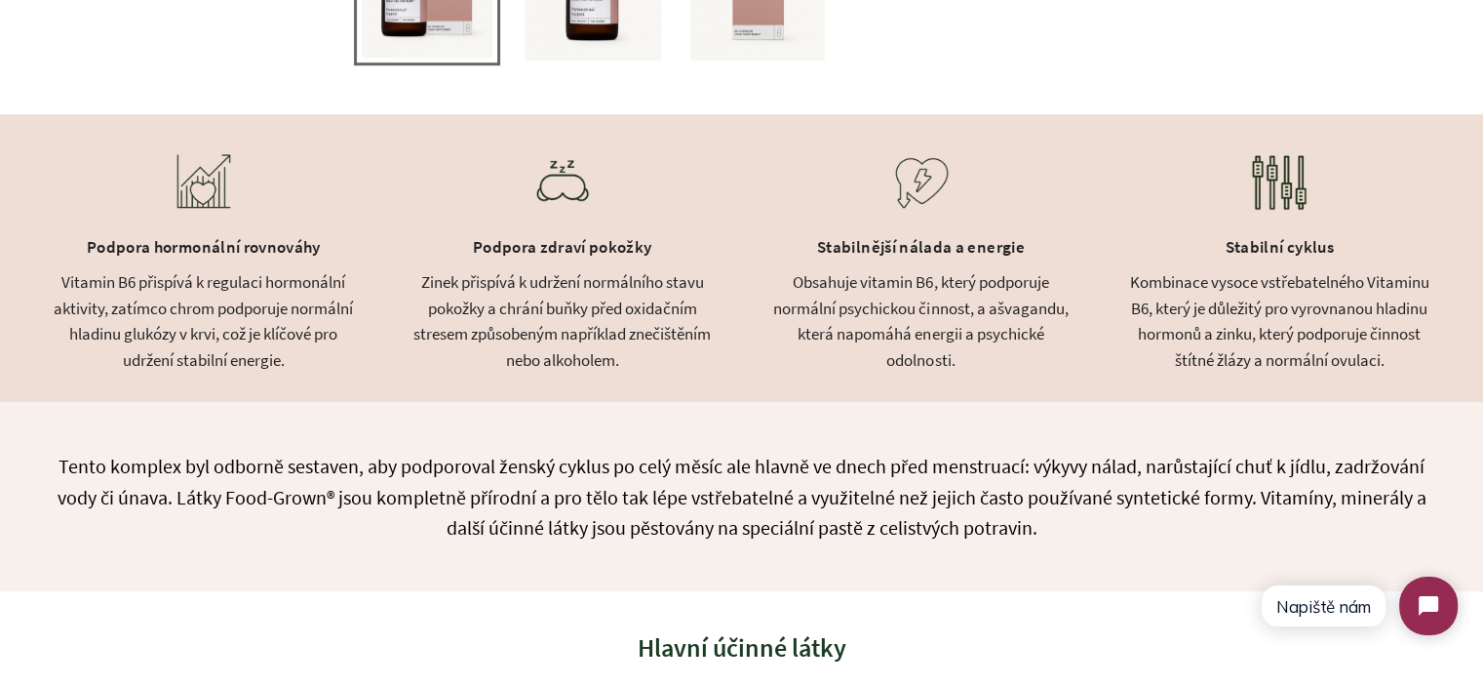
click at [895, 311] on div "Obsahuje vitamin B6, který podporuje normální psychickou činnost, a ašvagandu, …" at bounding box center [921, 320] width 310 height 103
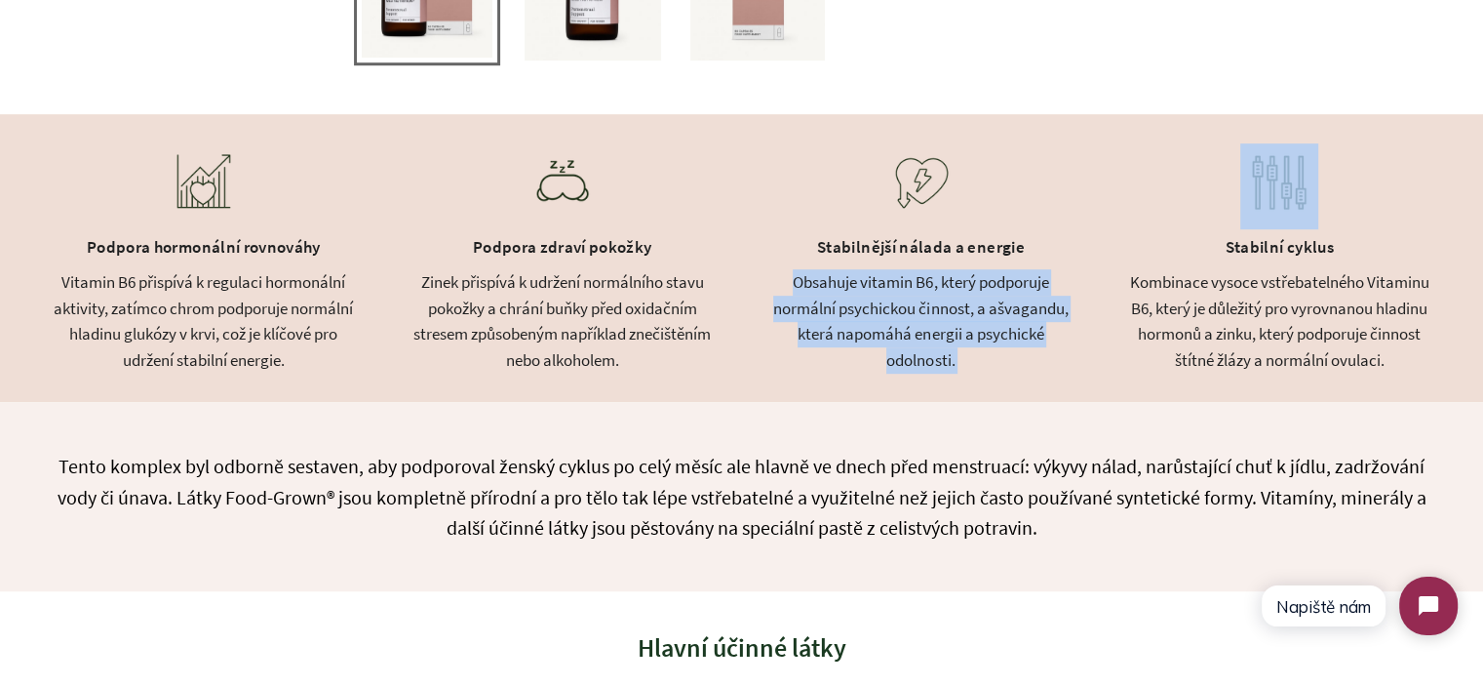
click at [895, 311] on div "Obsahuje vitamin B6, který podporuje normální psychickou činnost, a ašvagandu, …" at bounding box center [921, 320] width 310 height 103
click at [1026, 331] on div "Obsahuje vitamin B6, který podporuje normální psychickou činnost, a ašvagandu, …" at bounding box center [921, 320] width 310 height 103
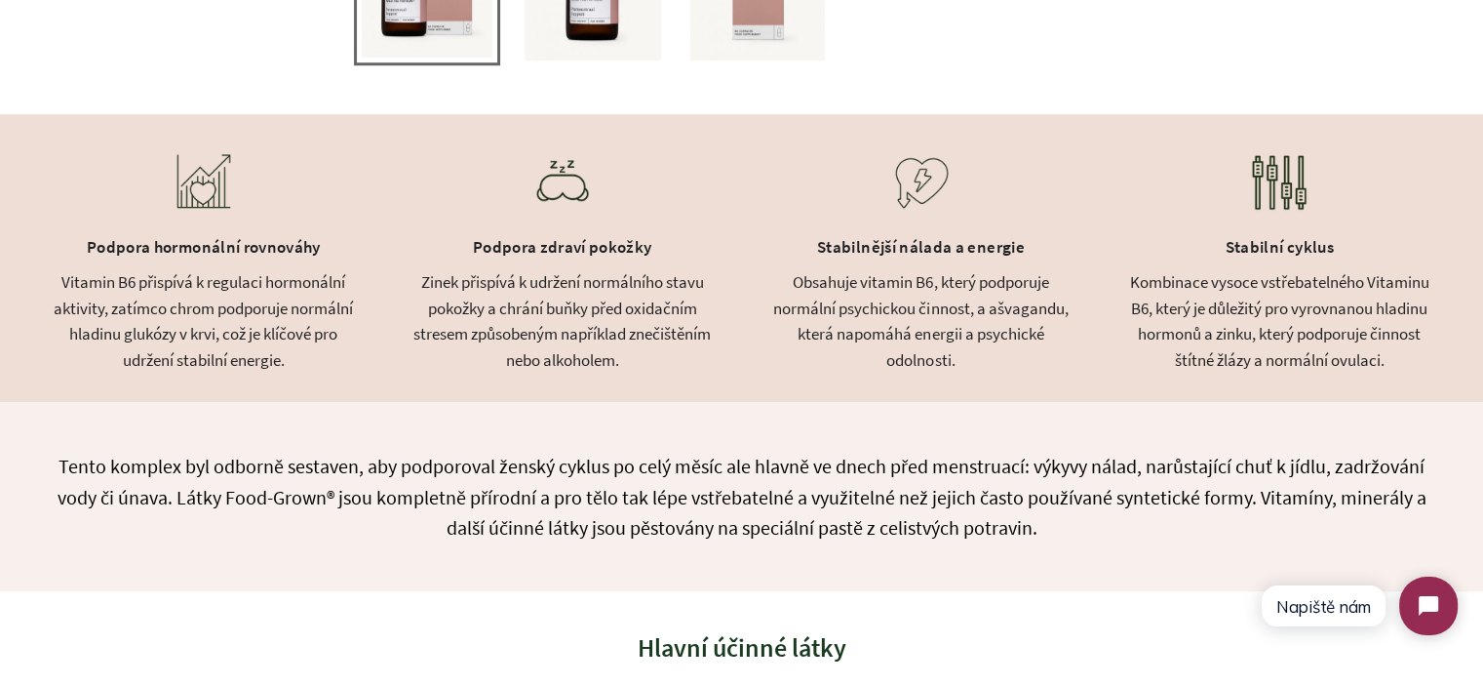
click at [1142, 329] on div "Kombinace vysoce vstřebatelného Vitaminu B6, který je důležitý pro vyrovnanou h…" at bounding box center [1279, 320] width 310 height 103
click at [950, 325] on div "Obsahuje vitamin B6, který podporuje normální psychickou činnost, a ašvagandu, …" at bounding box center [921, 320] width 310 height 103
click at [161, 243] on div "Podpora hormonální rovnováhy" at bounding box center [204, 249] width 310 height 41
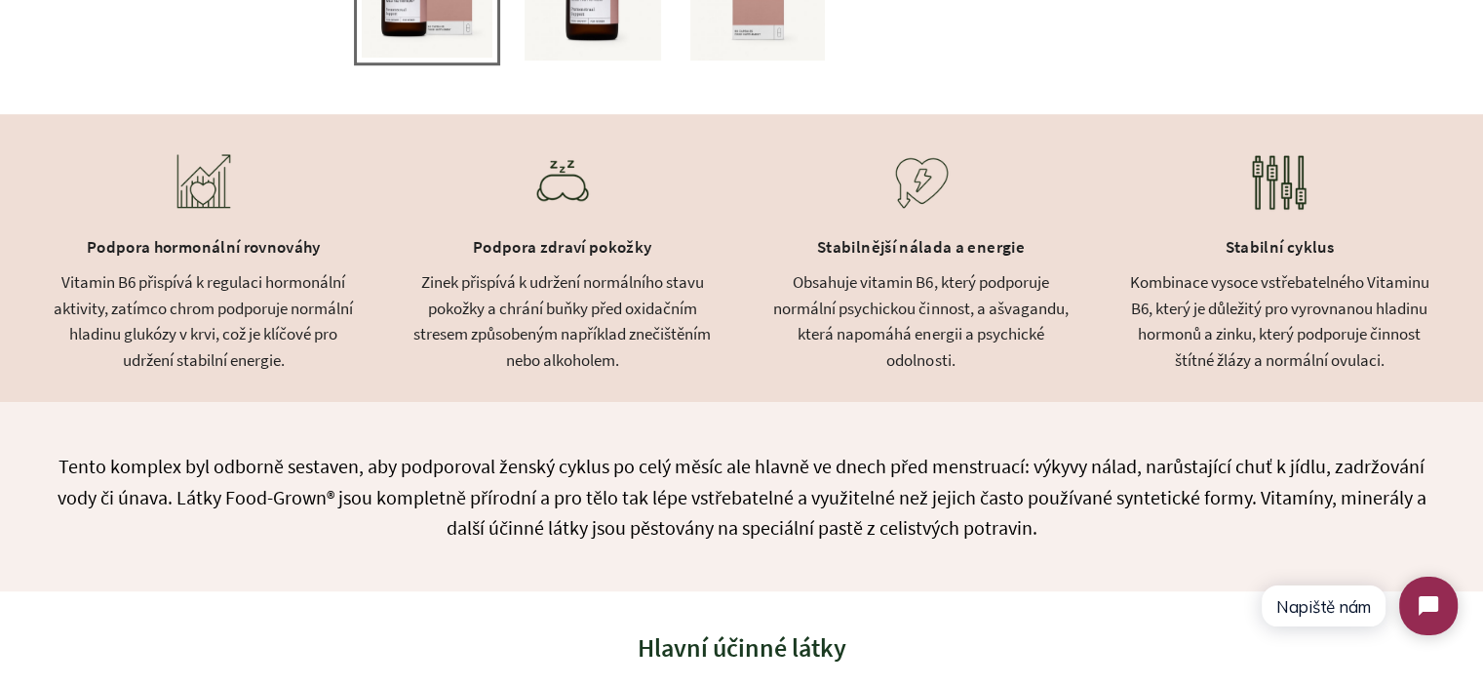
click at [209, 301] on div "Vitamin B6 přispívá k regulaci hormonální aktivity, zatímco chrom podporuje nor…" at bounding box center [204, 320] width 310 height 103
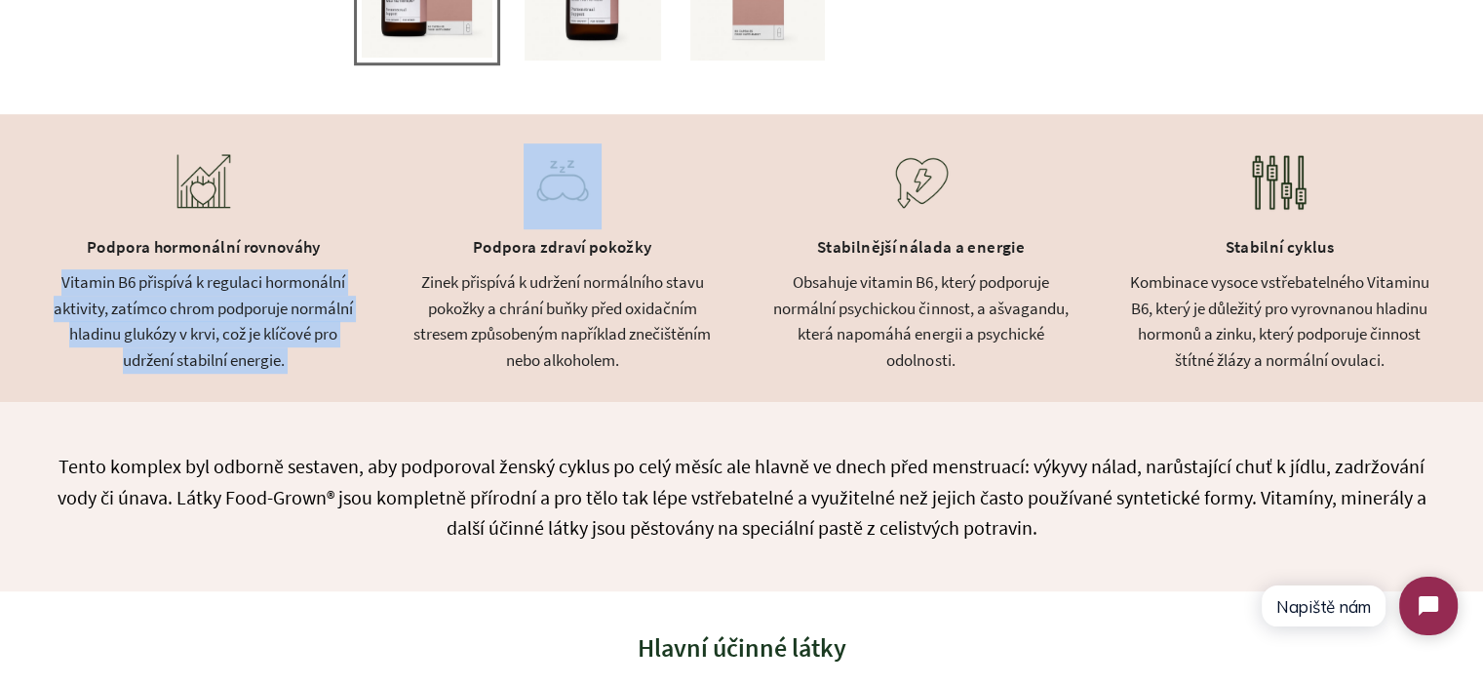
click at [209, 301] on div "Vitamin B6 přispívá k regulaci hormonální aktivity, zatímco chrom podporuje nor…" at bounding box center [204, 320] width 310 height 103
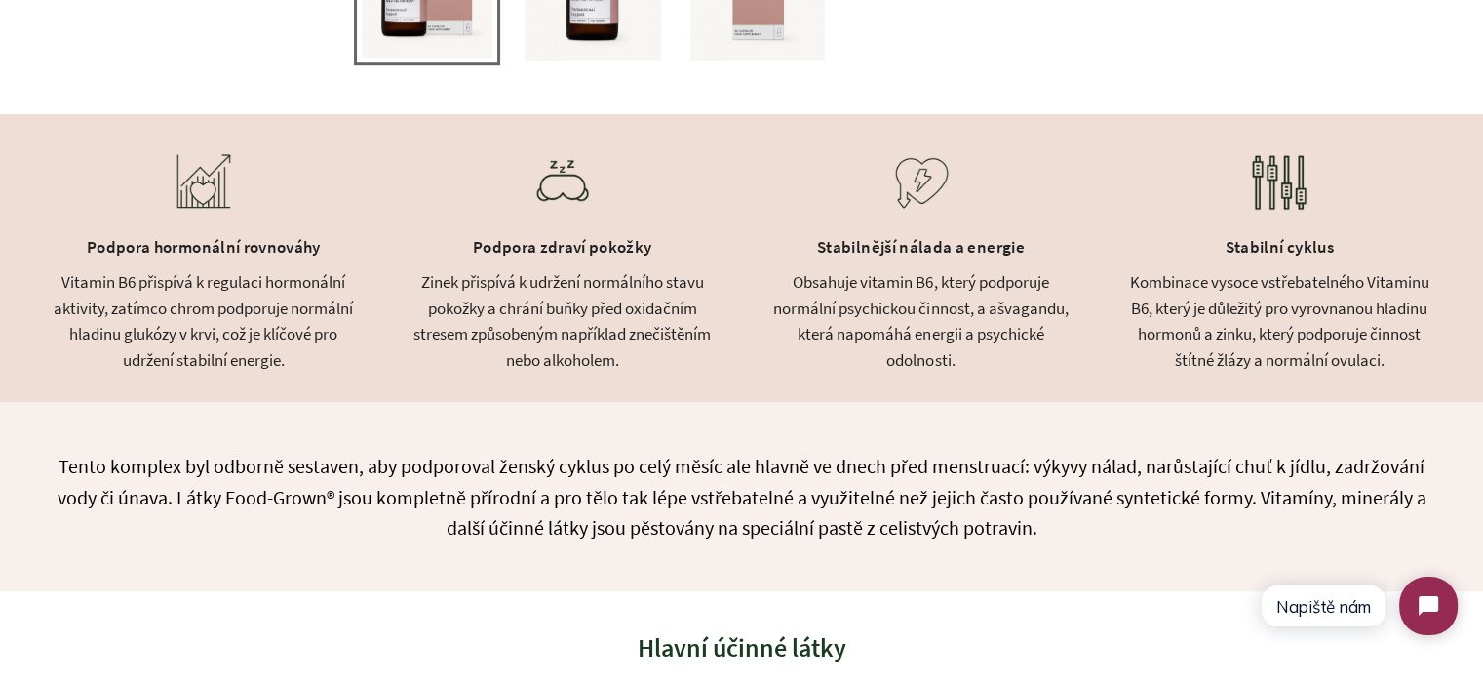
click at [472, 315] on div "Zinek přispívá k udržení normálního stavu pokožky a chrání buňky před oxidačním…" at bounding box center [563, 320] width 310 height 103
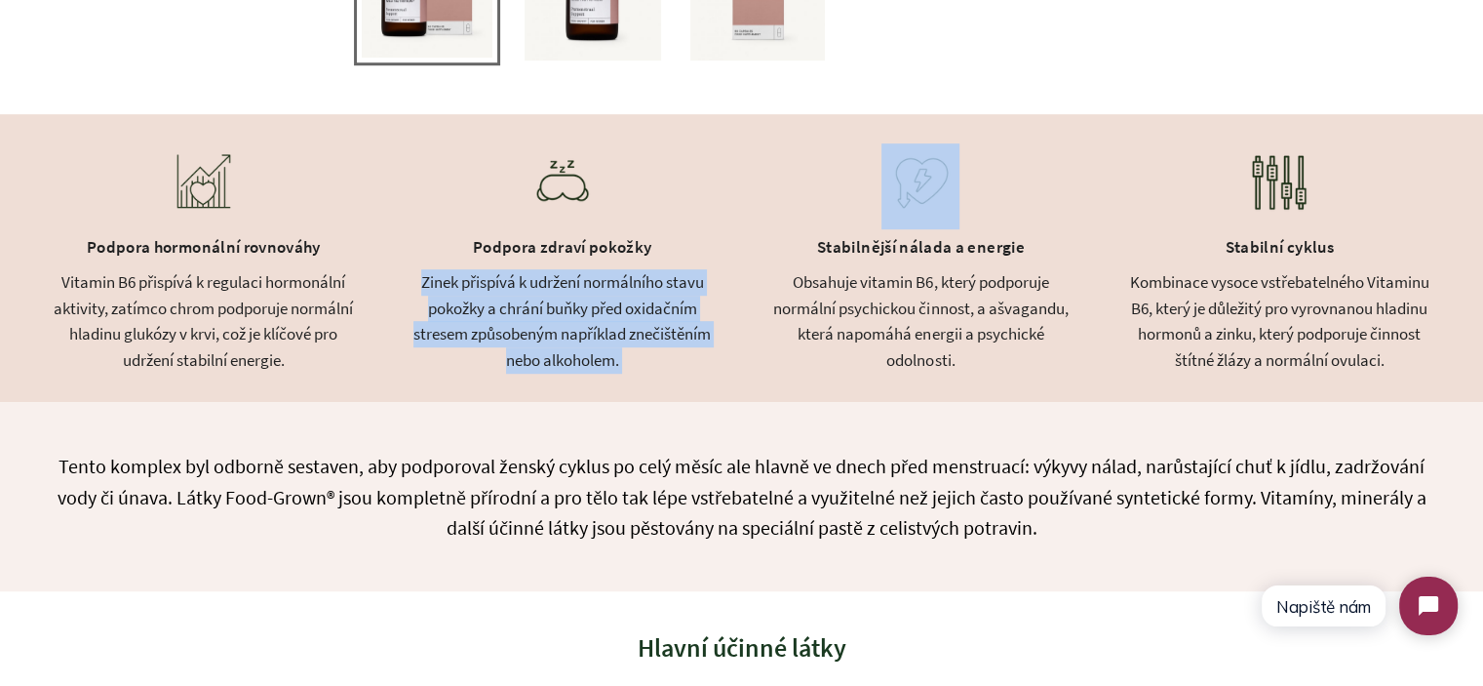
click at [472, 315] on div "Zinek přispívá k udržení normálního stavu pokožky a chrání buňky před oxidačním…" at bounding box center [563, 320] width 310 height 103
click at [429, 285] on div "Zinek přispívá k udržení normálního stavu pokožky a chrání buňky před oxidačním…" at bounding box center [563, 320] width 310 height 103
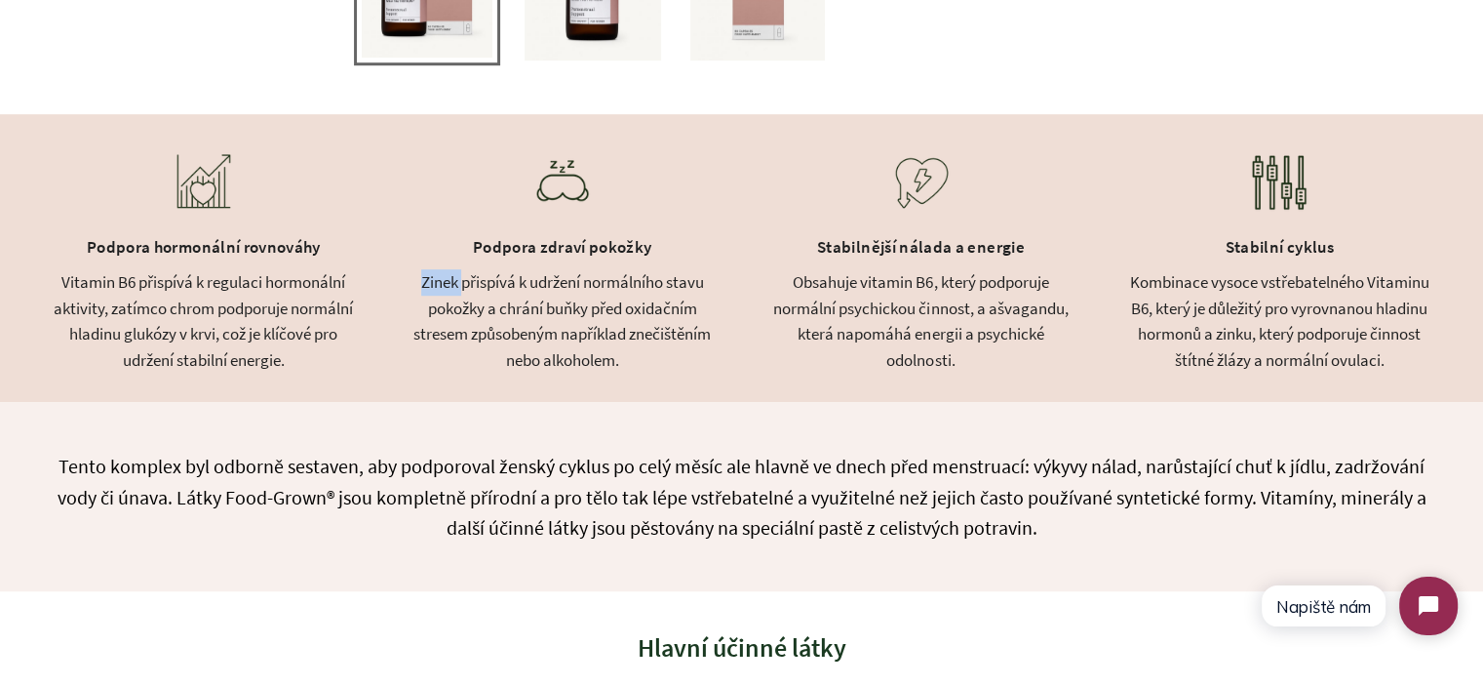
click at [429, 285] on div "Zinek přispívá k udržení normálního stavu pokožky a chrání buňky před oxidačním…" at bounding box center [563, 320] width 310 height 103
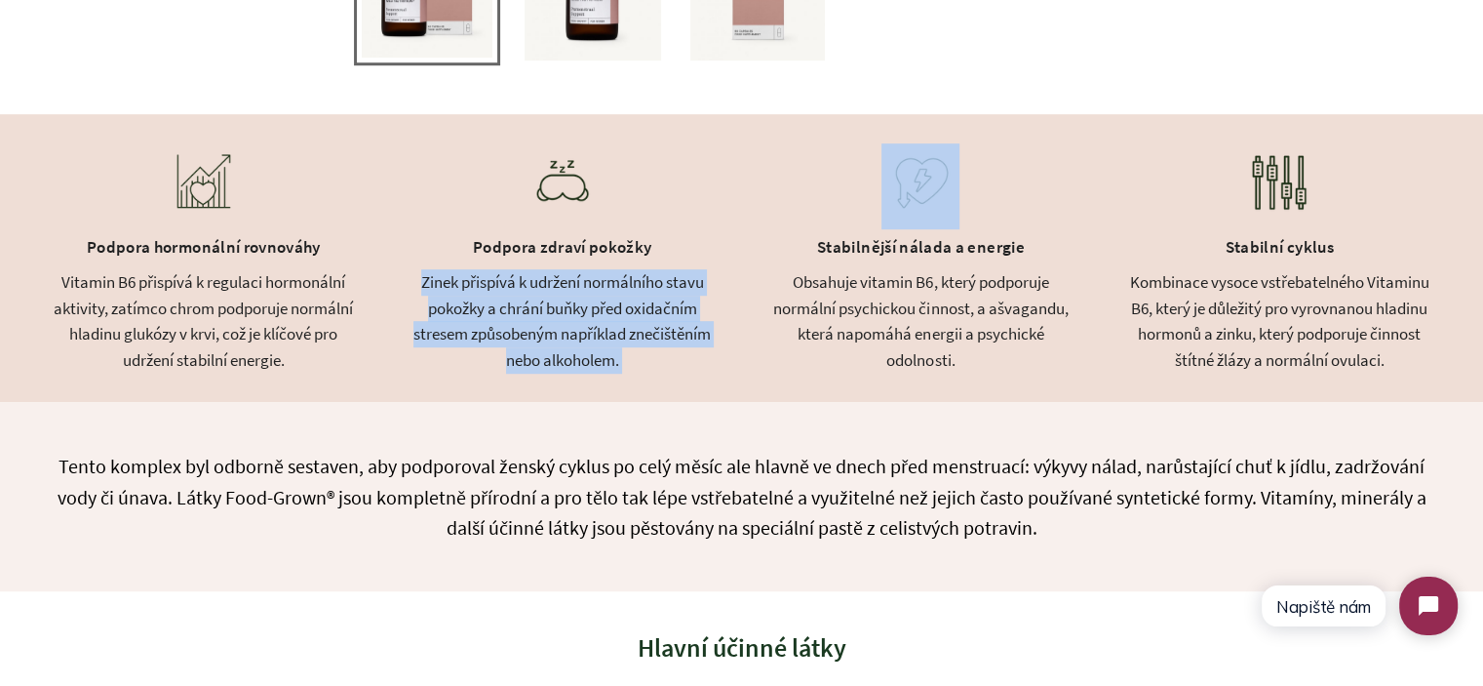
drag, startPoint x: 429, startPoint y: 285, endPoint x: 607, endPoint y: 350, distance: 189.1
click at [607, 350] on div "Zinek přispívá k udržení normálního stavu pokožky a chrání buňky před oxidačním…" at bounding box center [563, 320] width 310 height 103
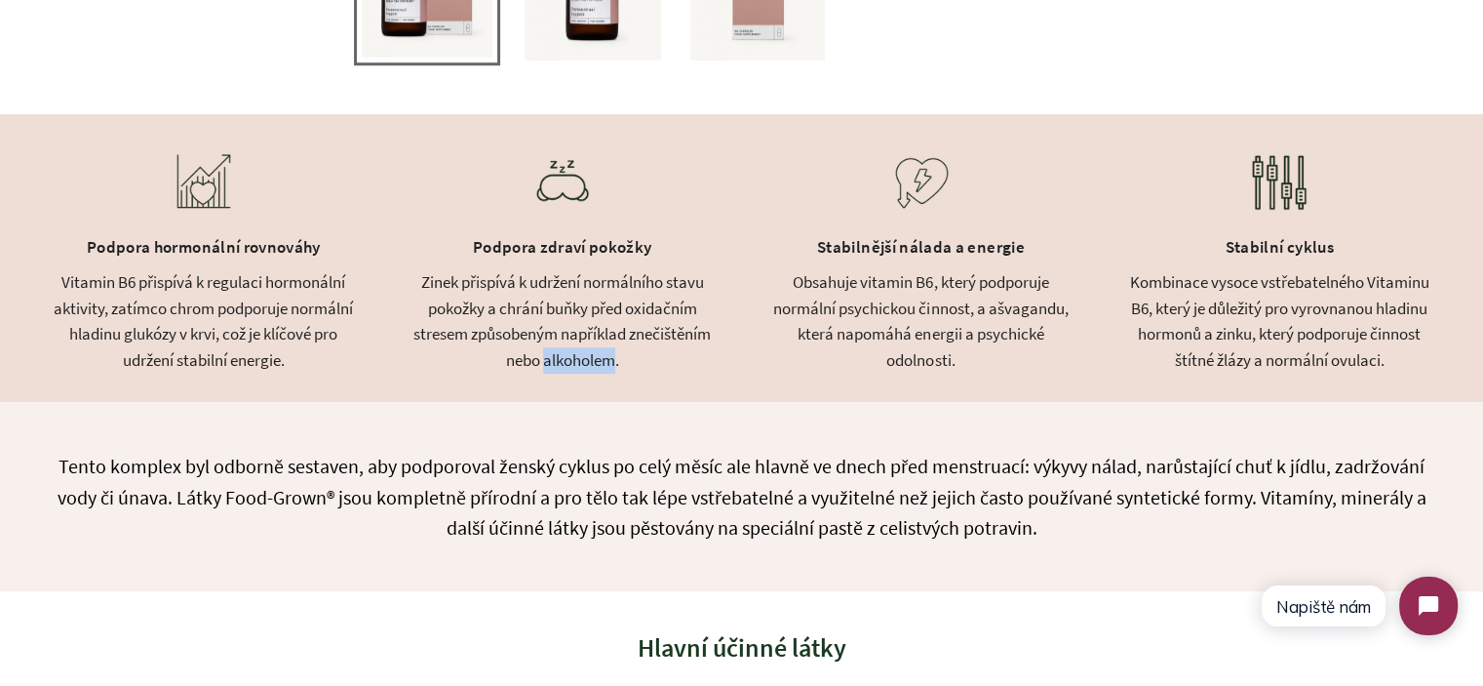
click at [607, 350] on div "Zinek přispívá k udržení normálního stavu pokožky a chrání buňky před oxidačním…" at bounding box center [563, 320] width 310 height 103
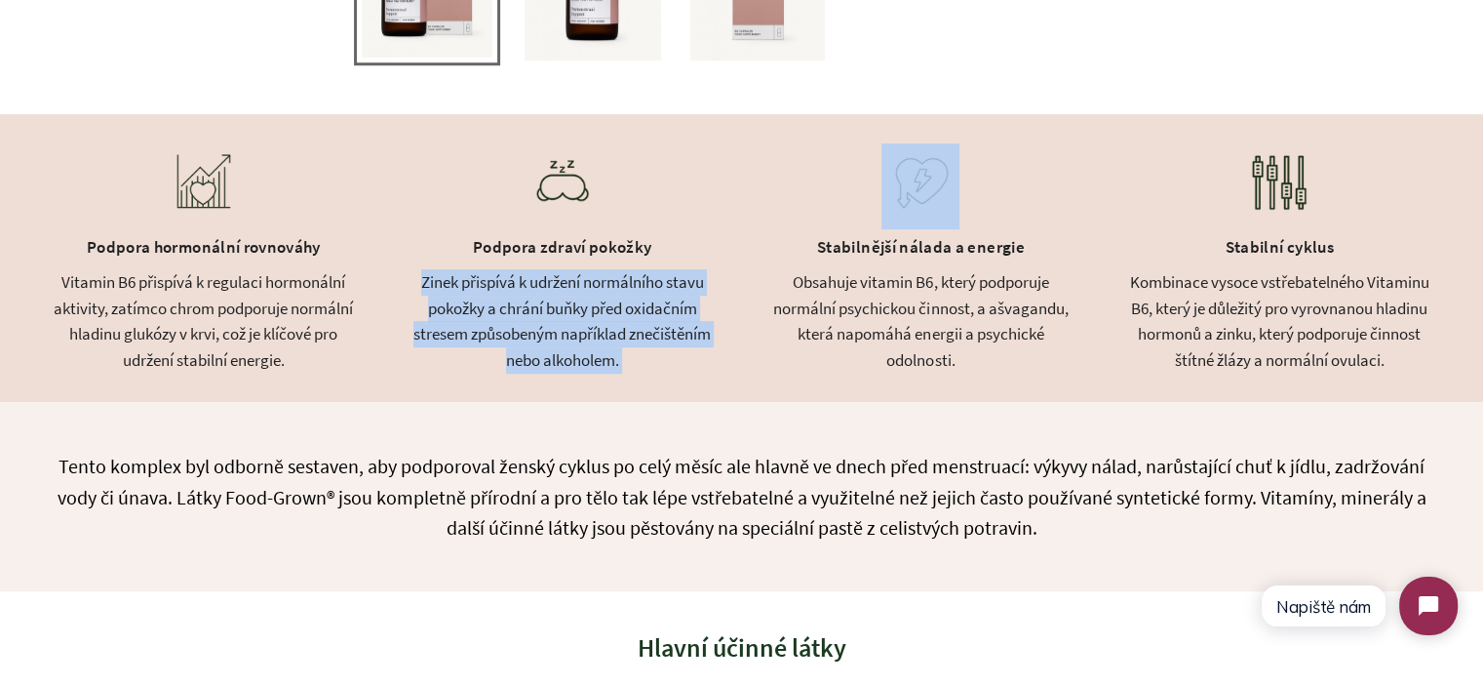
drag, startPoint x: 607, startPoint y: 350, endPoint x: 472, endPoint y: 276, distance: 153.6
click at [472, 276] on div "Zinek přispívá k udržení normálního stavu pokožky a chrání buňky před oxidačním…" at bounding box center [563, 320] width 310 height 103
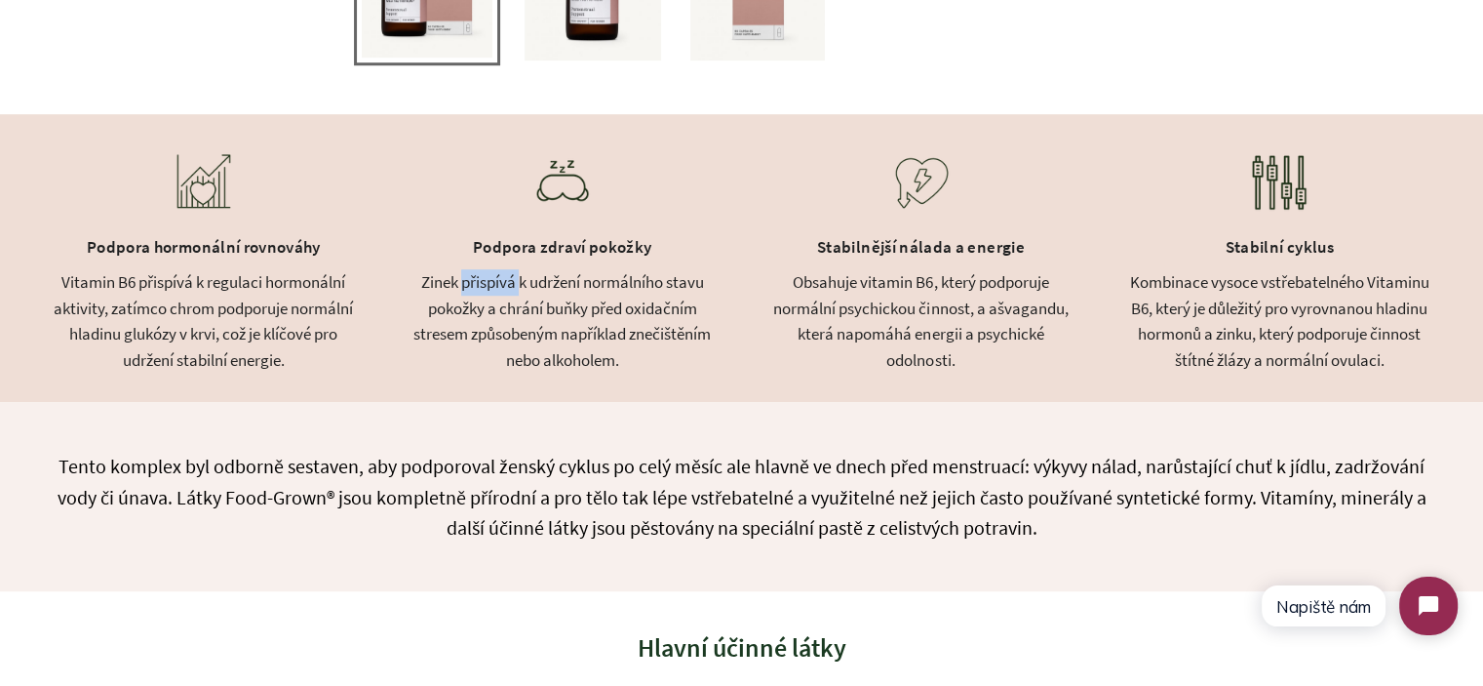
click at [472, 276] on div "Zinek přispívá k udržení normálního stavu pokožky a chrání buňky před oxidačním…" at bounding box center [563, 320] width 310 height 103
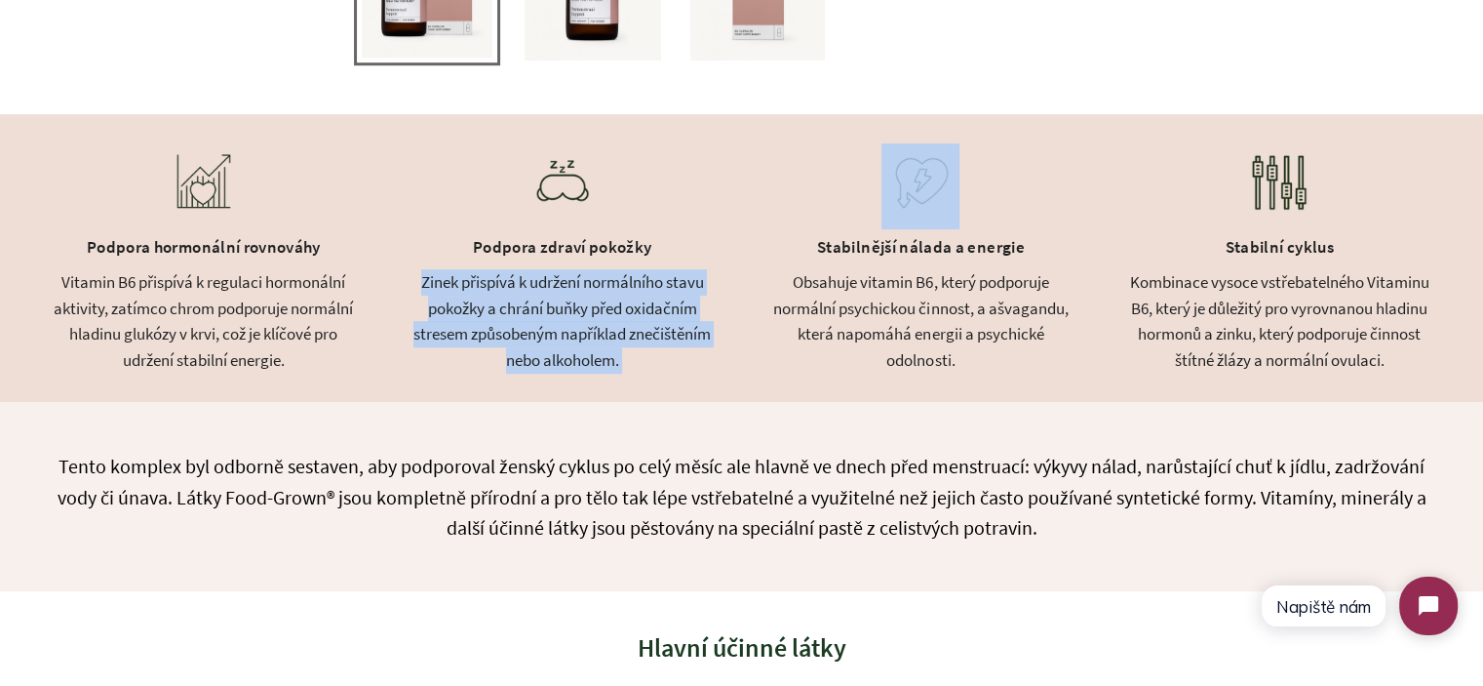
drag, startPoint x: 472, startPoint y: 276, endPoint x: 610, endPoint y: 345, distance: 154.8
click at [610, 344] on div "Zinek přispívá k udržení normálního stavu pokožky a chrání buňky před oxidačním…" at bounding box center [563, 320] width 310 height 103
click at [610, 345] on div "Zinek přispívá k udržení normálního stavu pokožky a chrání buňky před oxidačním…" at bounding box center [563, 320] width 310 height 103
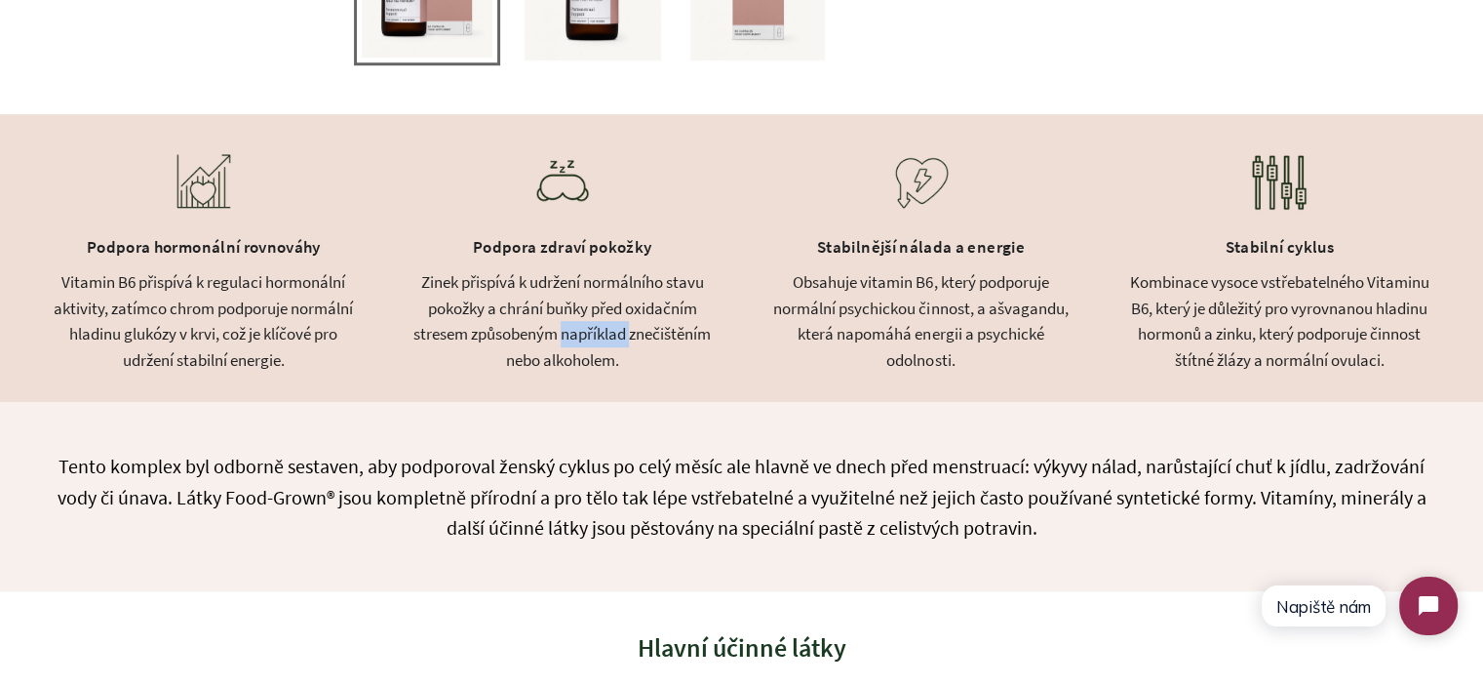
click at [611, 345] on div "Zinek přispívá k udržení normálního stavu pokožky a chrání buňky před oxidačním…" at bounding box center [563, 320] width 310 height 103
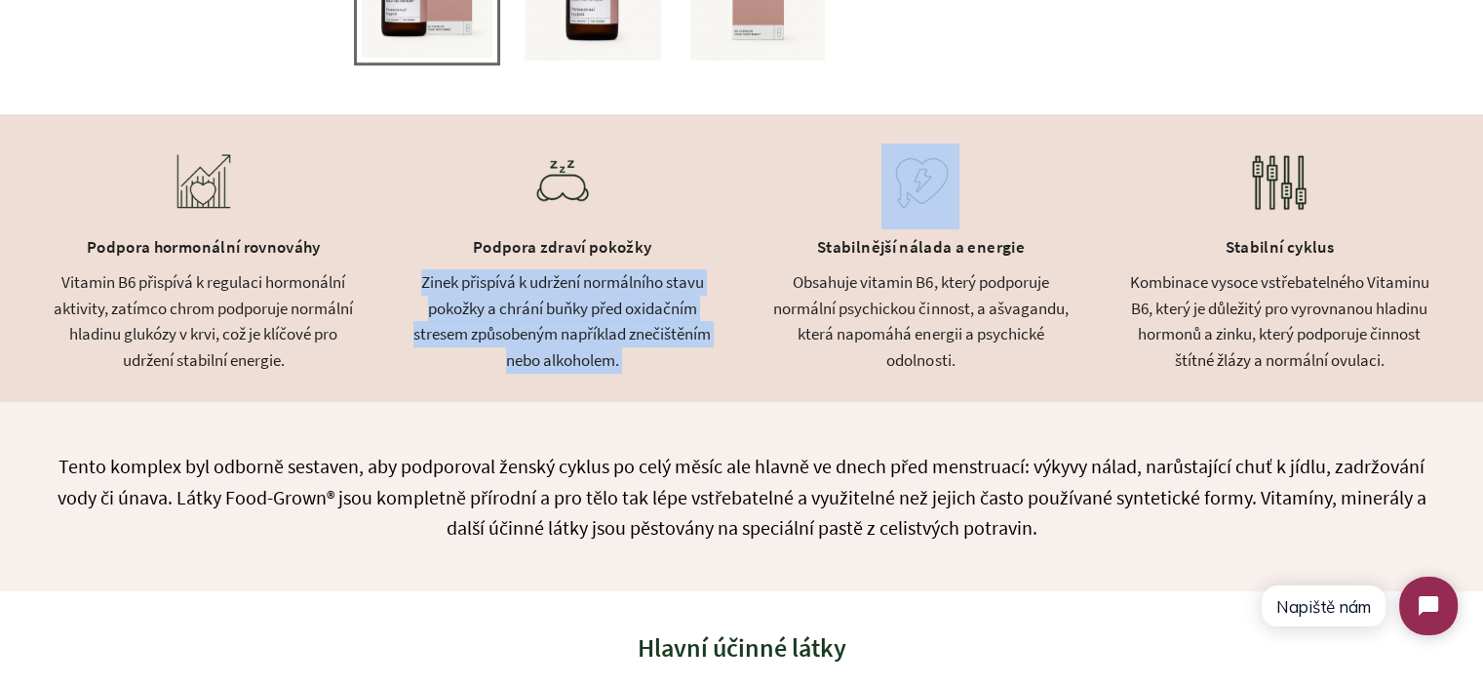
drag, startPoint x: 611, startPoint y: 345, endPoint x: 563, endPoint y: 322, distance: 54.1
click at [563, 322] on div "Zinek přispívá k udržení normálního stavu pokožky a chrání buňky před oxidačním…" at bounding box center [563, 320] width 310 height 103
